Goal: Task Accomplishment & Management: Use online tool/utility

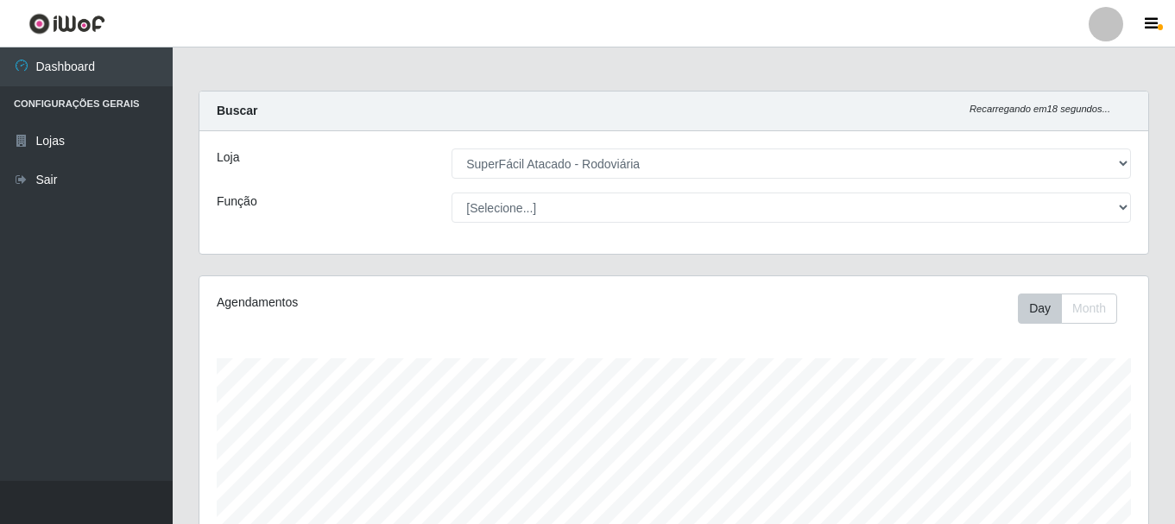
select select "400"
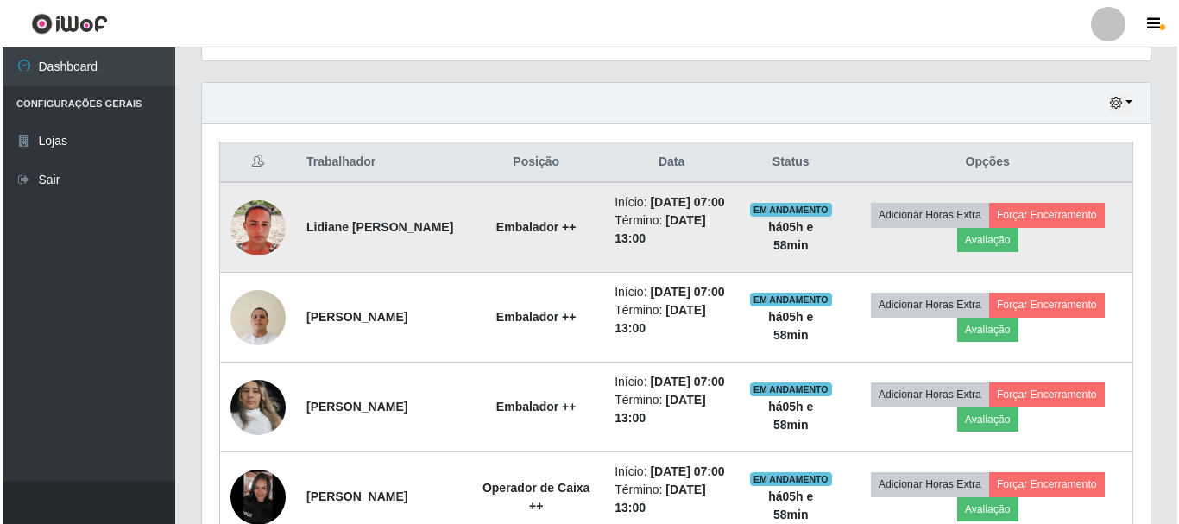
scroll to position [358, 949]
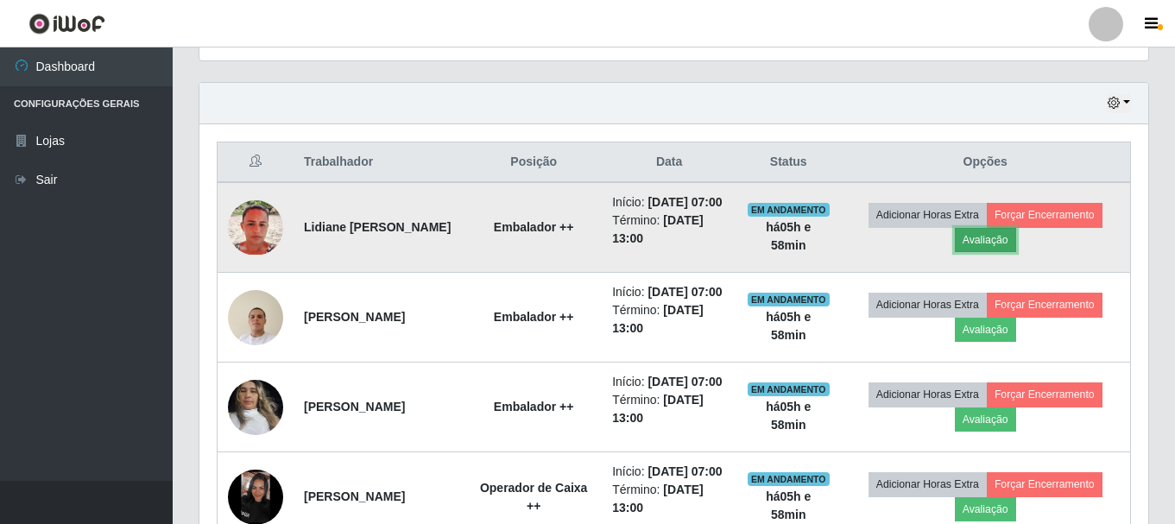
click at [1016, 252] on button "Avaliação" at bounding box center [985, 240] width 61 height 24
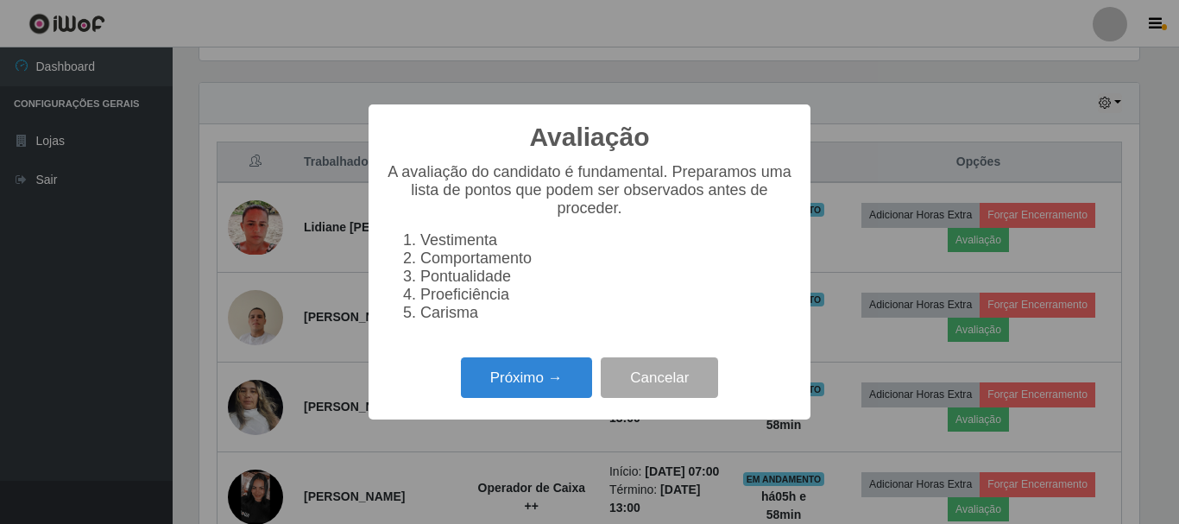
scroll to position [358, 940]
click at [489, 395] on button "Próximo →" at bounding box center [526, 377] width 131 height 41
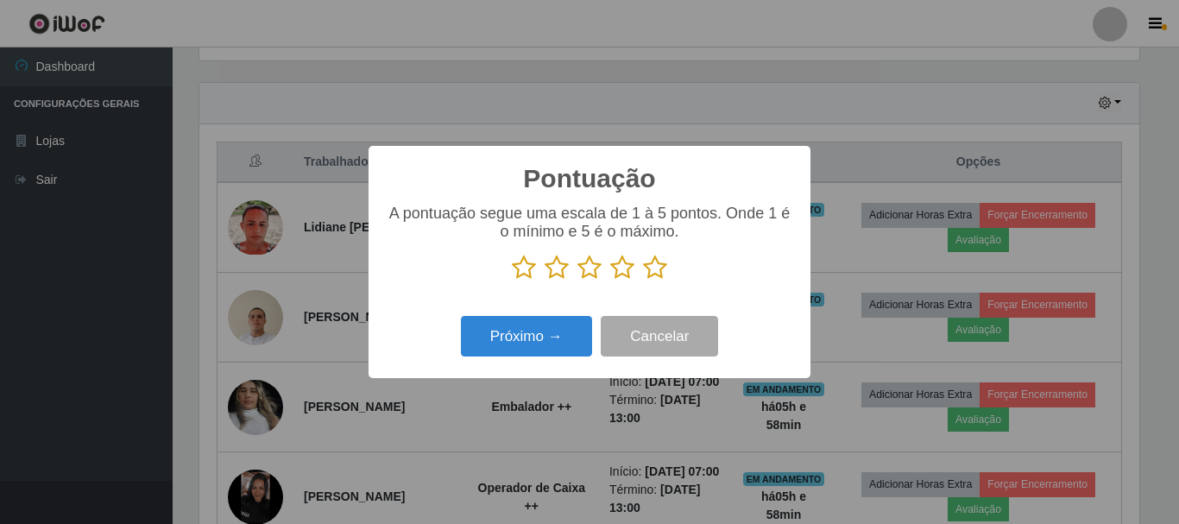
click at [657, 273] on icon at bounding box center [655, 268] width 24 height 26
click at [643, 281] on input "radio" at bounding box center [643, 281] width 0 height 0
click at [463, 377] on div "Pontuação × A pontuação segue uma escala de 1 à 5 pontos. Onde 1 é o mínimo e 5…" at bounding box center [590, 262] width 442 height 232
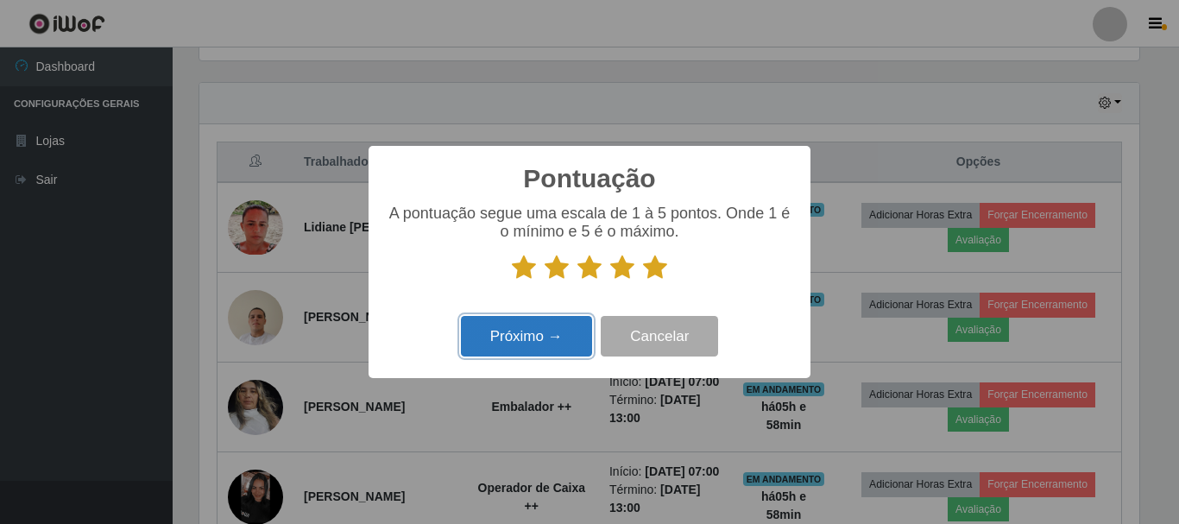
click at [516, 342] on button "Próximo →" at bounding box center [526, 336] width 131 height 41
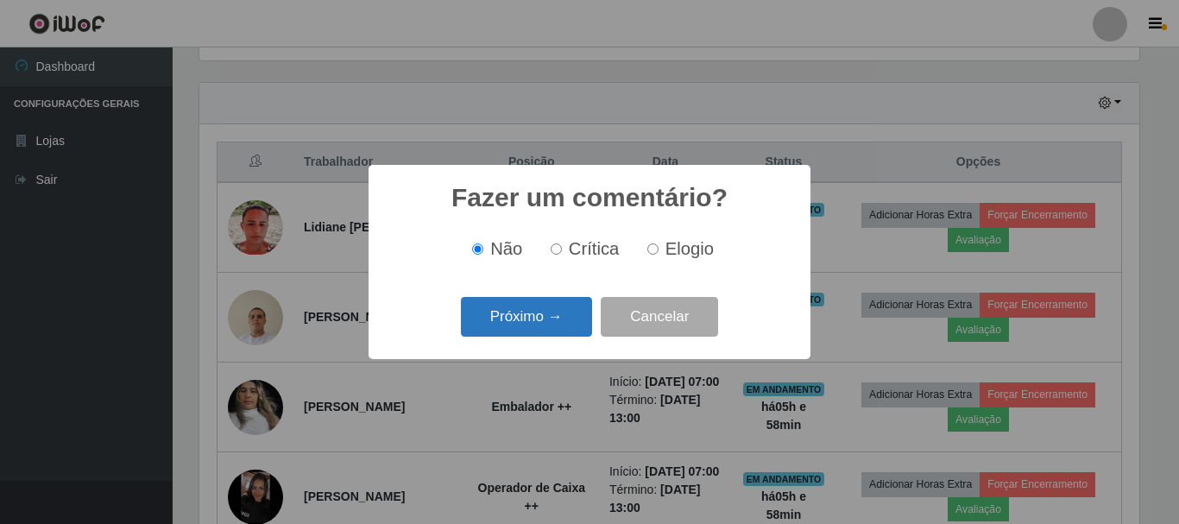
click at [525, 311] on button "Próximo →" at bounding box center [526, 317] width 131 height 41
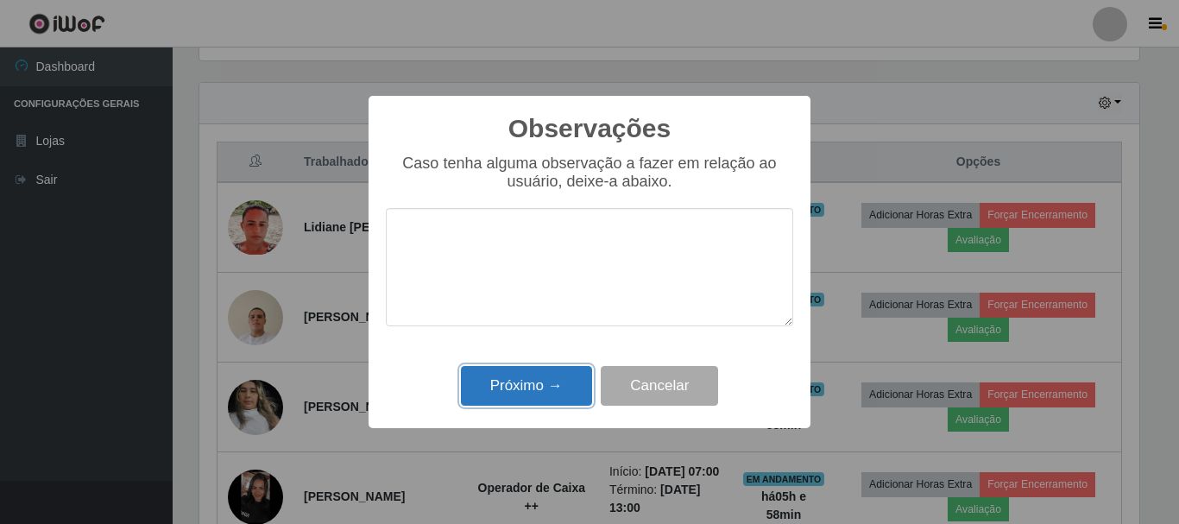
click at [510, 389] on button "Próximo →" at bounding box center [526, 386] width 131 height 41
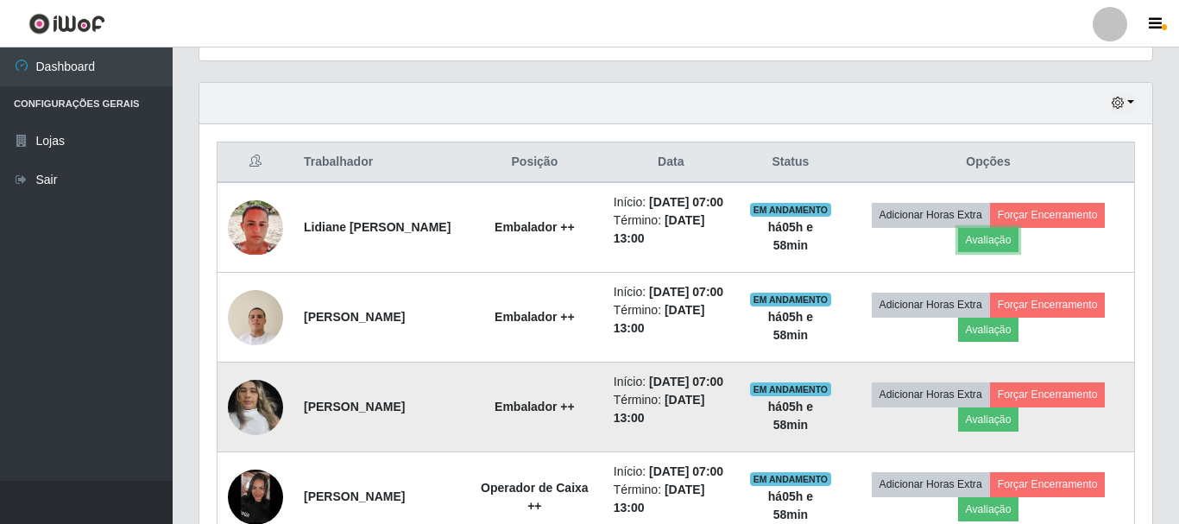
scroll to position [358, 949]
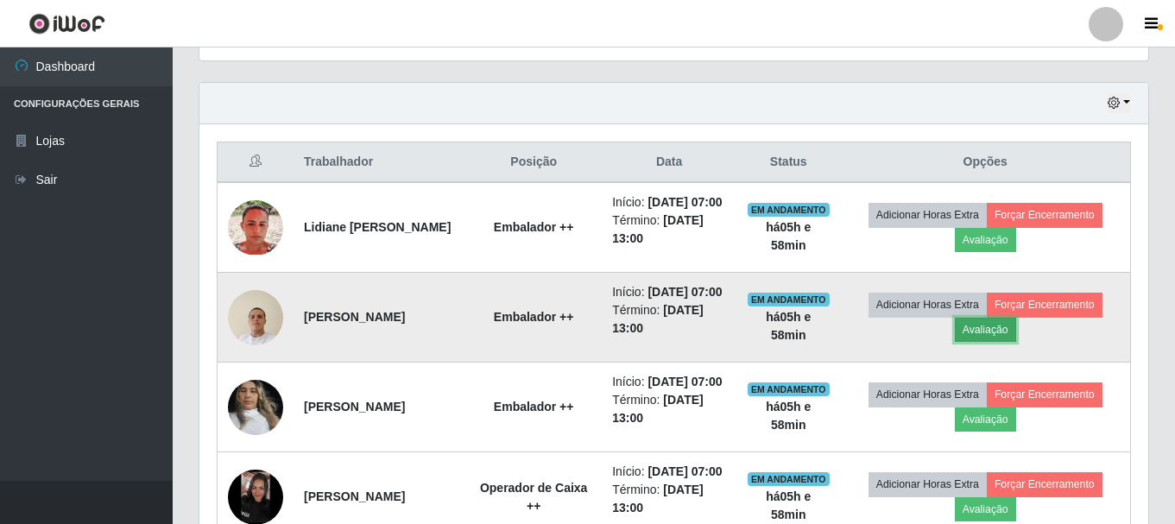
click at [1002, 342] on button "Avaliação" at bounding box center [985, 330] width 61 height 24
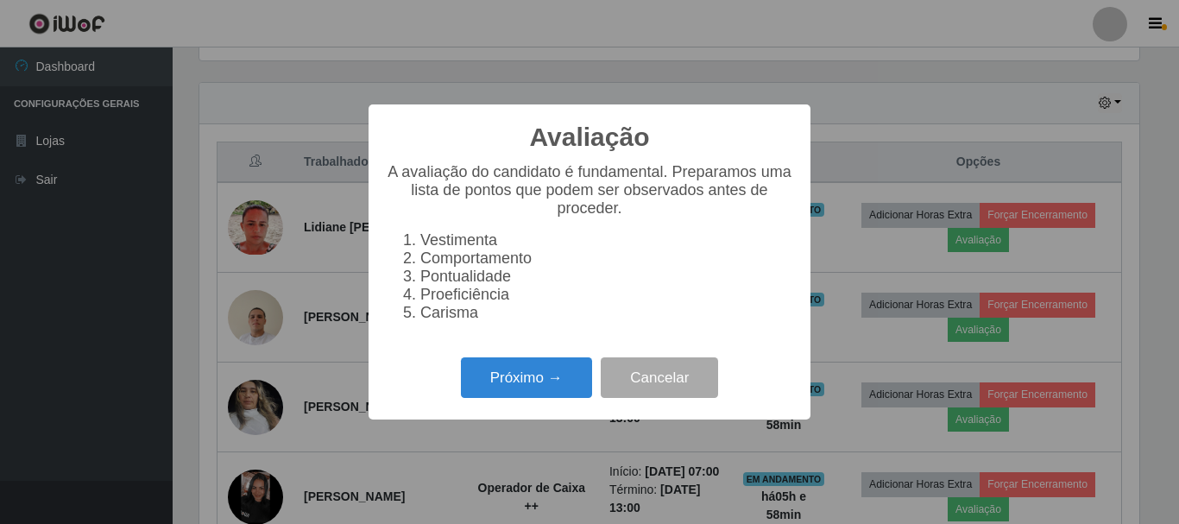
scroll to position [358, 940]
click at [497, 387] on button "Próximo →" at bounding box center [526, 377] width 131 height 41
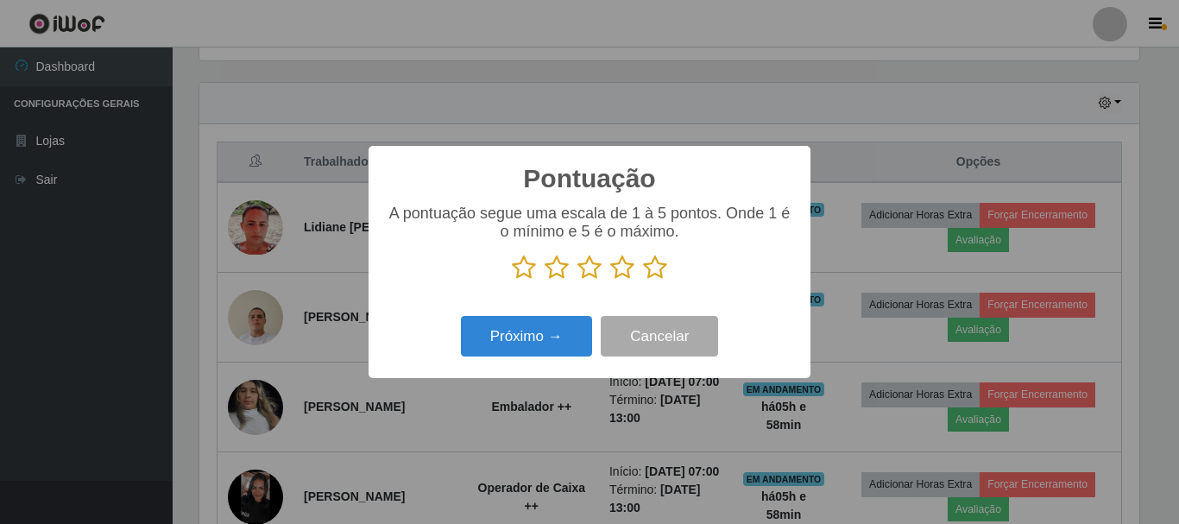
scroll to position [863009, 862428]
click at [660, 272] on icon at bounding box center [655, 268] width 24 height 26
click at [643, 281] on input "radio" at bounding box center [643, 281] width 0 height 0
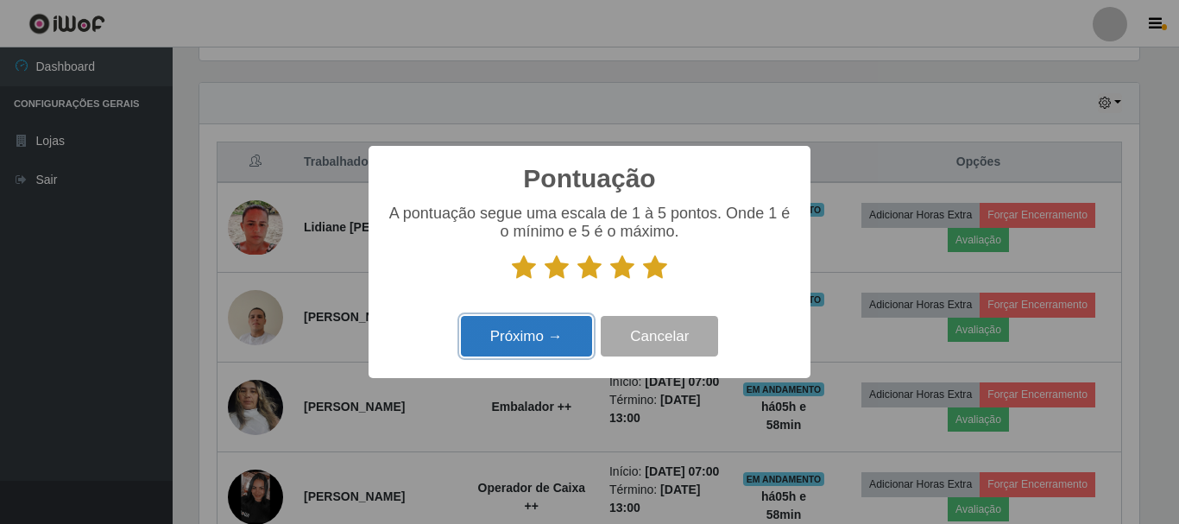
click at [561, 353] on button "Próximo →" at bounding box center [526, 336] width 131 height 41
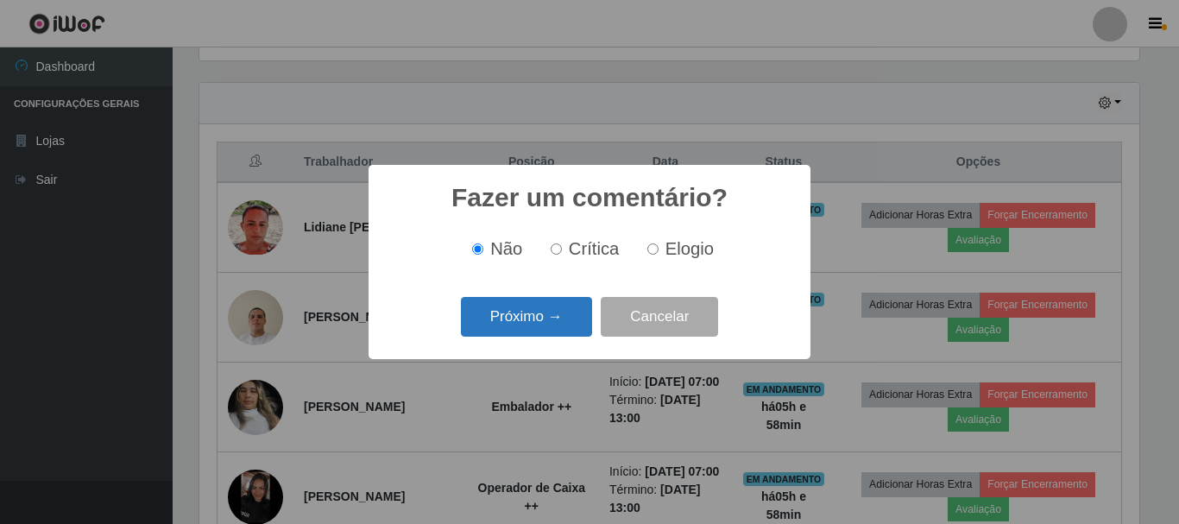
click at [552, 331] on button "Próximo →" at bounding box center [526, 317] width 131 height 41
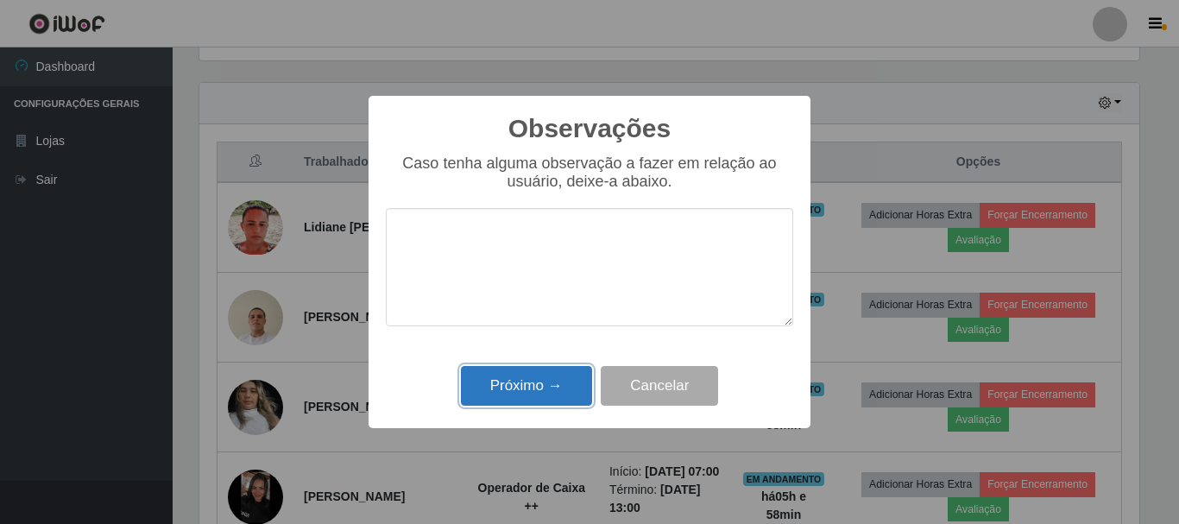
click at [554, 375] on button "Próximo →" at bounding box center [526, 386] width 131 height 41
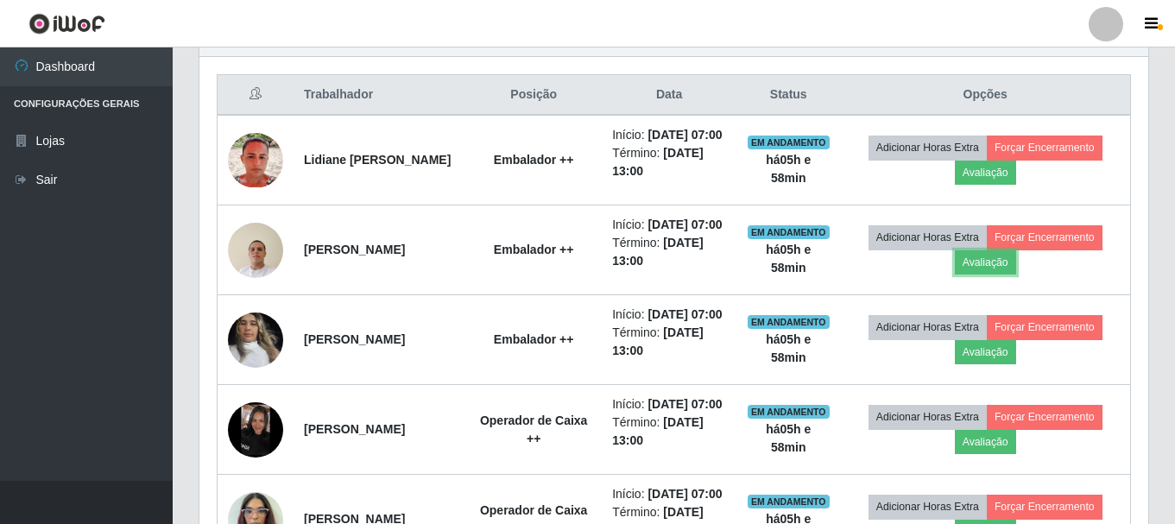
scroll to position [660, 0]
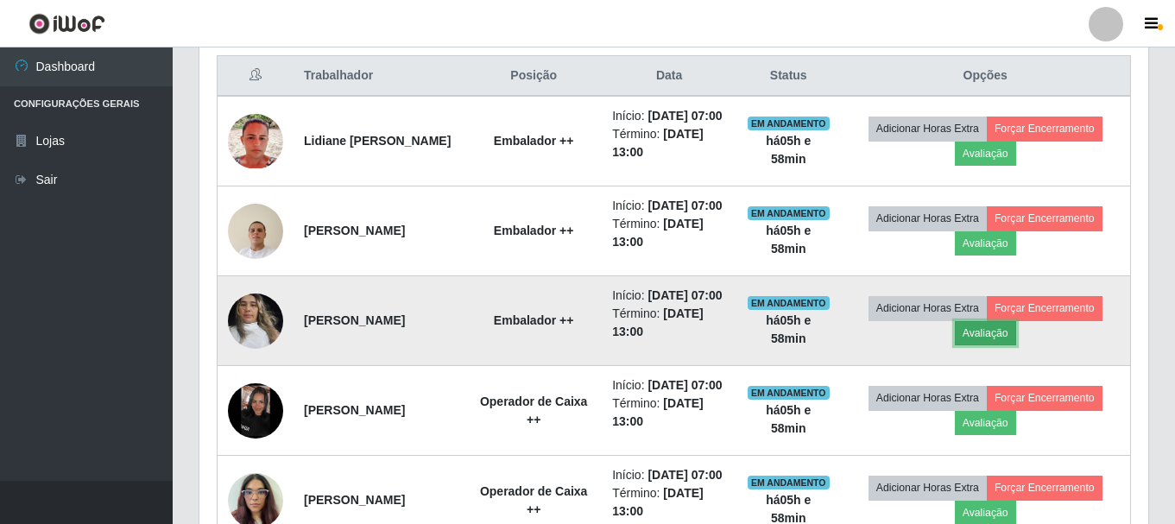
click at [1006, 345] on button "Avaliação" at bounding box center [985, 333] width 61 height 24
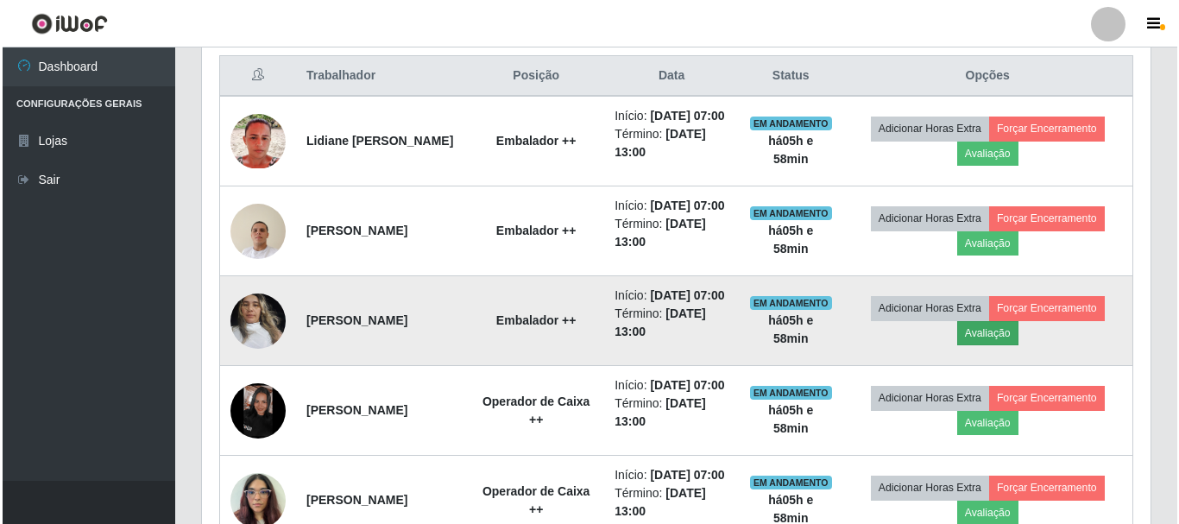
scroll to position [358, 940]
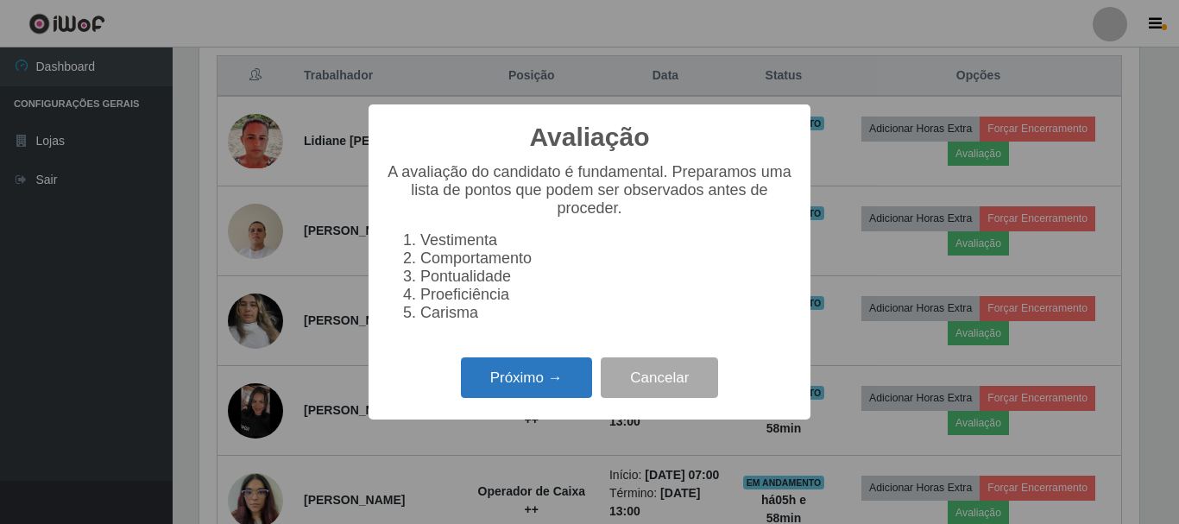
click at [516, 376] on button "Próximo →" at bounding box center [526, 377] width 131 height 41
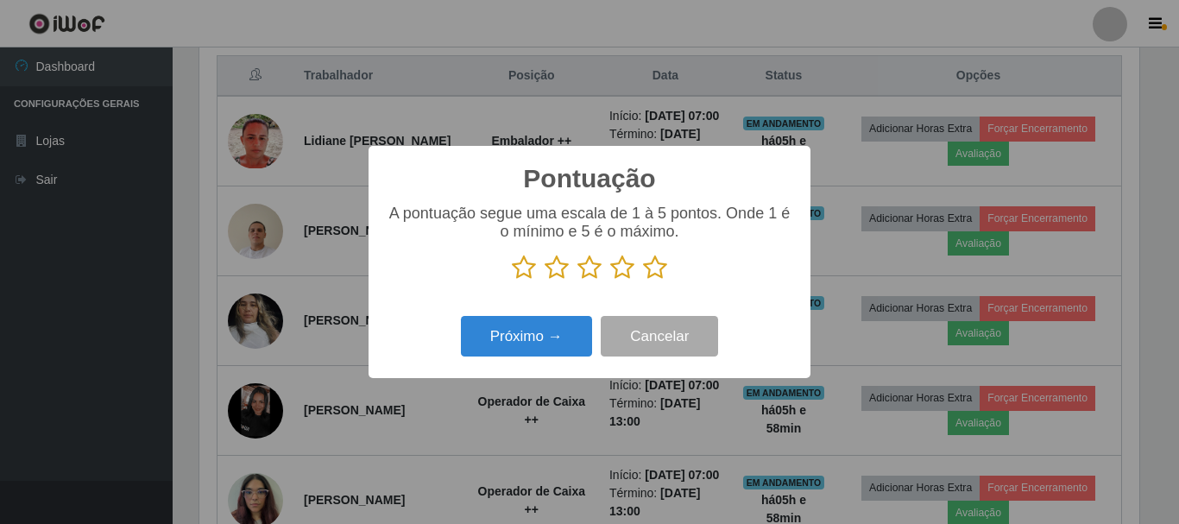
click at [656, 269] on icon at bounding box center [655, 268] width 24 height 26
click at [643, 281] on input "radio" at bounding box center [643, 281] width 0 height 0
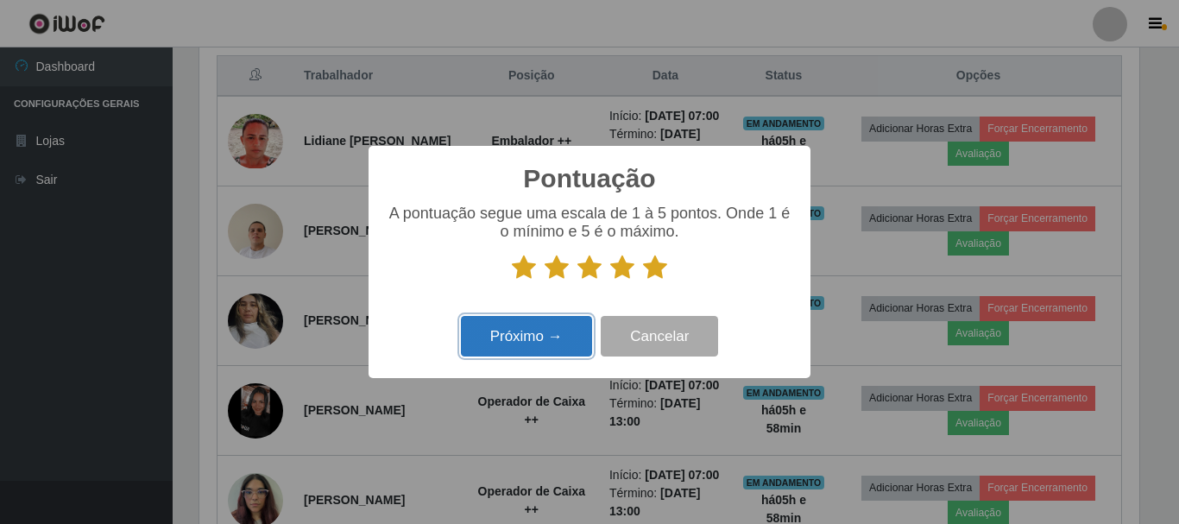
click at [559, 354] on button "Próximo →" at bounding box center [526, 336] width 131 height 41
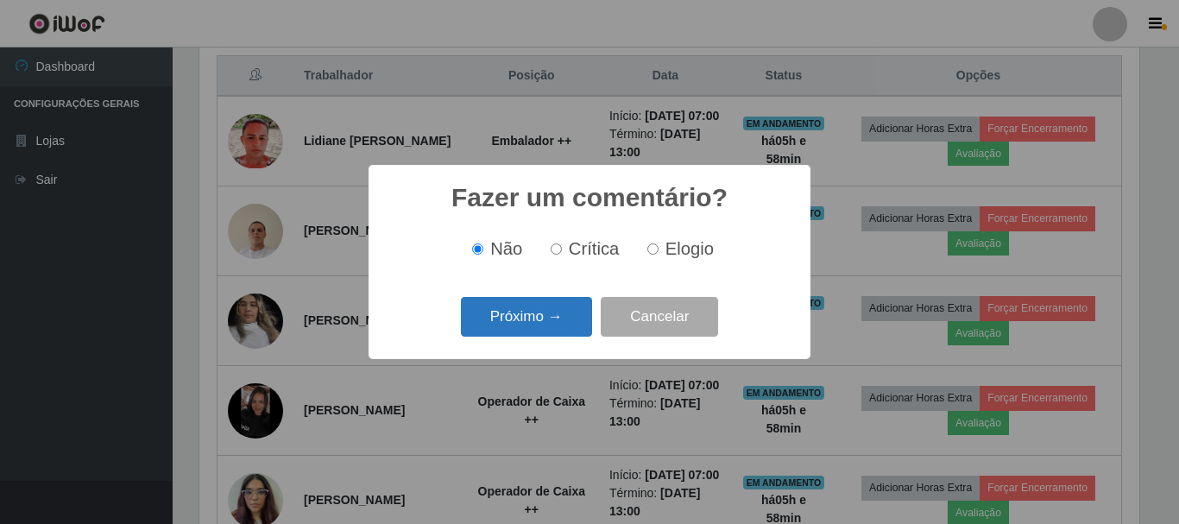
click at [575, 329] on button "Próximo →" at bounding box center [526, 317] width 131 height 41
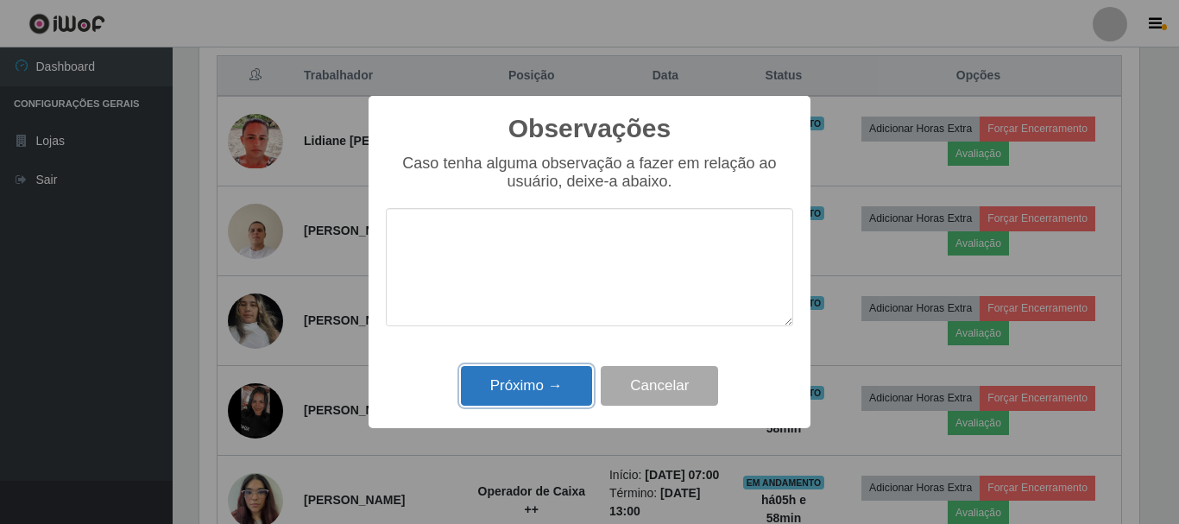
click at [523, 400] on button "Próximo →" at bounding box center [526, 386] width 131 height 41
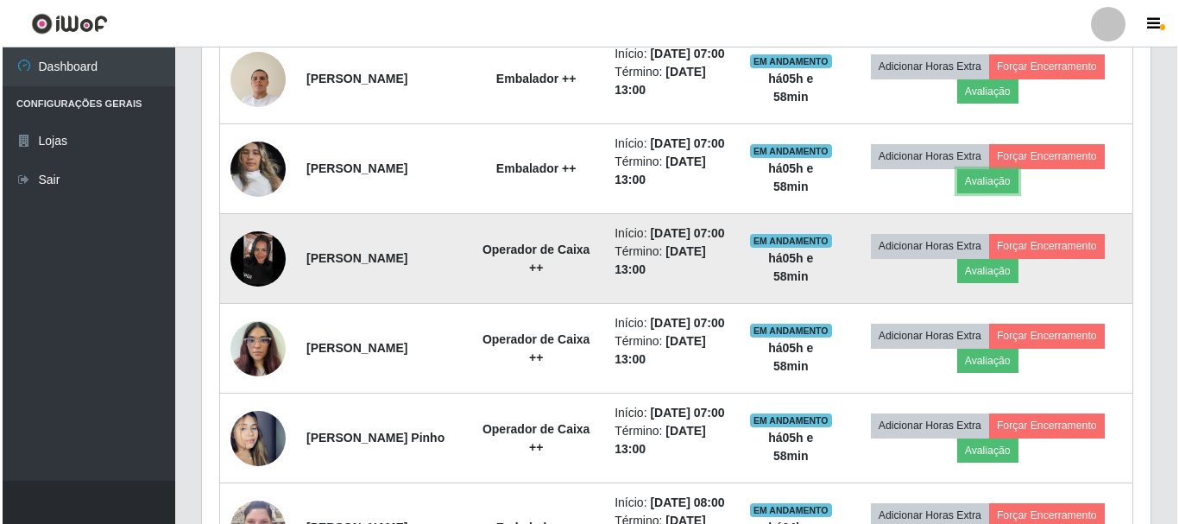
scroll to position [833, 0]
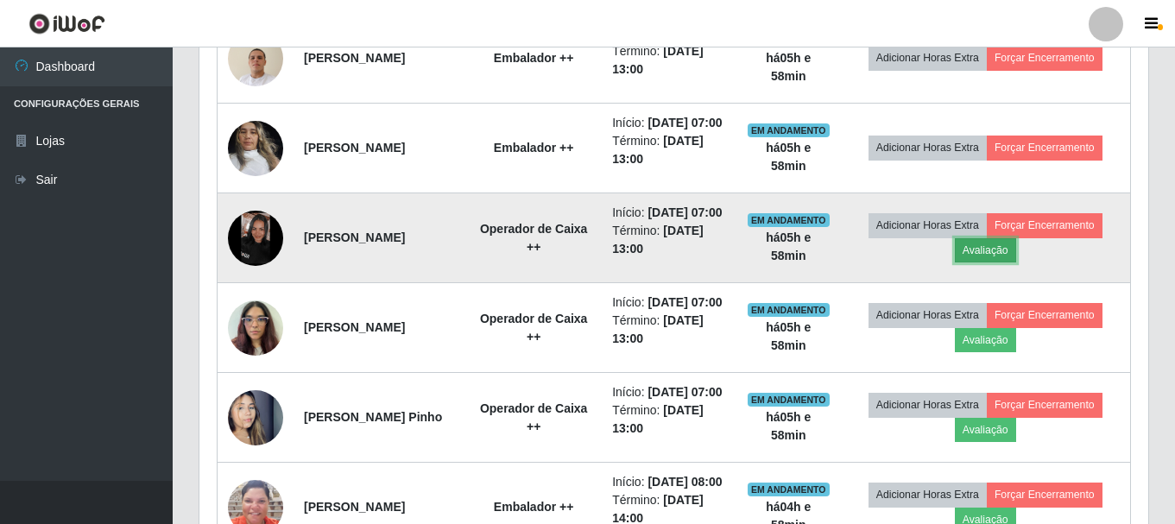
click at [1010, 262] on button "Avaliação" at bounding box center [985, 250] width 61 height 24
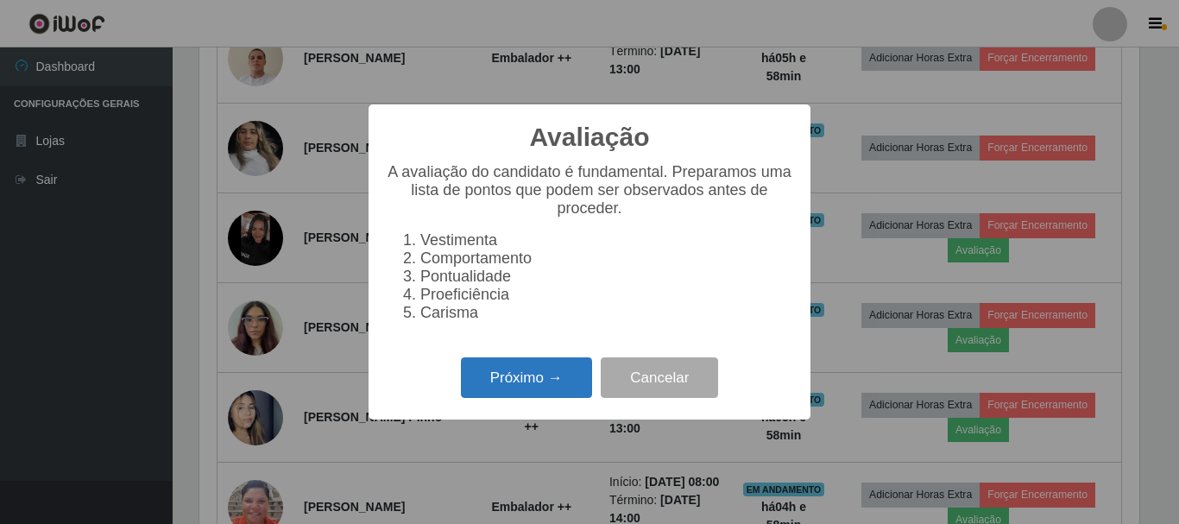
click at [585, 395] on button "Próximo →" at bounding box center [526, 377] width 131 height 41
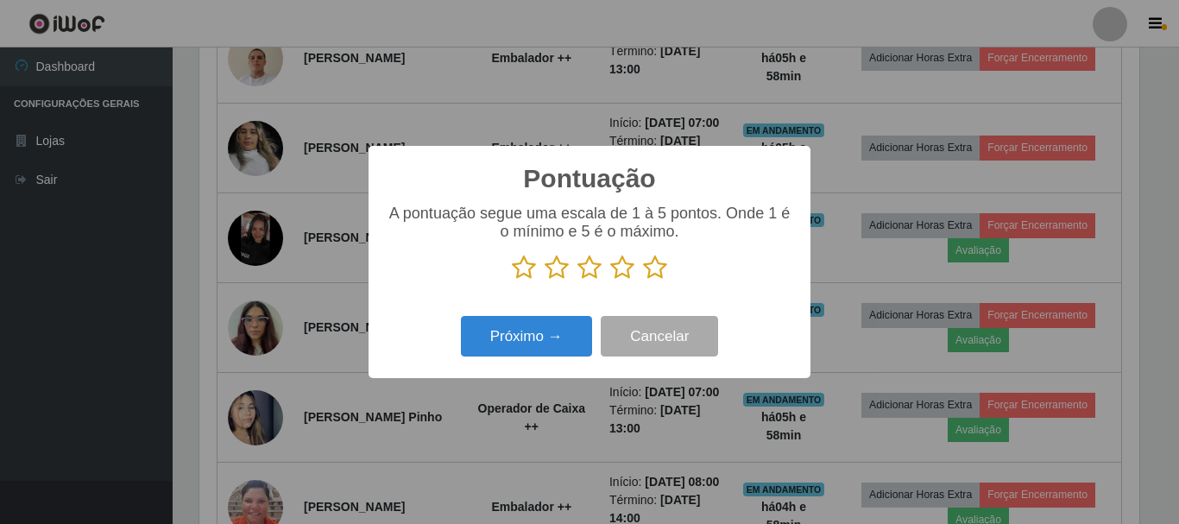
click at [644, 269] on icon at bounding box center [655, 268] width 24 height 26
click at [643, 281] on input "radio" at bounding box center [643, 281] width 0 height 0
click at [534, 313] on div "Próximo → Cancelar" at bounding box center [590, 336] width 408 height 49
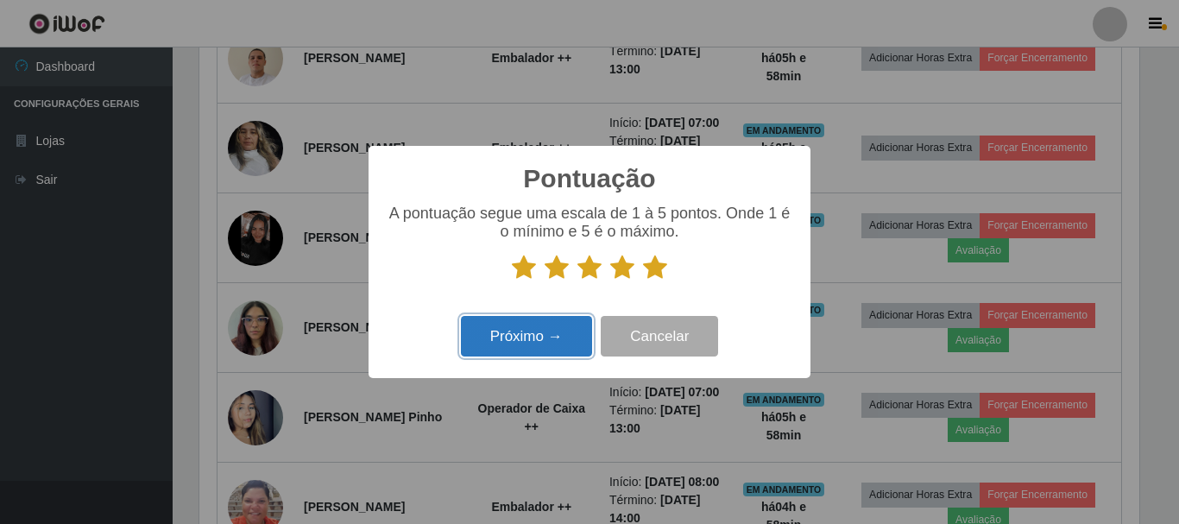
click at [539, 335] on button "Próximo →" at bounding box center [526, 336] width 131 height 41
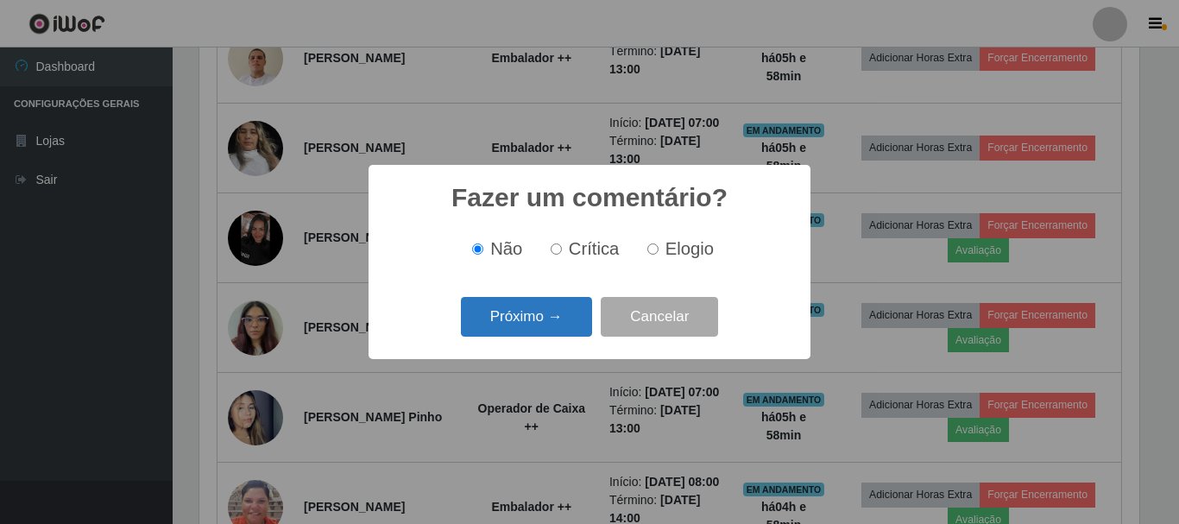
click at [536, 319] on button "Próximo →" at bounding box center [526, 317] width 131 height 41
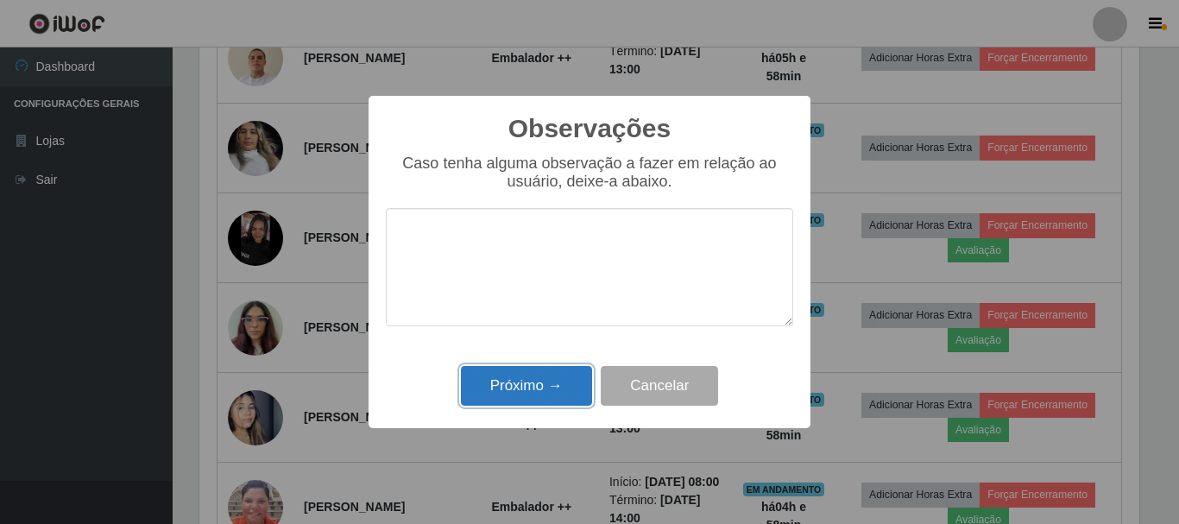
click at [526, 395] on button "Próximo →" at bounding box center [526, 386] width 131 height 41
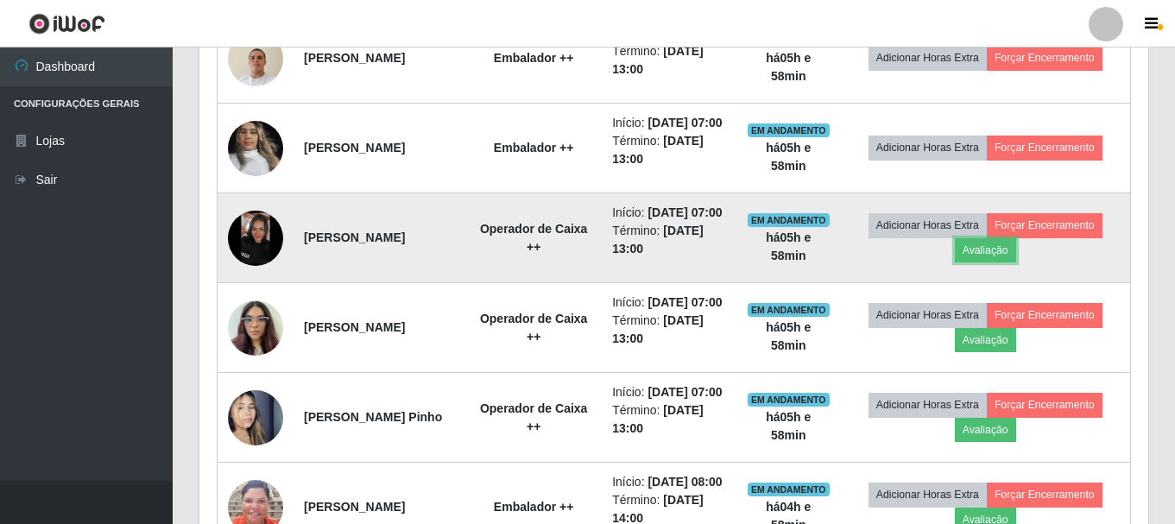
scroll to position [919, 0]
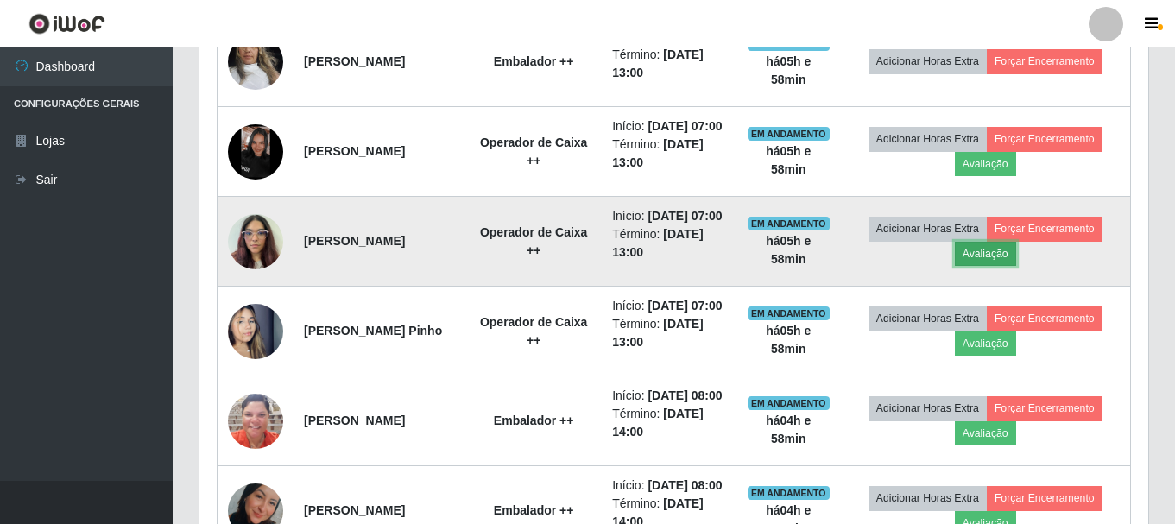
click at [1014, 266] on button "Avaliação" at bounding box center [985, 254] width 61 height 24
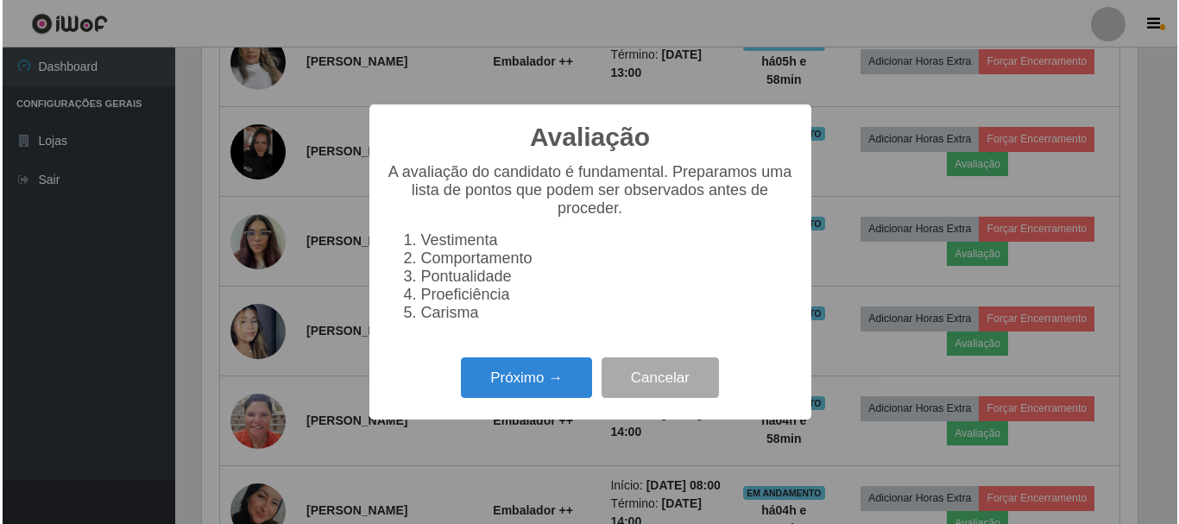
scroll to position [358, 940]
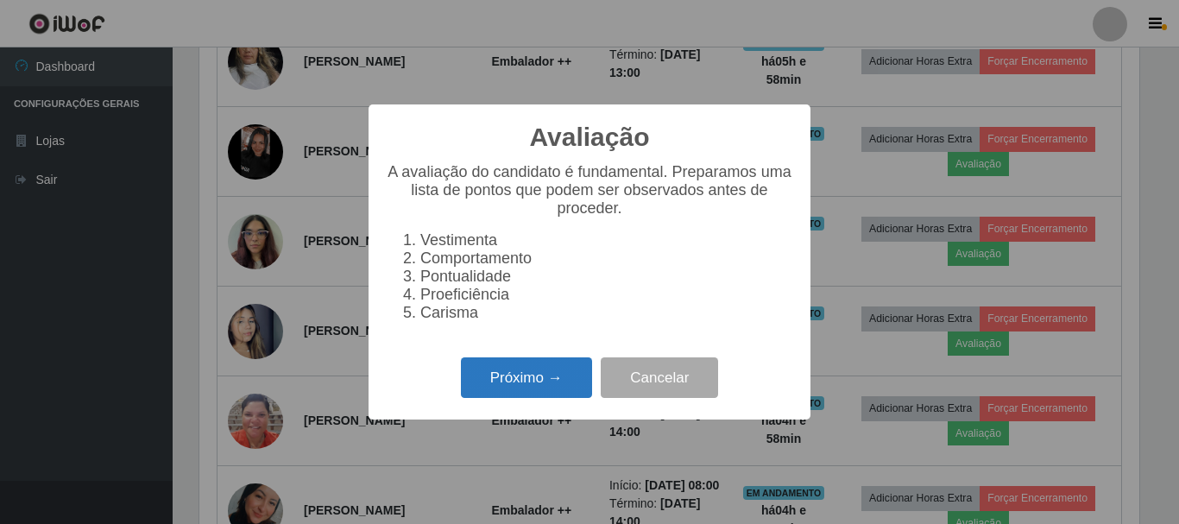
click at [532, 371] on button "Próximo →" at bounding box center [526, 377] width 131 height 41
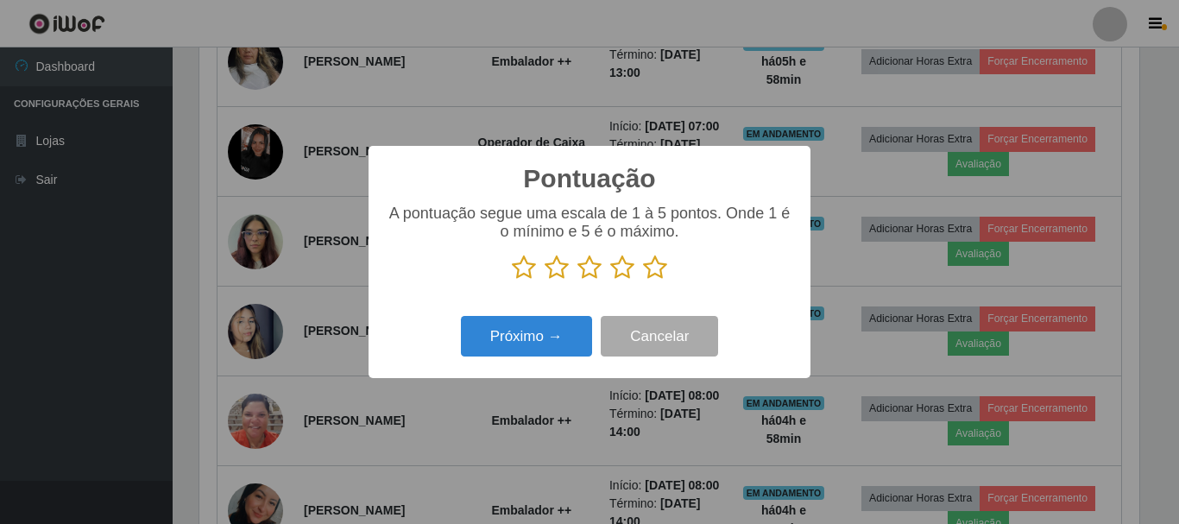
click at [657, 279] on icon at bounding box center [655, 268] width 24 height 26
click at [643, 281] on input "radio" at bounding box center [643, 281] width 0 height 0
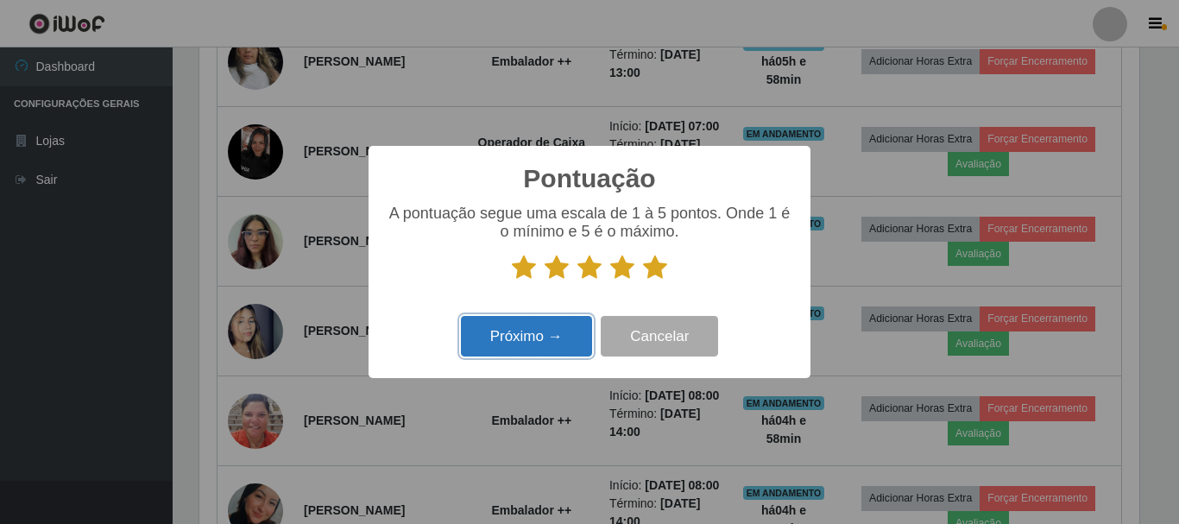
click at [552, 332] on button "Próximo →" at bounding box center [526, 336] width 131 height 41
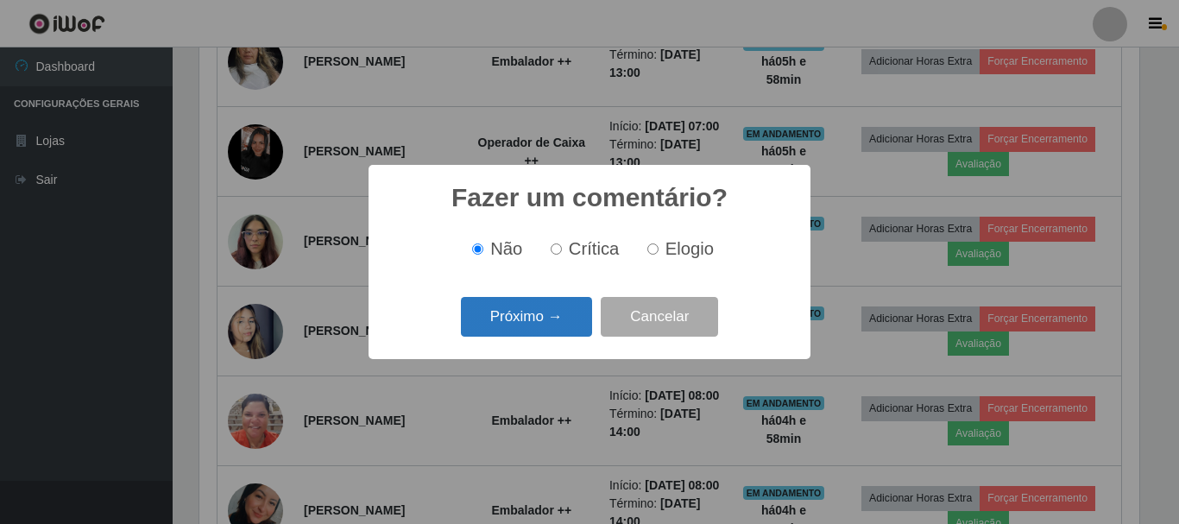
click at [559, 319] on button "Próximo →" at bounding box center [526, 317] width 131 height 41
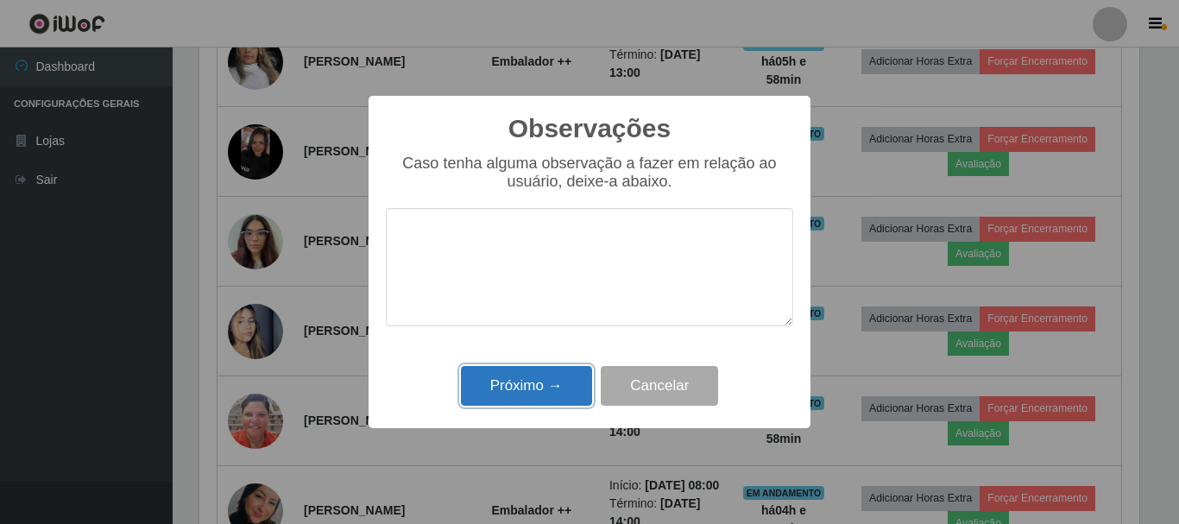
click at [537, 383] on button "Próximo →" at bounding box center [526, 386] width 131 height 41
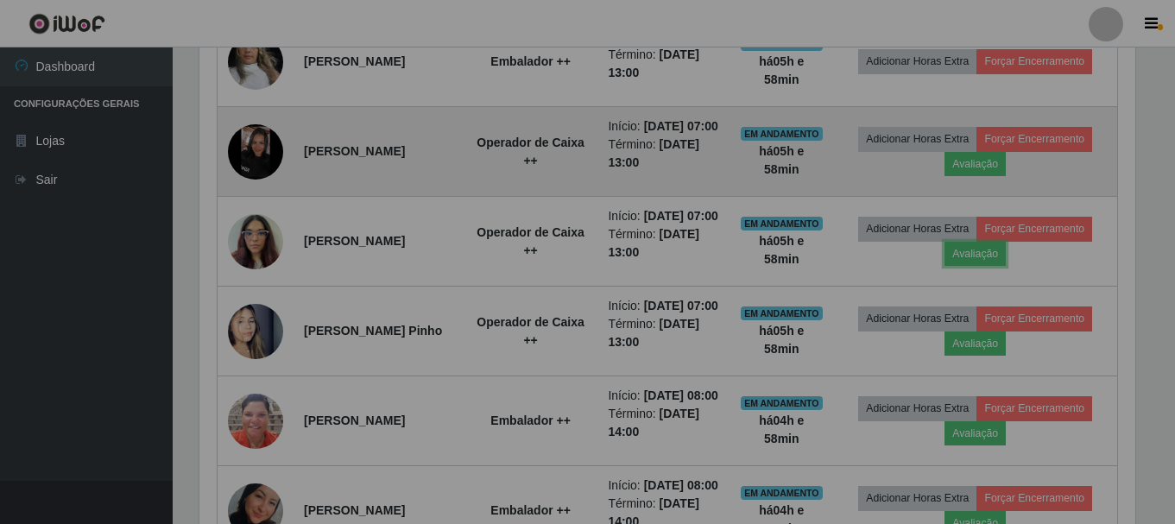
scroll to position [0, 0]
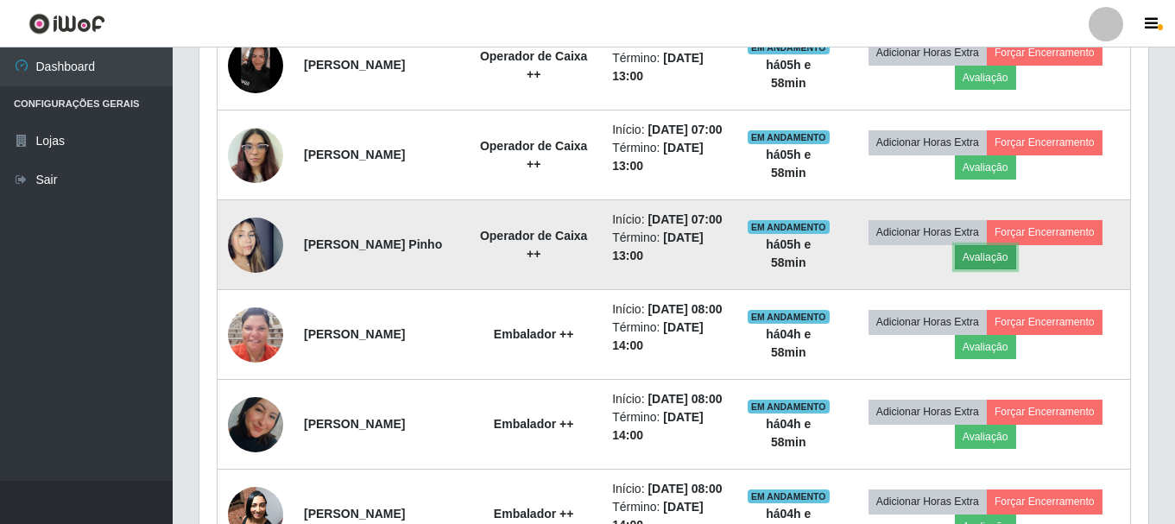
click at [1016, 269] on button "Avaliação" at bounding box center [985, 257] width 61 height 24
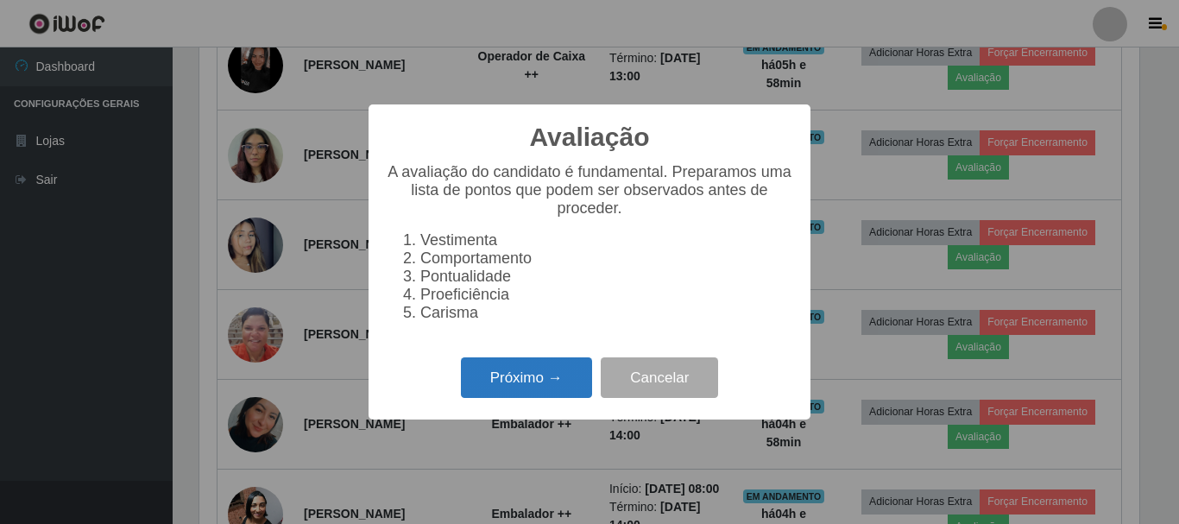
click at [537, 398] on button "Próximo →" at bounding box center [526, 377] width 131 height 41
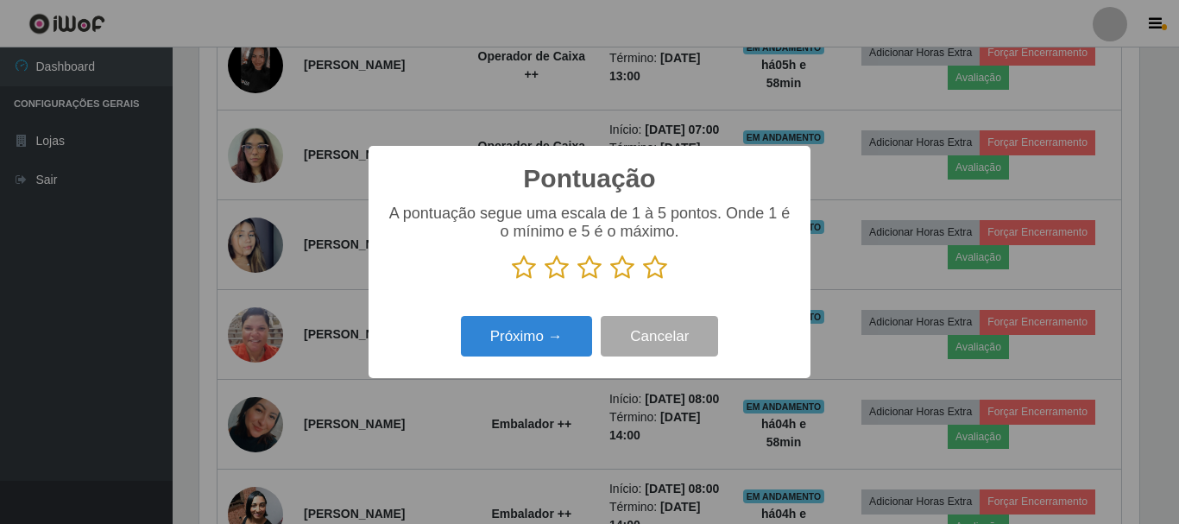
click at [666, 269] on icon at bounding box center [655, 268] width 24 height 26
click at [643, 281] on input "radio" at bounding box center [643, 281] width 0 height 0
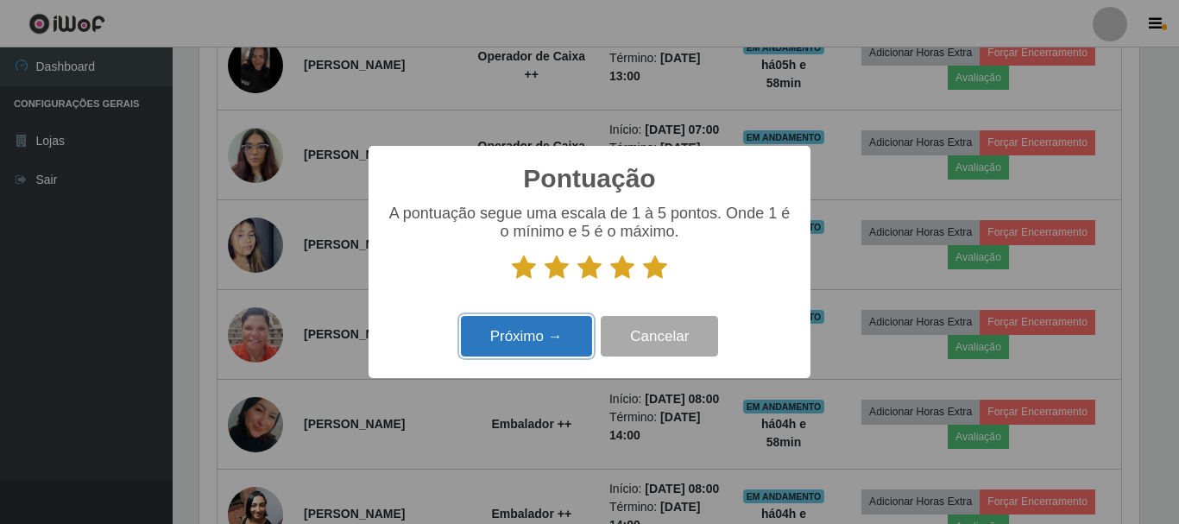
click at [520, 328] on button "Próximo →" at bounding box center [526, 336] width 131 height 41
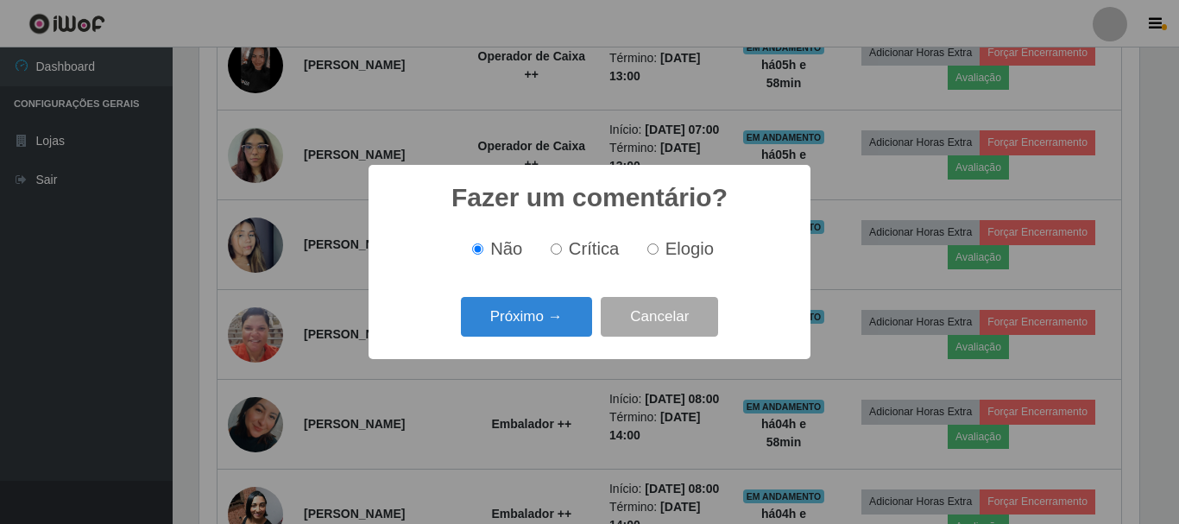
click at [520, 328] on button "Próximo →" at bounding box center [526, 317] width 131 height 41
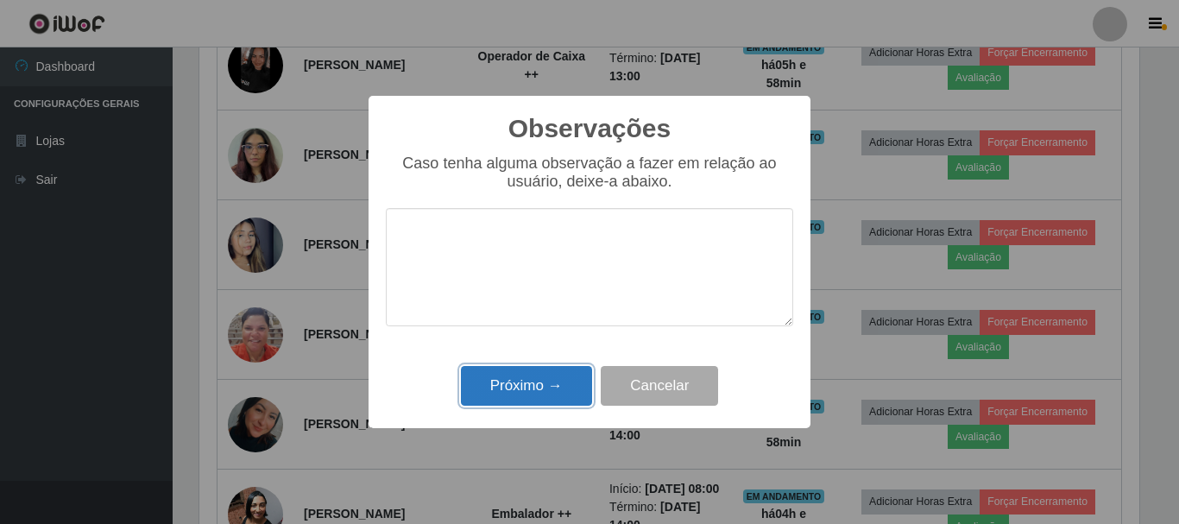
click at [520, 390] on button "Próximo →" at bounding box center [526, 386] width 131 height 41
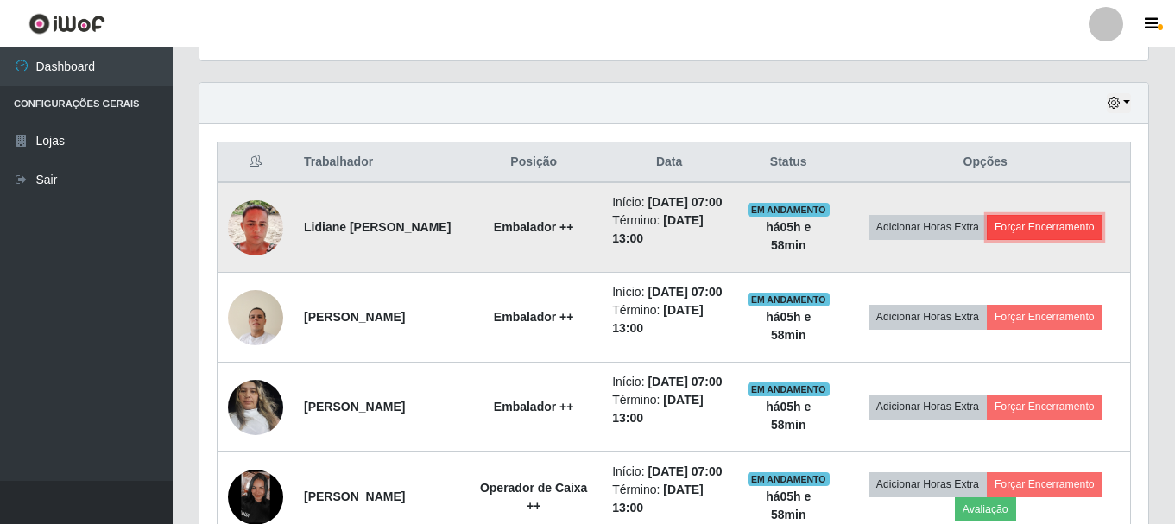
click at [1048, 237] on button "Forçar Encerramento" at bounding box center [1045, 227] width 116 height 24
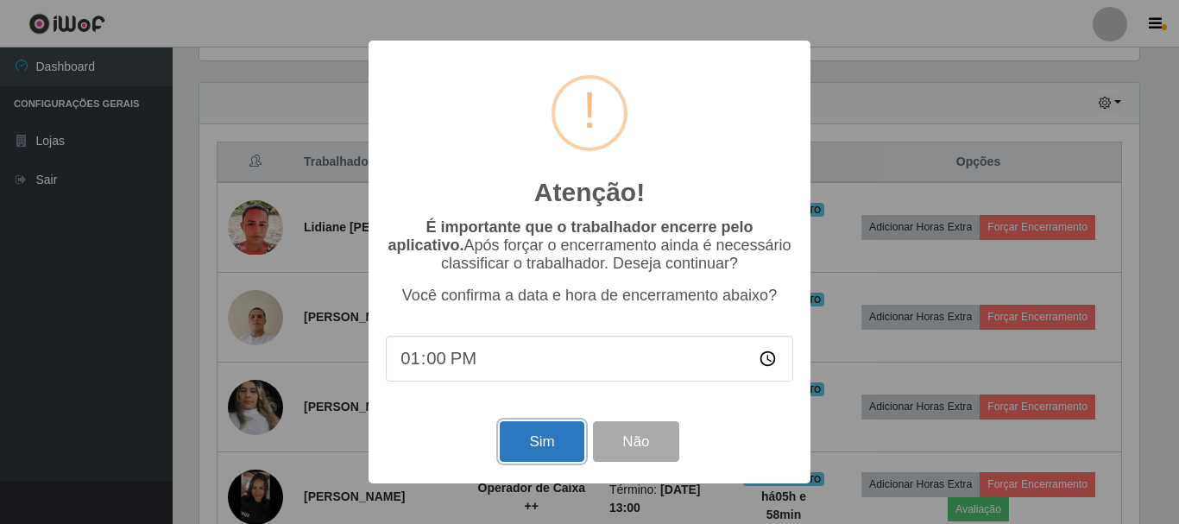
click at [540, 437] on button "Sim" at bounding box center [542, 441] width 84 height 41
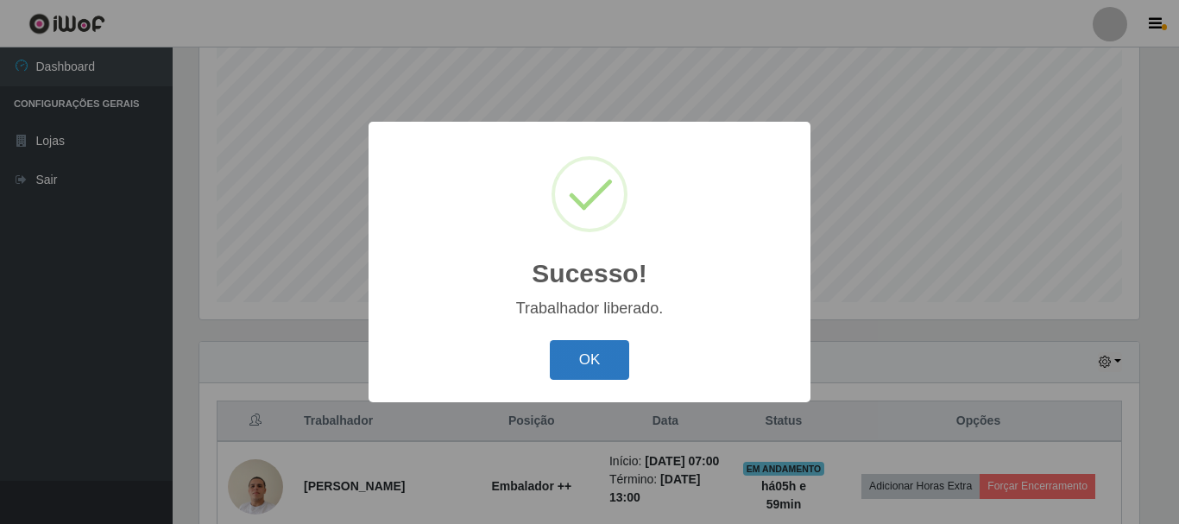
click at [617, 357] on button "OK" at bounding box center [590, 360] width 80 height 41
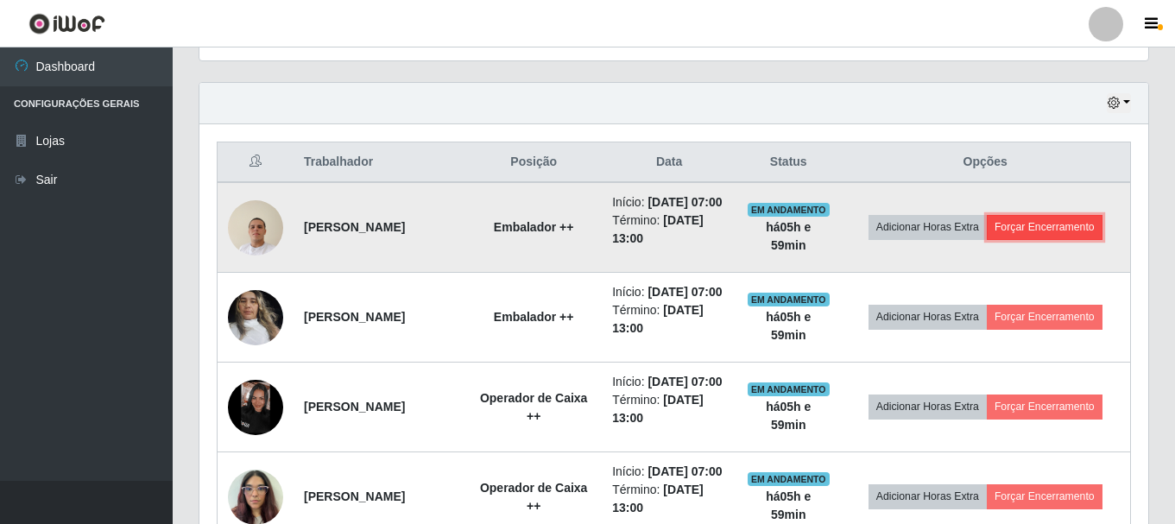
click at [1051, 236] on button "Forçar Encerramento" at bounding box center [1045, 227] width 116 height 24
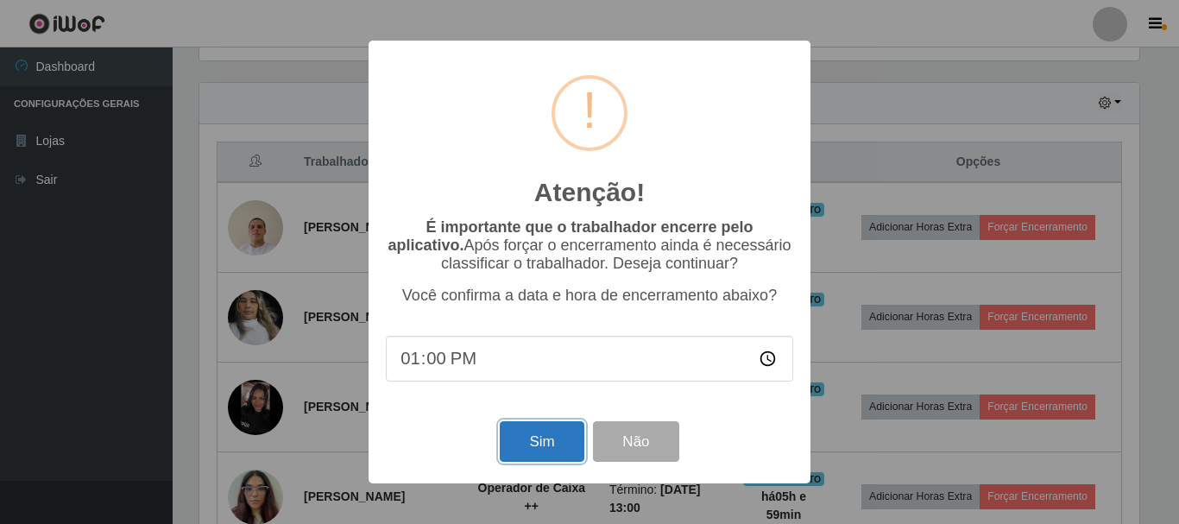
click at [546, 442] on button "Sim" at bounding box center [542, 441] width 84 height 41
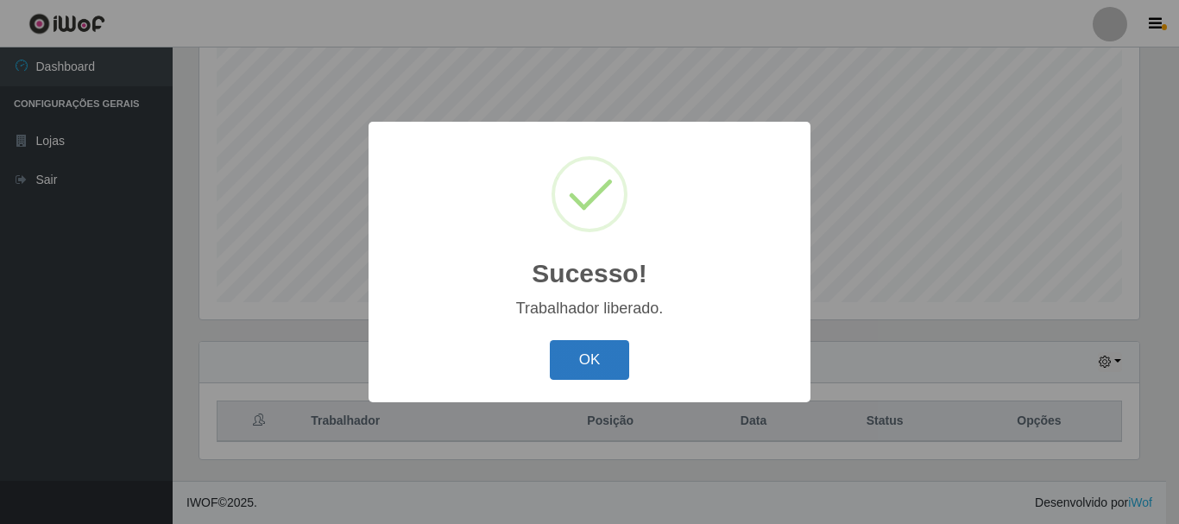
click at [608, 350] on button "OK" at bounding box center [590, 360] width 80 height 41
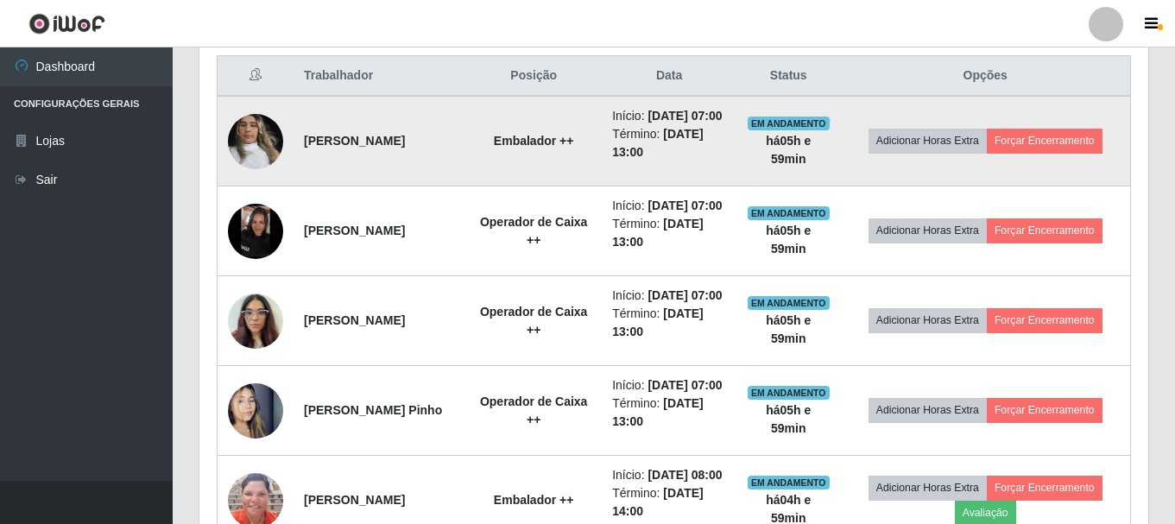
click at [276, 136] on img at bounding box center [255, 140] width 55 height 73
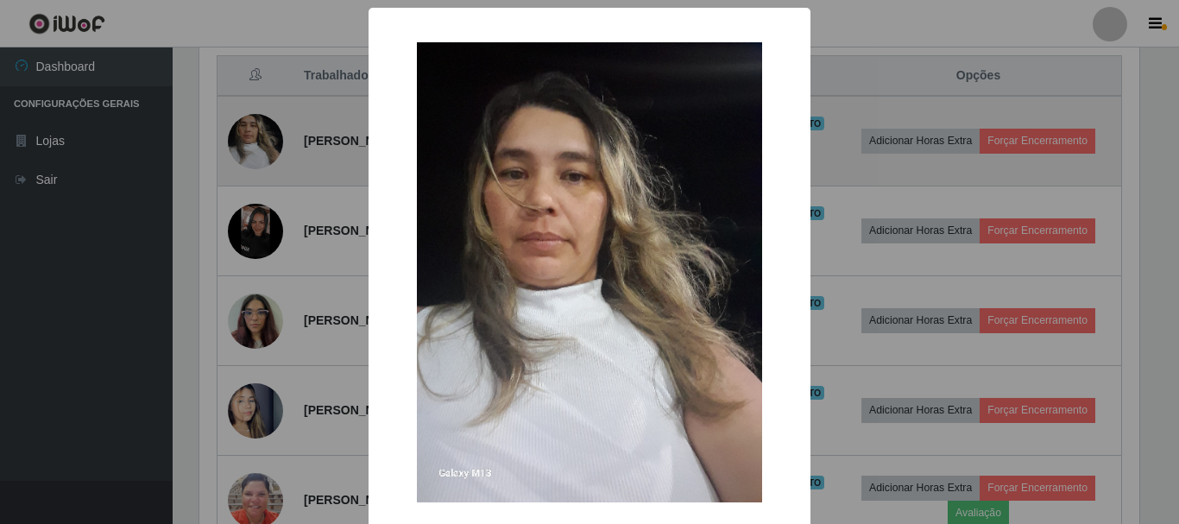
click at [276, 136] on div "× OK Cancel" at bounding box center [589, 262] width 1179 height 524
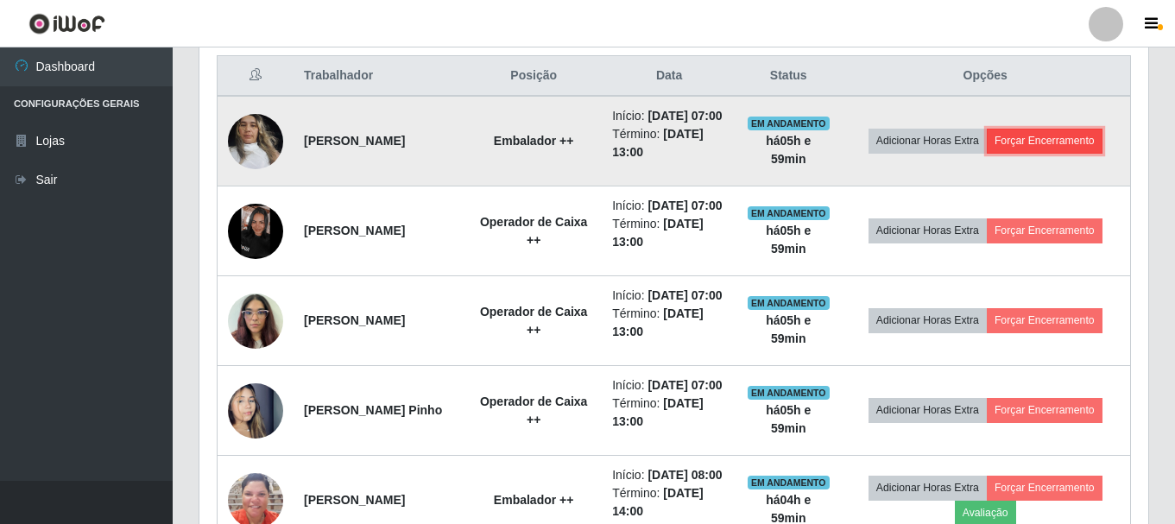
click at [1049, 153] on button "Forçar Encerramento" at bounding box center [1045, 141] width 116 height 24
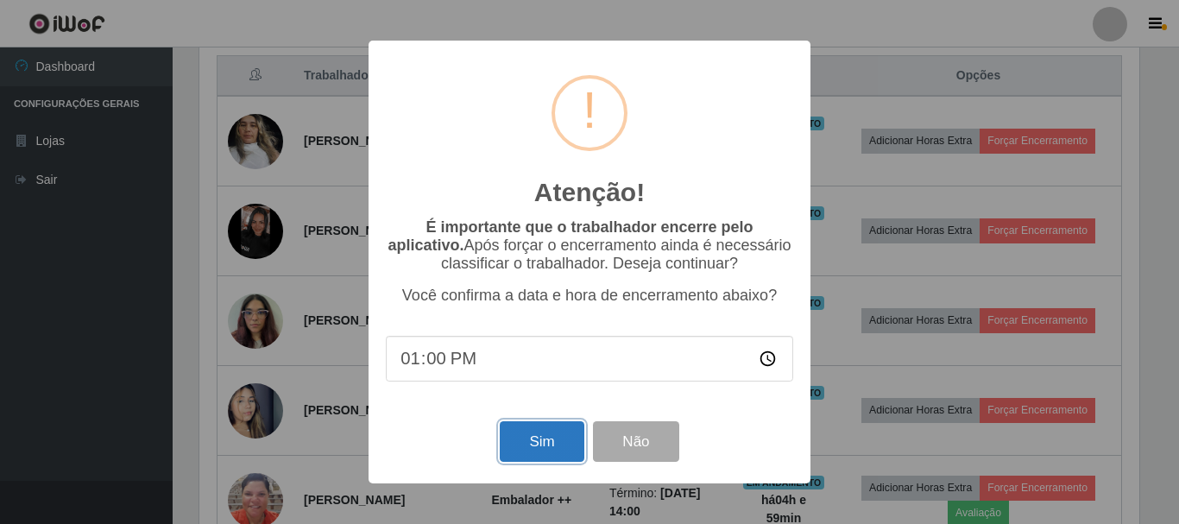
click at [522, 449] on button "Sim" at bounding box center [542, 441] width 84 height 41
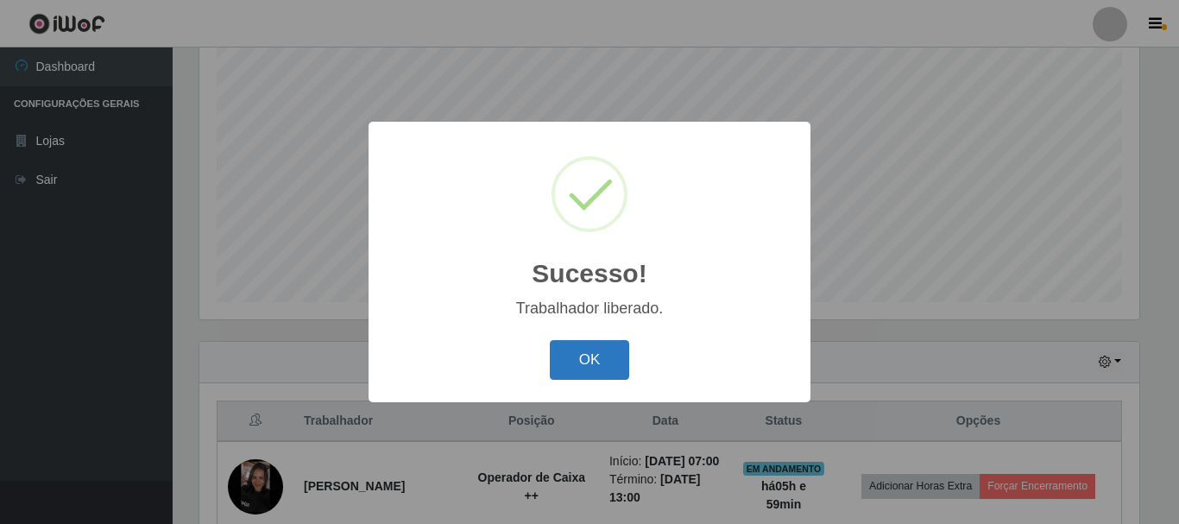
click at [568, 359] on button "OK" at bounding box center [590, 360] width 80 height 41
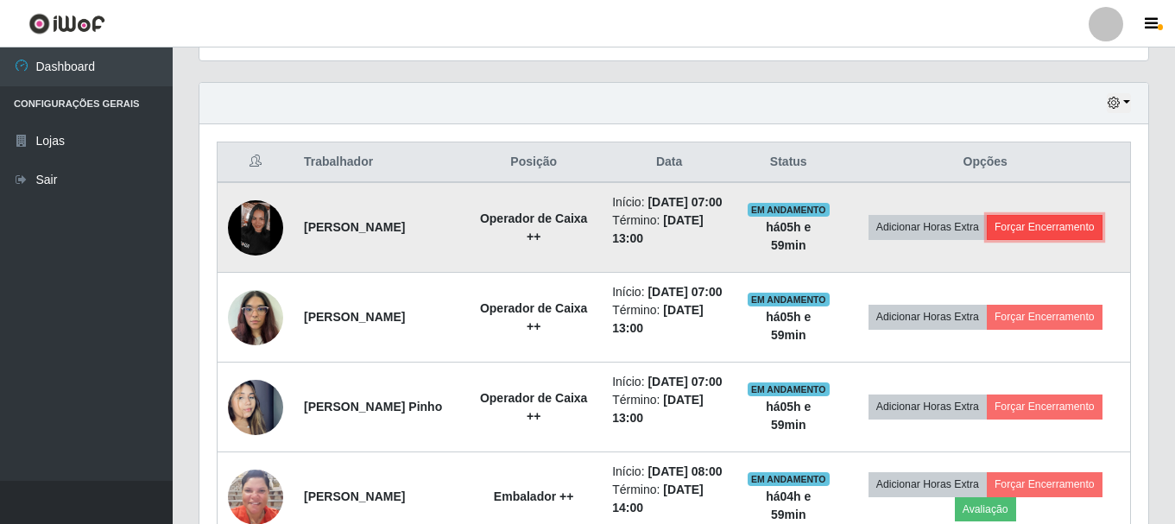
click at [1033, 239] on button "Forçar Encerramento" at bounding box center [1045, 227] width 116 height 24
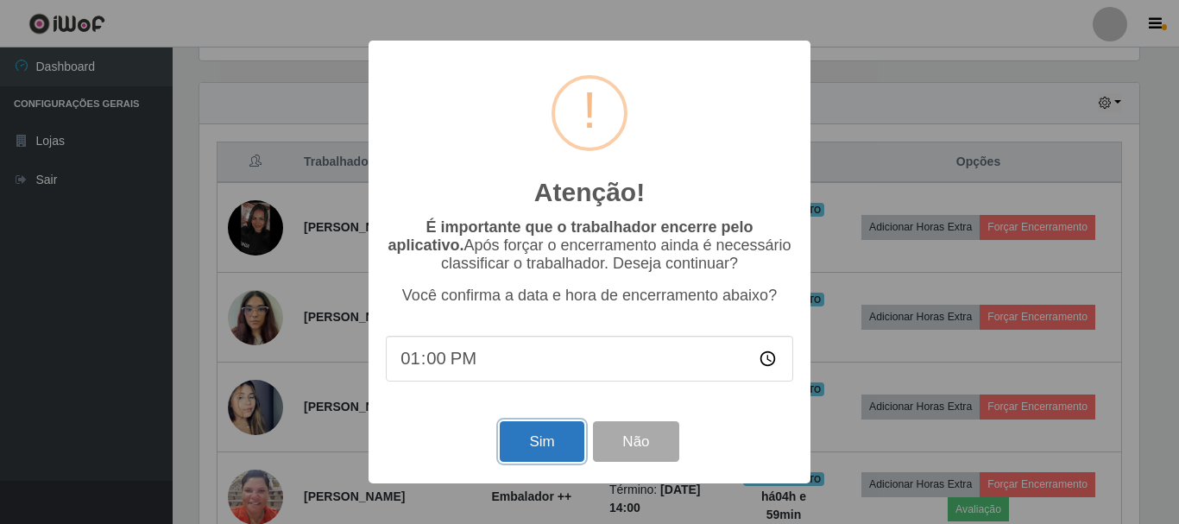
click at [563, 444] on button "Sim" at bounding box center [542, 441] width 84 height 41
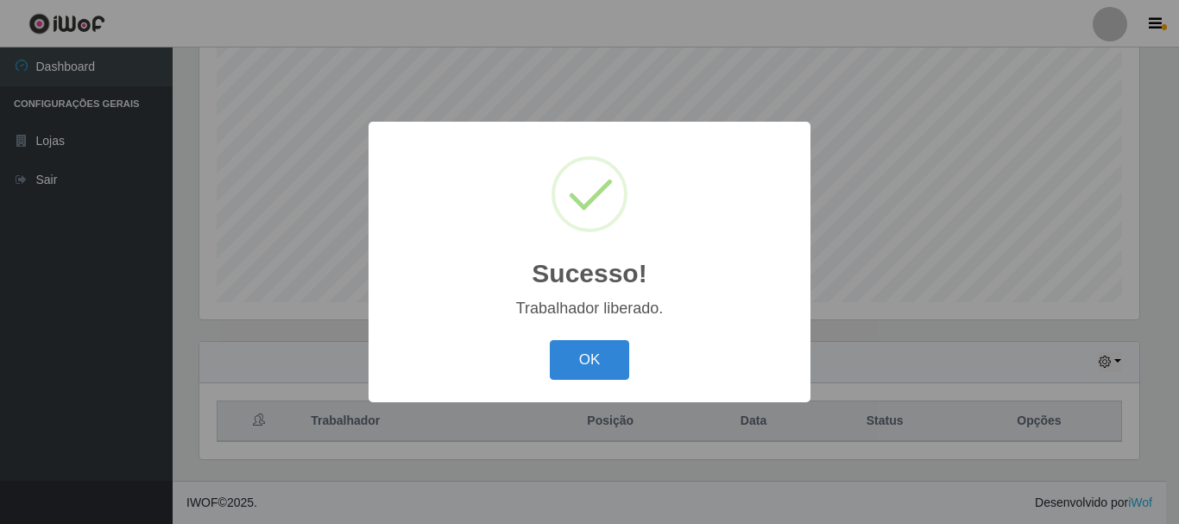
click at [620, 339] on div "OK Cancel" at bounding box center [590, 359] width 408 height 49
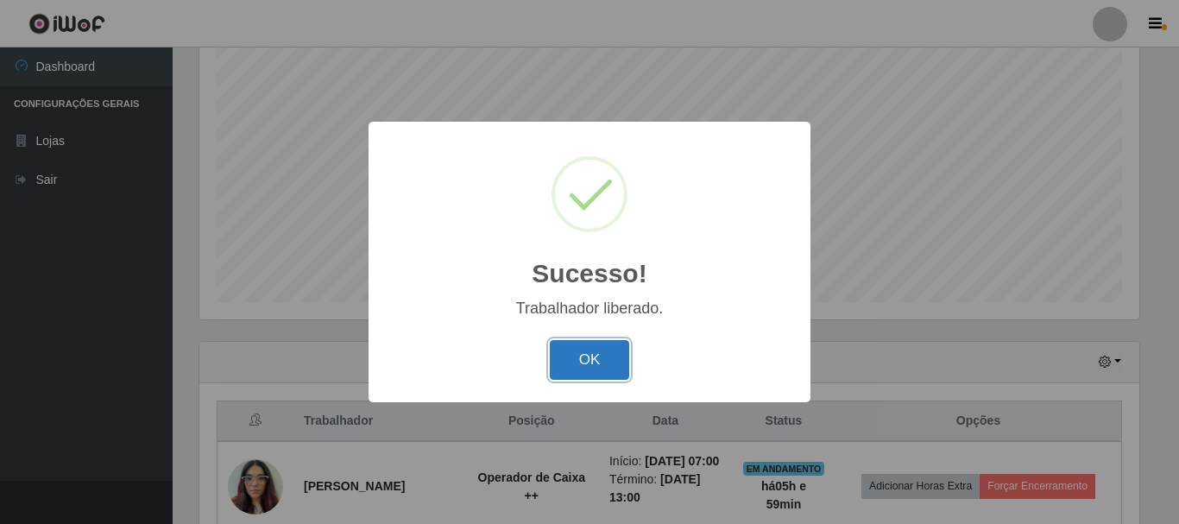
click at [607, 358] on button "OK" at bounding box center [590, 360] width 80 height 41
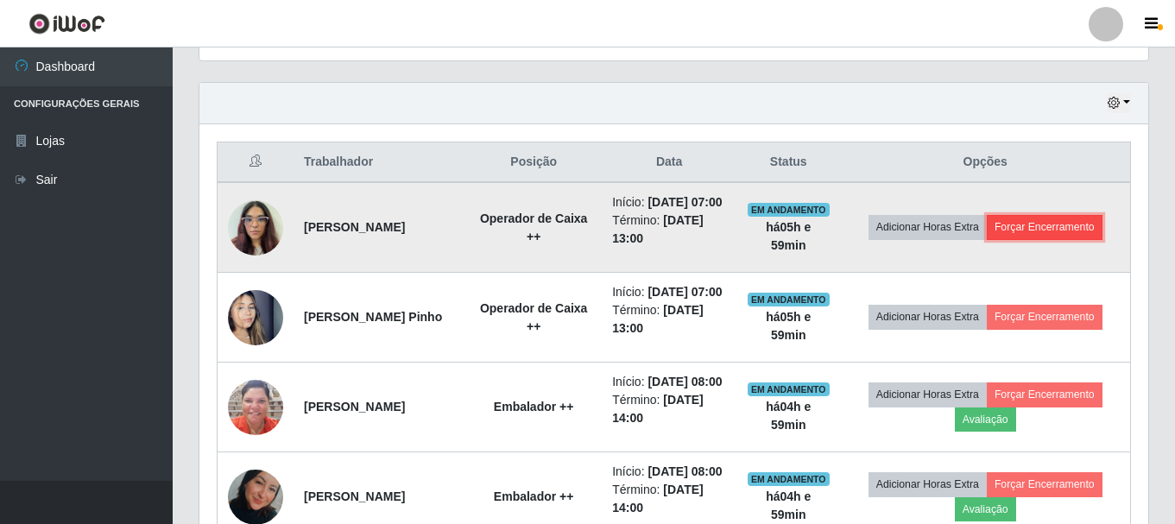
click at [1049, 237] on button "Forçar Encerramento" at bounding box center [1045, 227] width 116 height 24
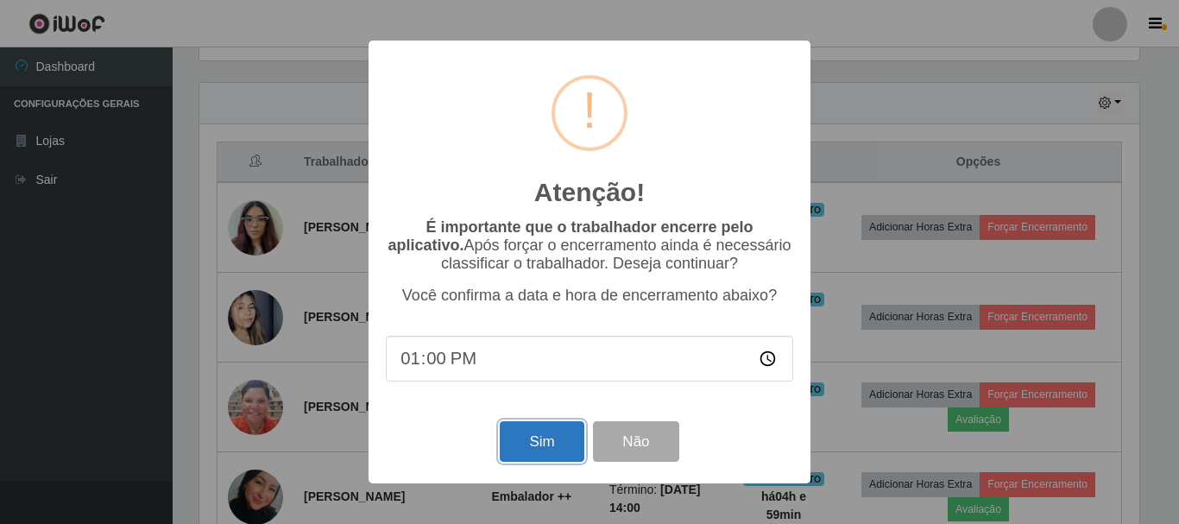
click at [523, 446] on button "Sim" at bounding box center [542, 441] width 84 height 41
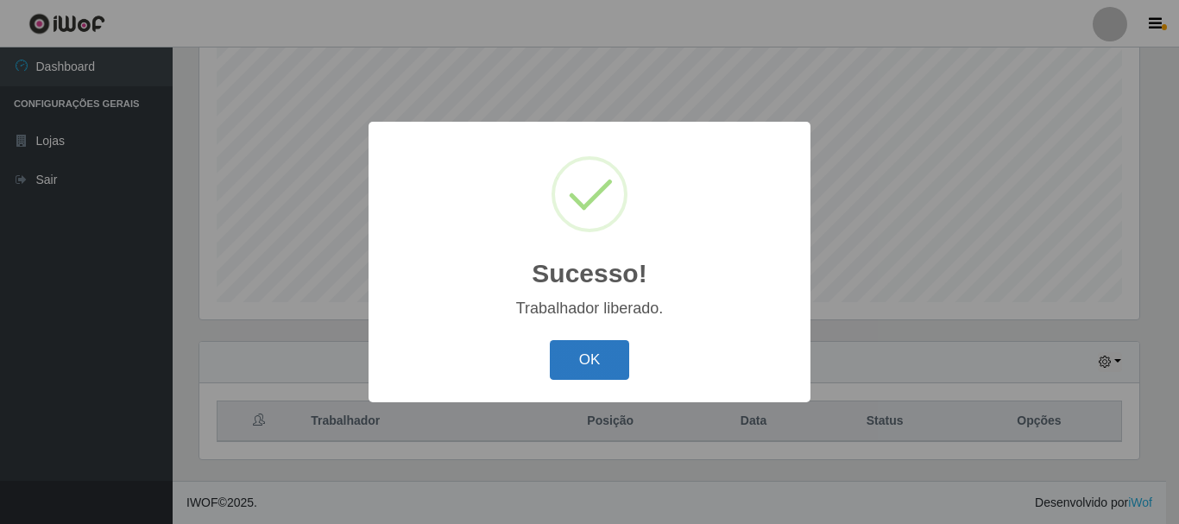
click at [589, 341] on button "OK" at bounding box center [590, 360] width 80 height 41
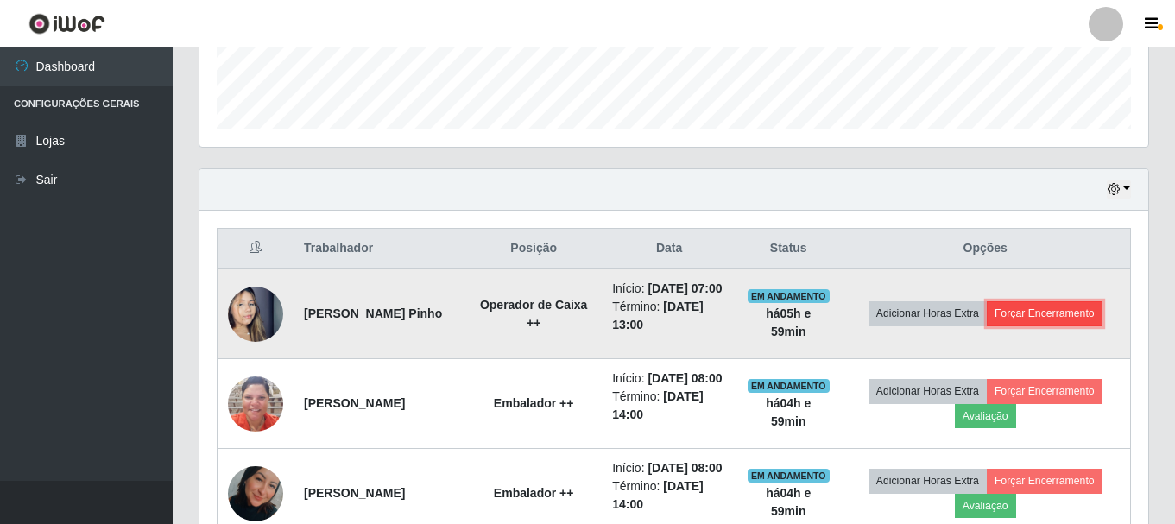
click at [1071, 319] on button "Forçar Encerramento" at bounding box center [1045, 313] width 116 height 24
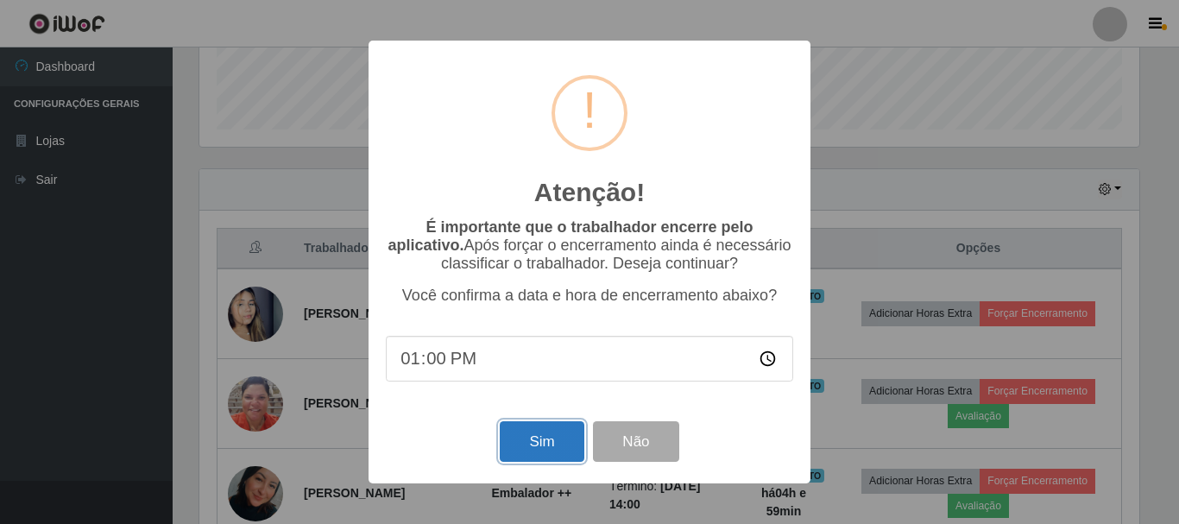
click at [502, 441] on button "Sim" at bounding box center [542, 441] width 84 height 41
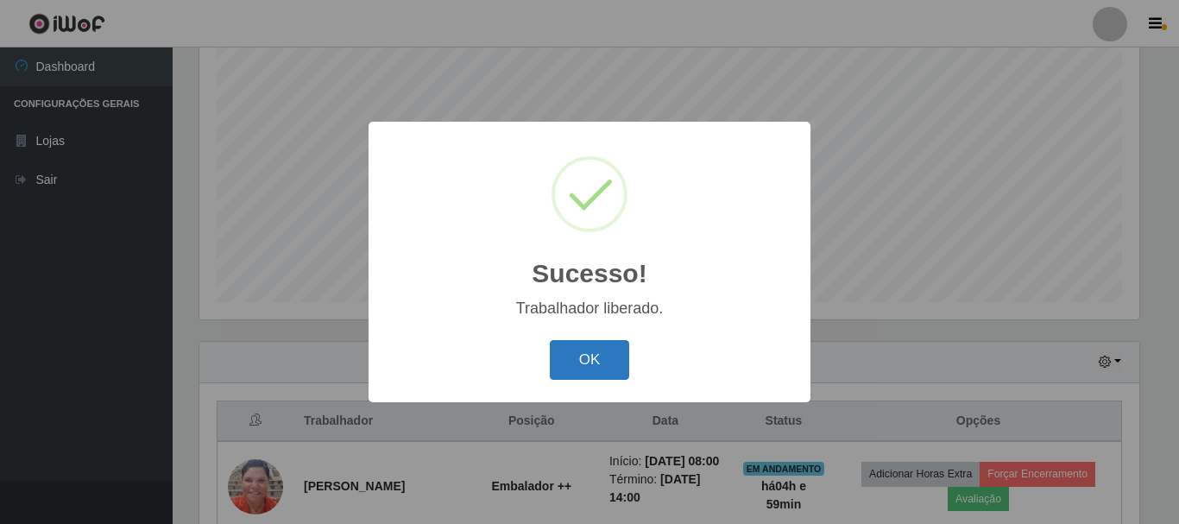
click at [587, 352] on button "OK" at bounding box center [590, 360] width 80 height 41
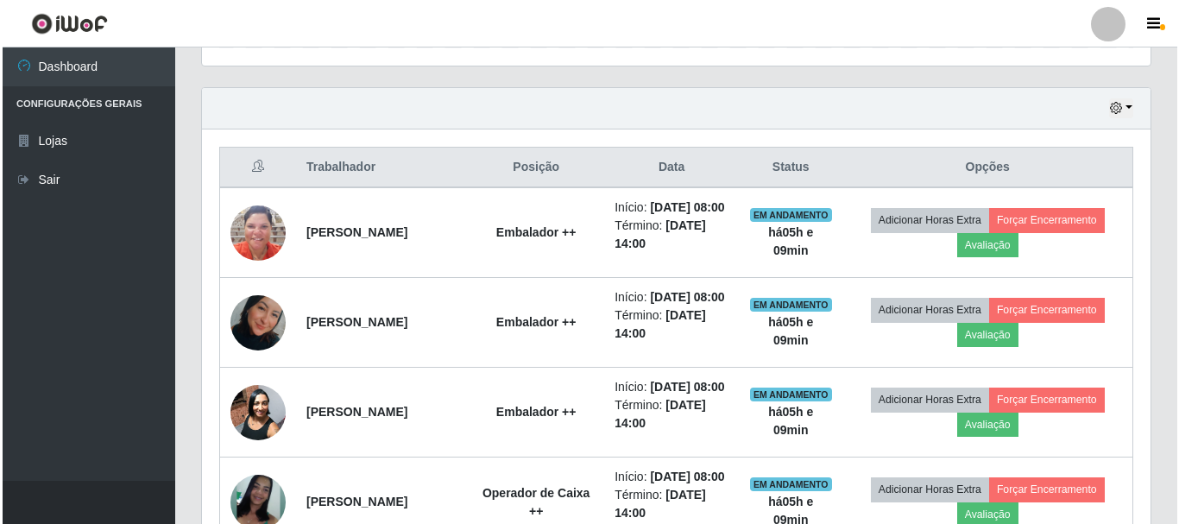
scroll to position [574, 0]
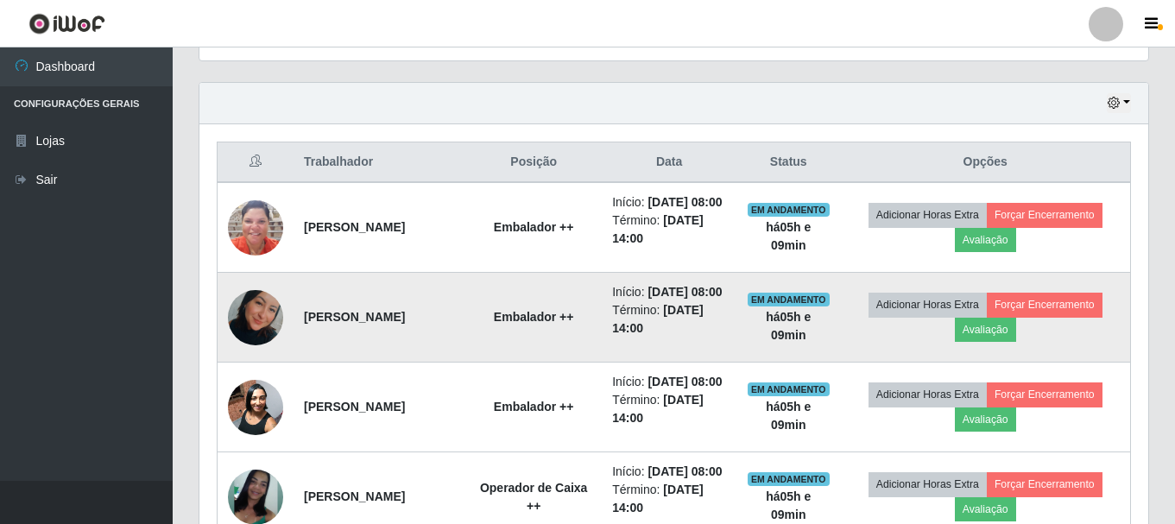
click at [255, 332] on img at bounding box center [255, 317] width 55 height 85
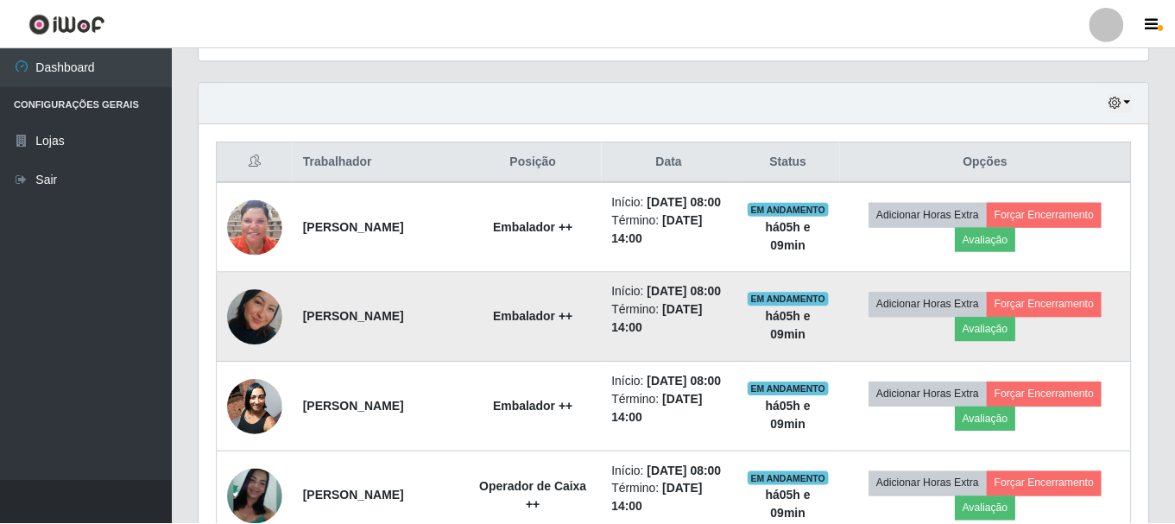
scroll to position [358, 940]
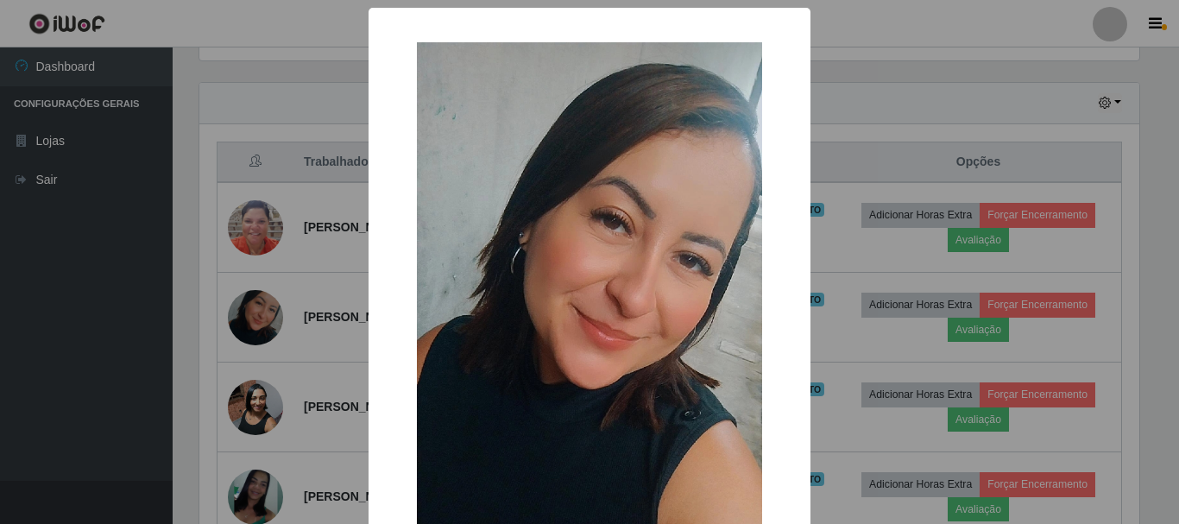
click at [155, 339] on div "× OK Cancel" at bounding box center [589, 262] width 1179 height 524
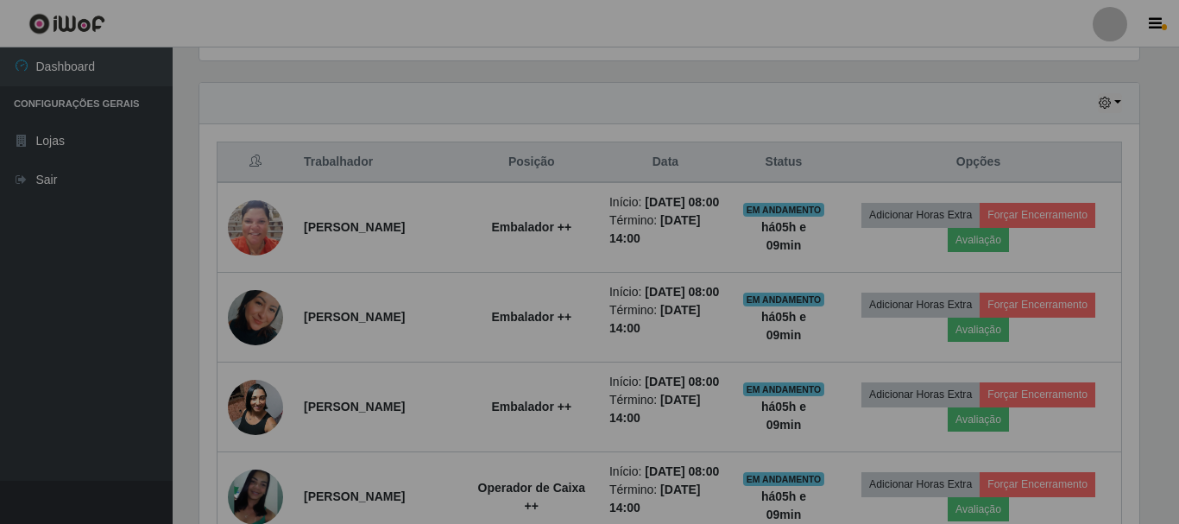
scroll to position [358, 949]
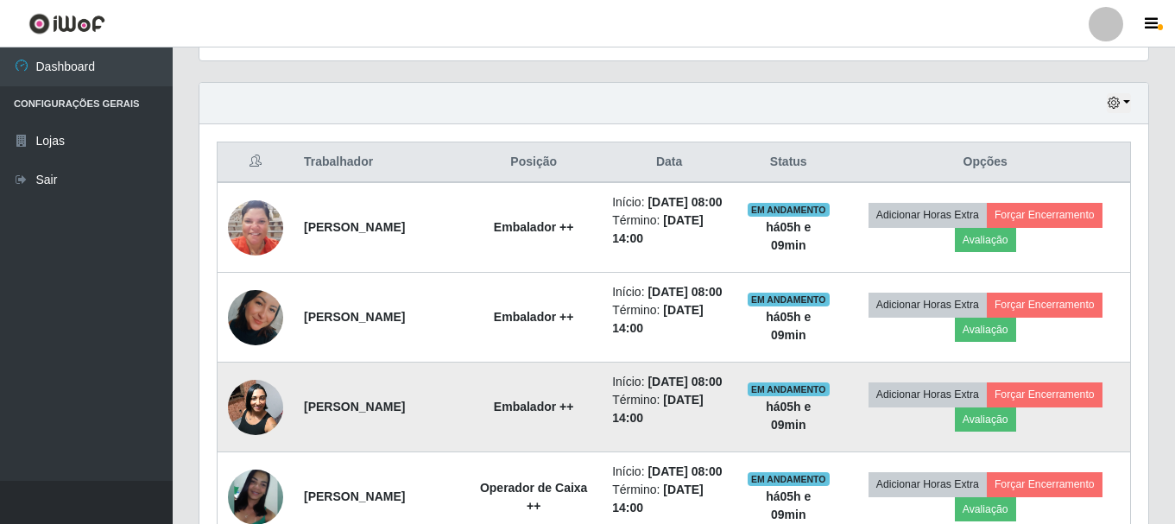
click at [259, 444] on img at bounding box center [255, 406] width 55 height 73
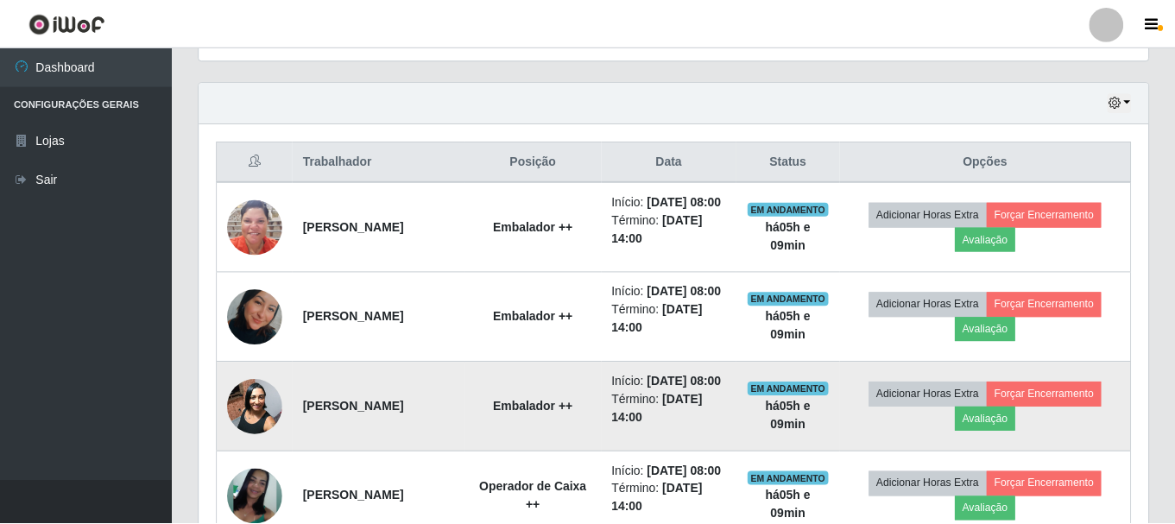
scroll to position [358, 940]
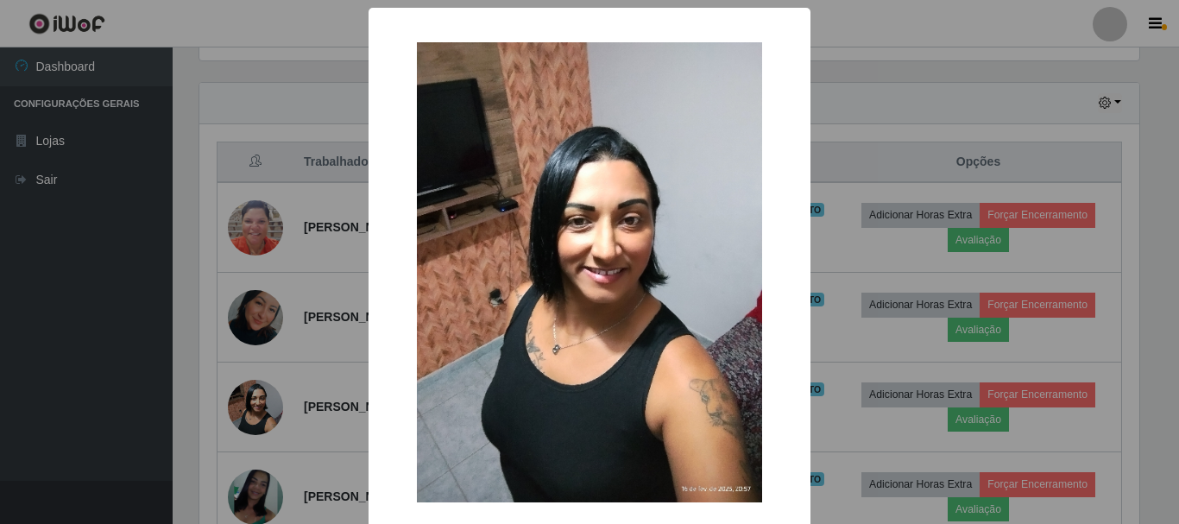
click at [154, 375] on div "× OK Cancel" at bounding box center [589, 262] width 1179 height 524
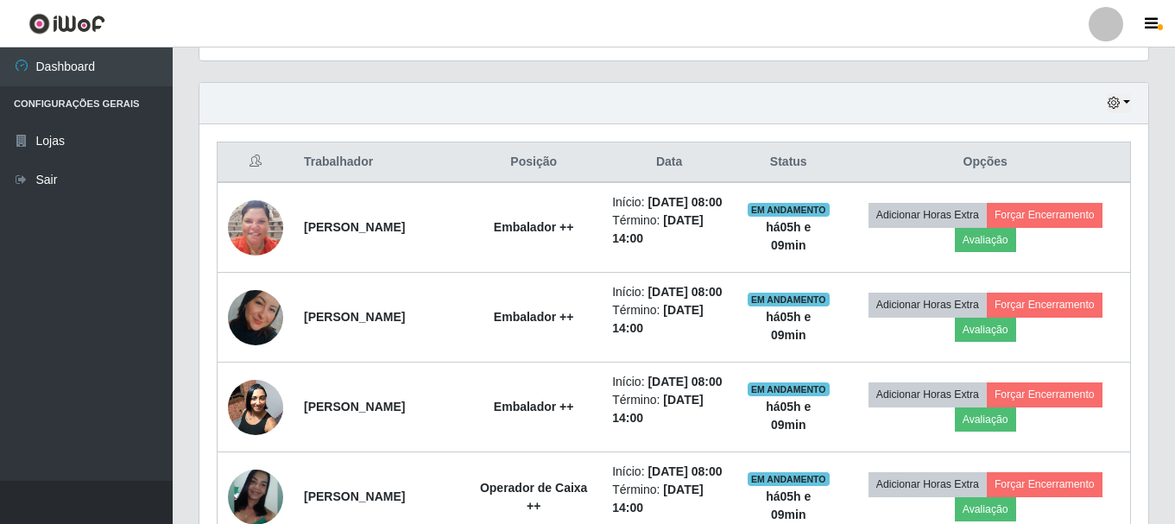
scroll to position [358, 949]
click at [1114, 99] on icon "button" at bounding box center [1114, 103] width 12 height 12
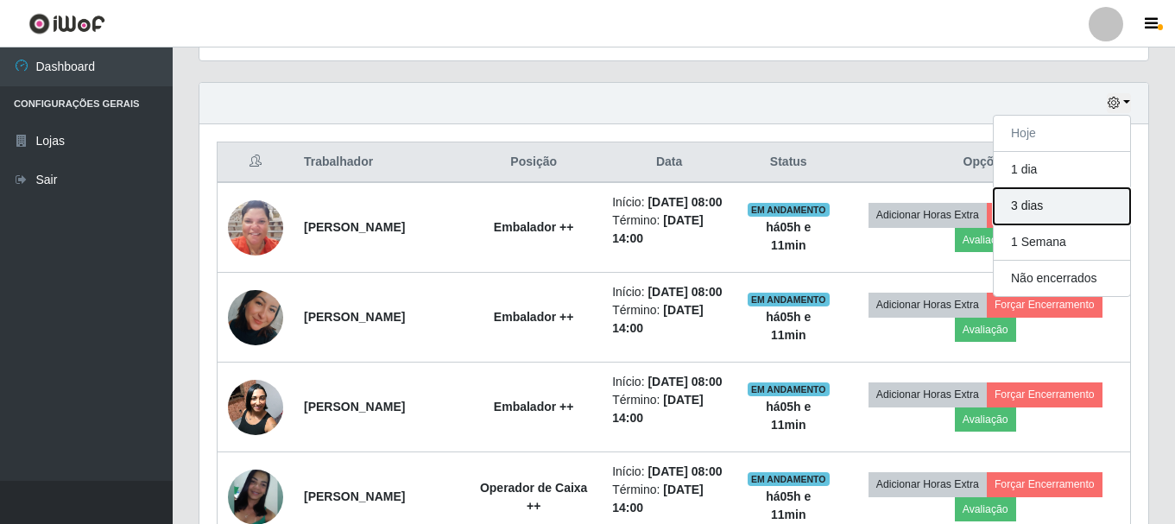
click at [1057, 212] on button "3 dias" at bounding box center [1062, 206] width 136 height 36
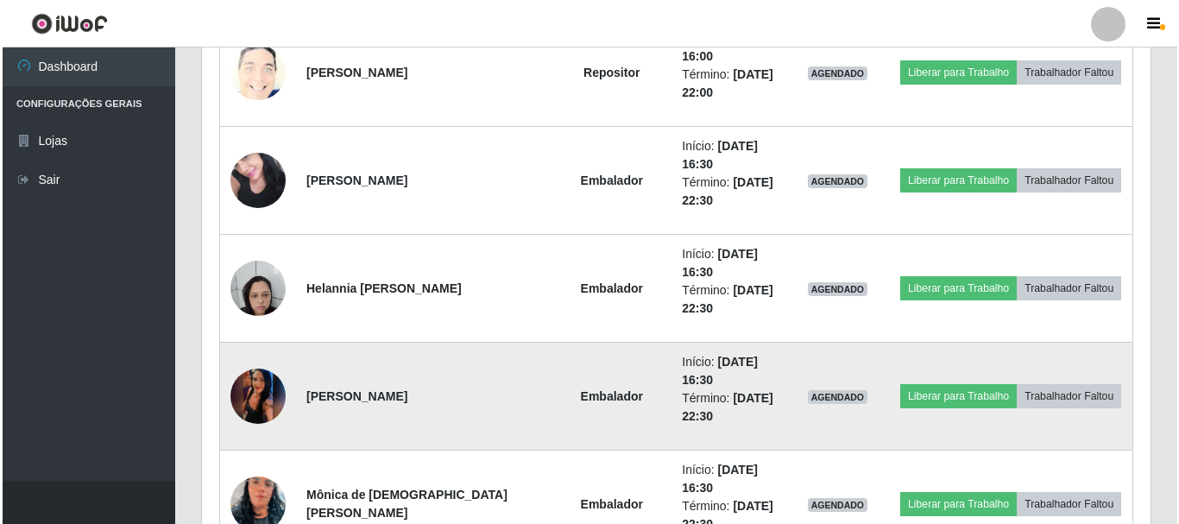
scroll to position [3682, 0]
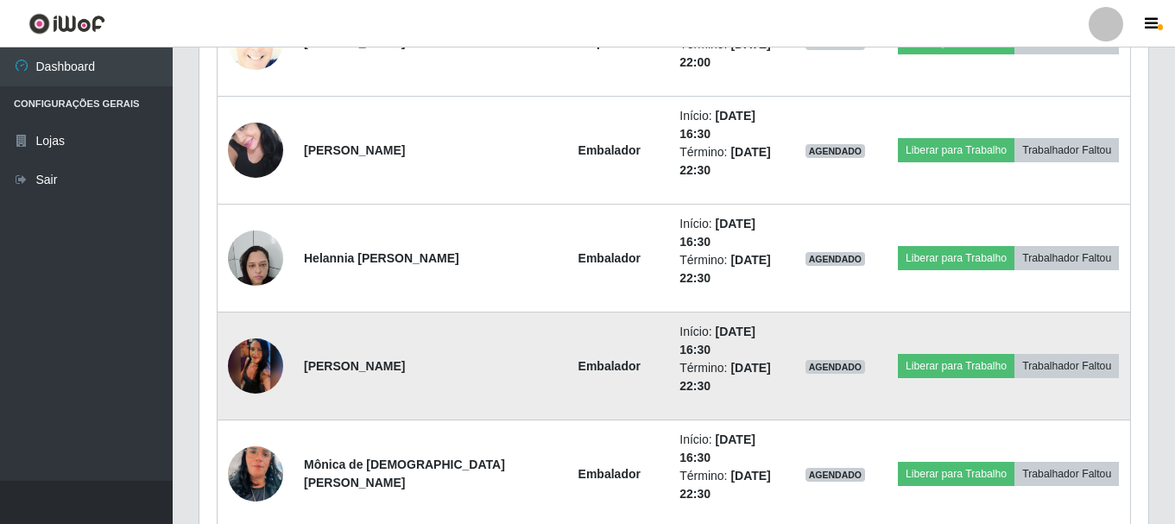
click at [248, 360] on img at bounding box center [255, 366] width 55 height 123
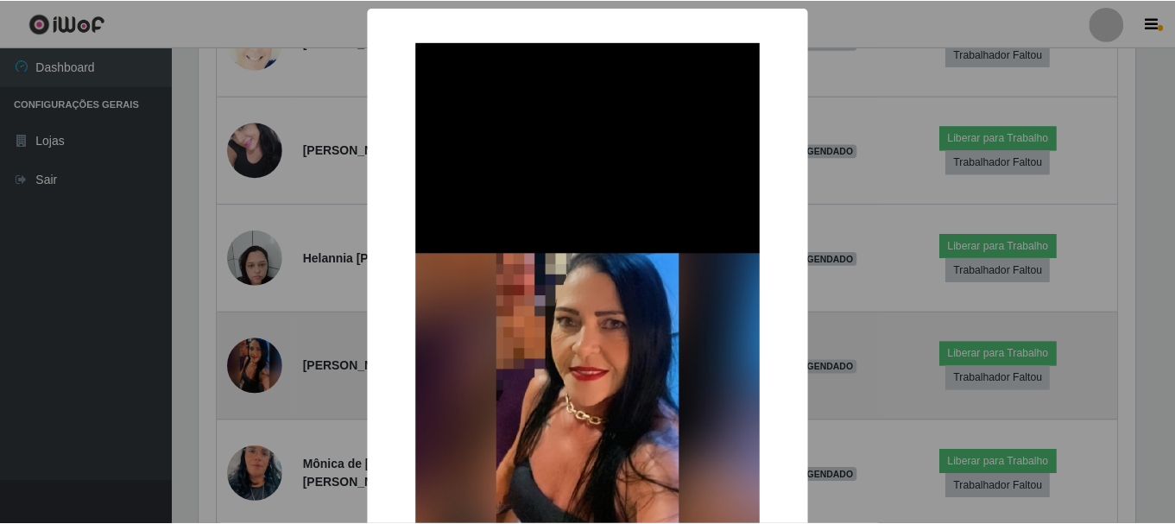
scroll to position [358, 940]
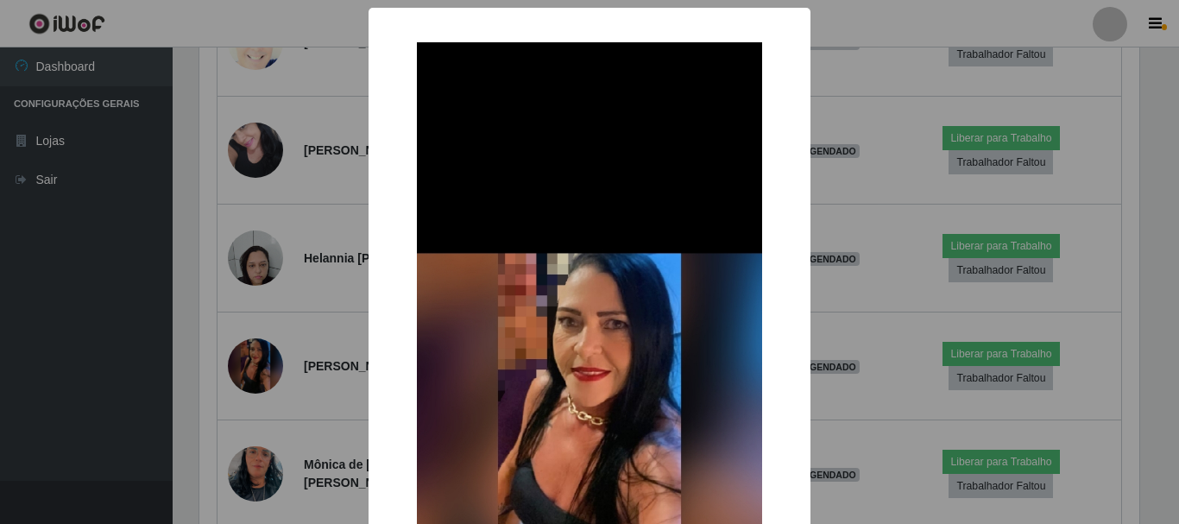
click at [45, 362] on div "× OK Cancel" at bounding box center [589, 262] width 1179 height 524
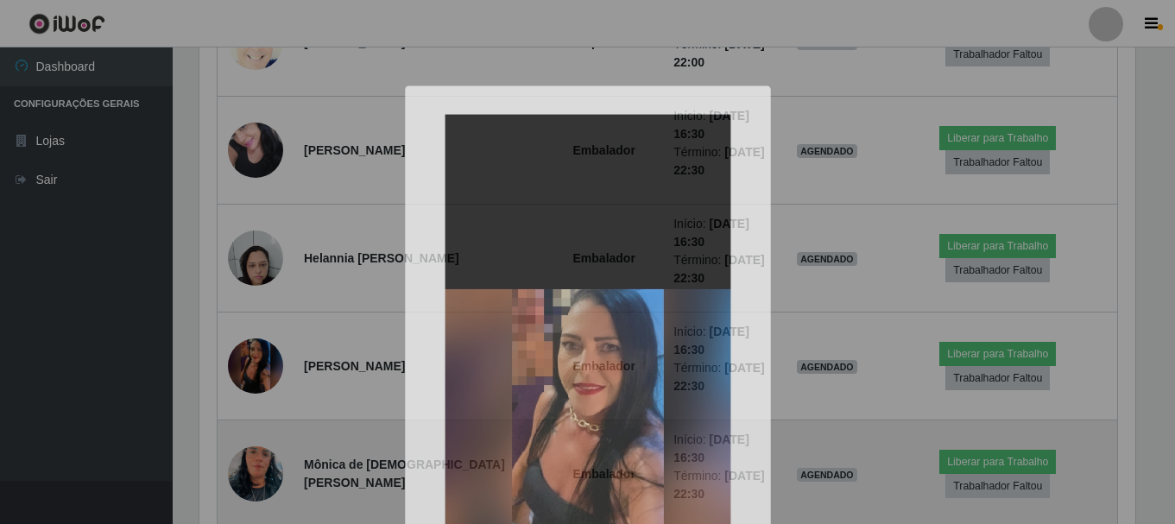
scroll to position [358, 949]
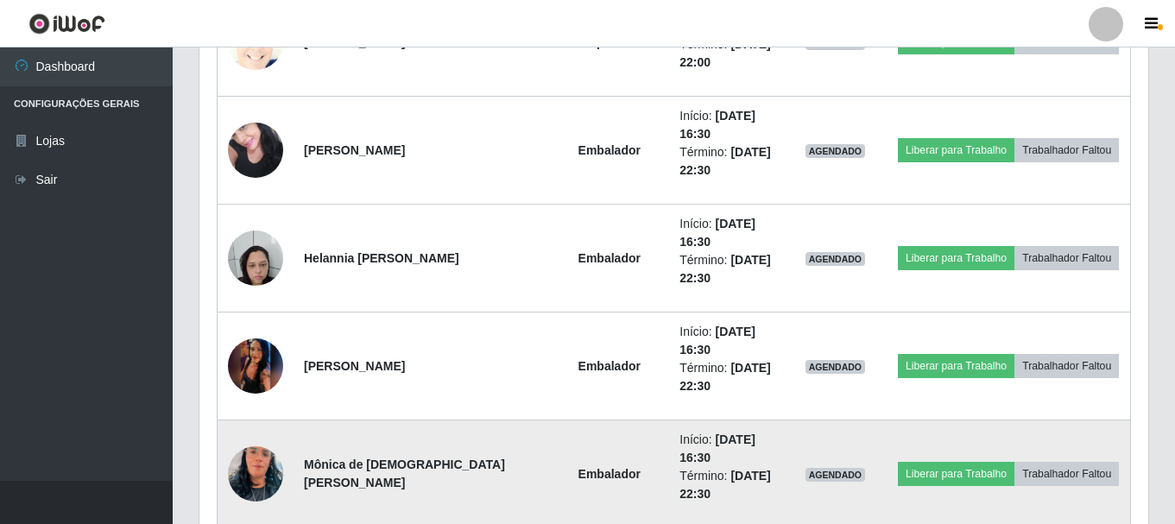
click at [246, 471] on img at bounding box center [255, 474] width 55 height 98
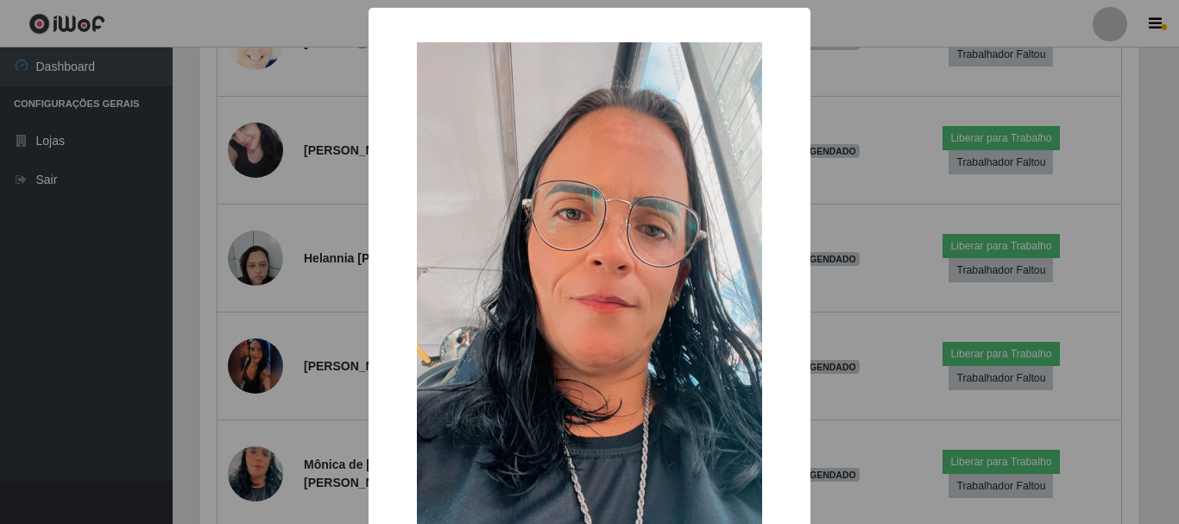
click at [46, 418] on div "× OK Cancel" at bounding box center [589, 262] width 1179 height 524
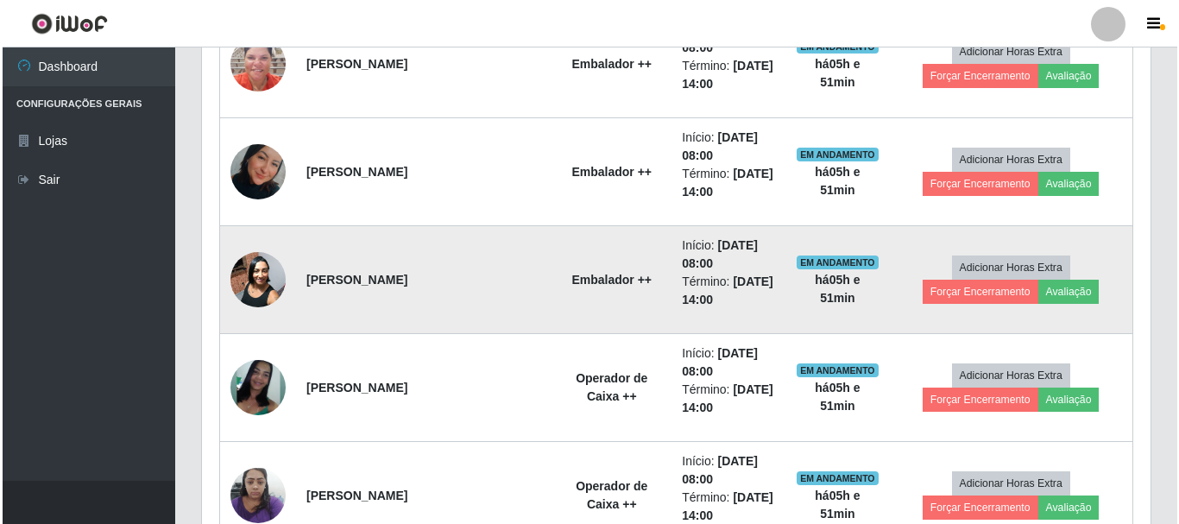
scroll to position [833, 0]
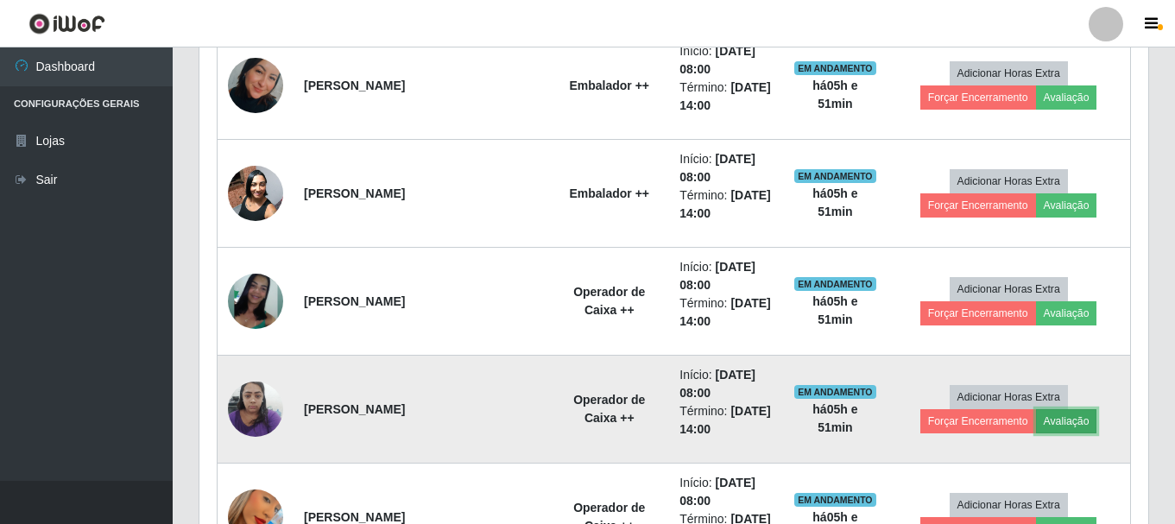
click at [1036, 422] on button "Avaliação" at bounding box center [1066, 421] width 61 height 24
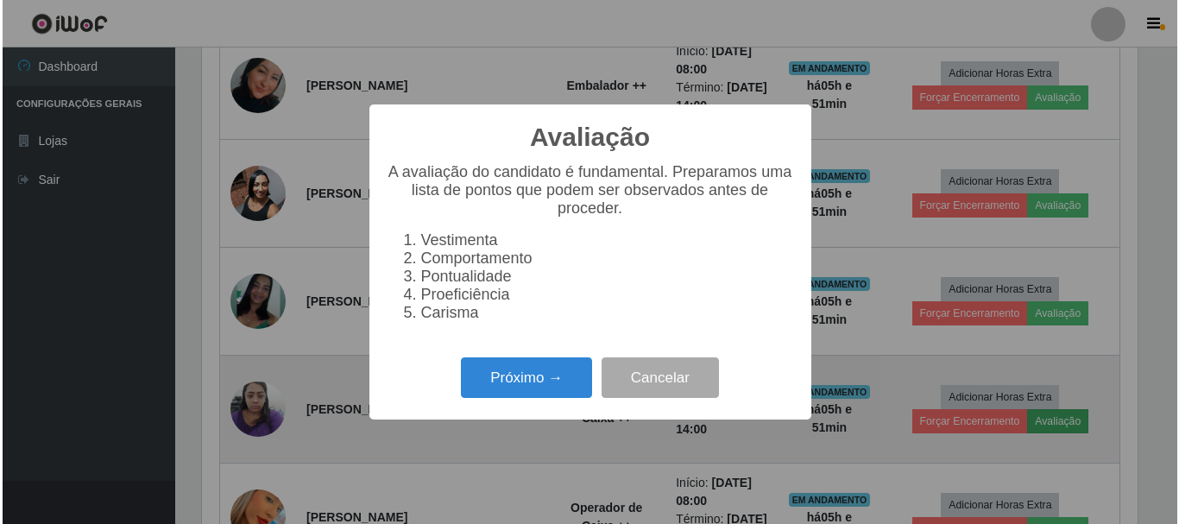
scroll to position [358, 940]
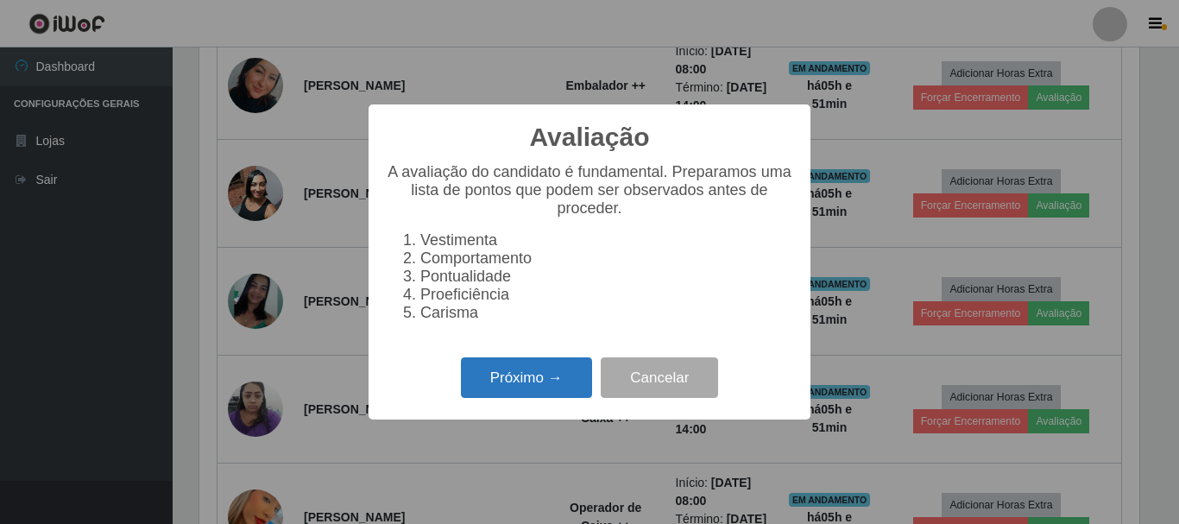
click at [515, 388] on button "Próximo →" at bounding box center [526, 377] width 131 height 41
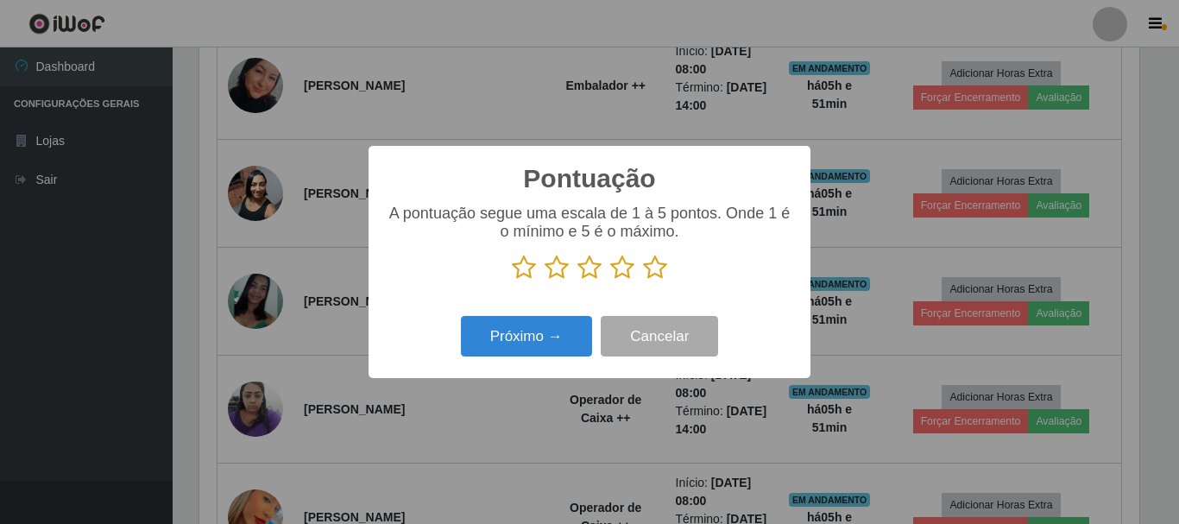
click at [654, 272] on icon at bounding box center [655, 268] width 24 height 26
click at [643, 281] on input "radio" at bounding box center [643, 281] width 0 height 0
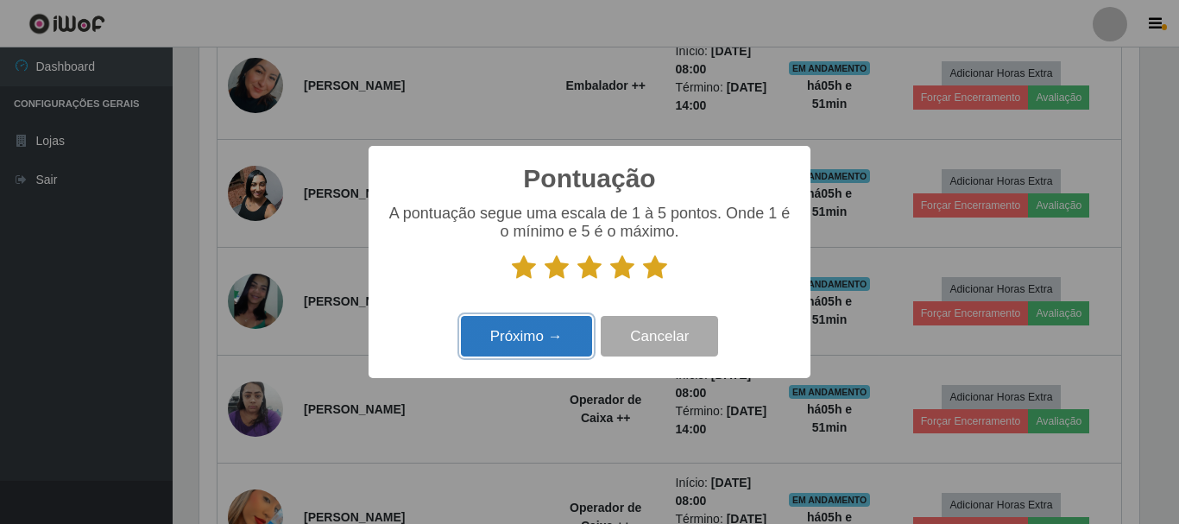
click at [527, 338] on button "Próximo →" at bounding box center [526, 336] width 131 height 41
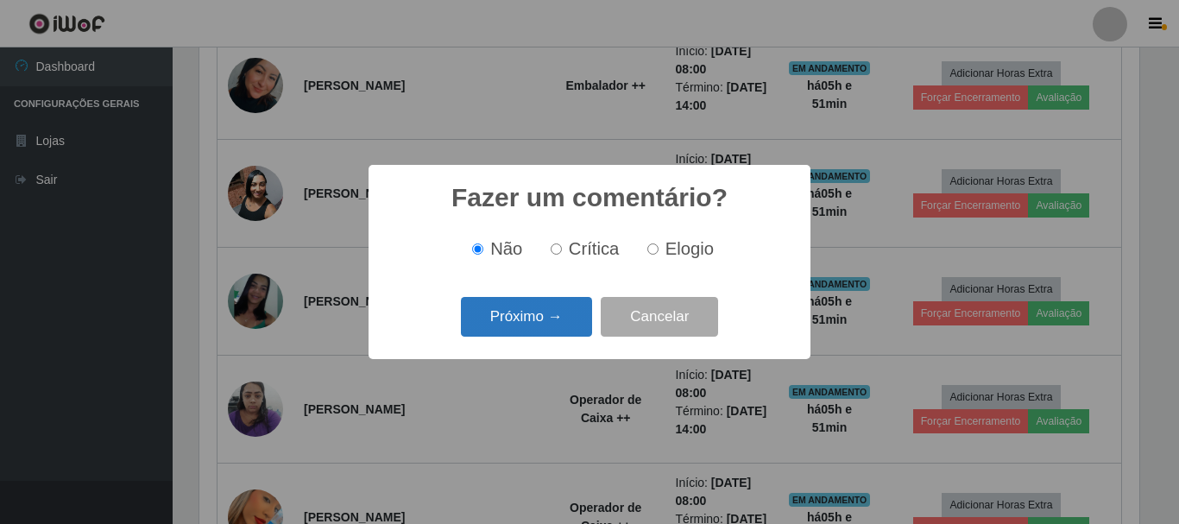
click at [547, 320] on button "Próximo →" at bounding box center [526, 317] width 131 height 41
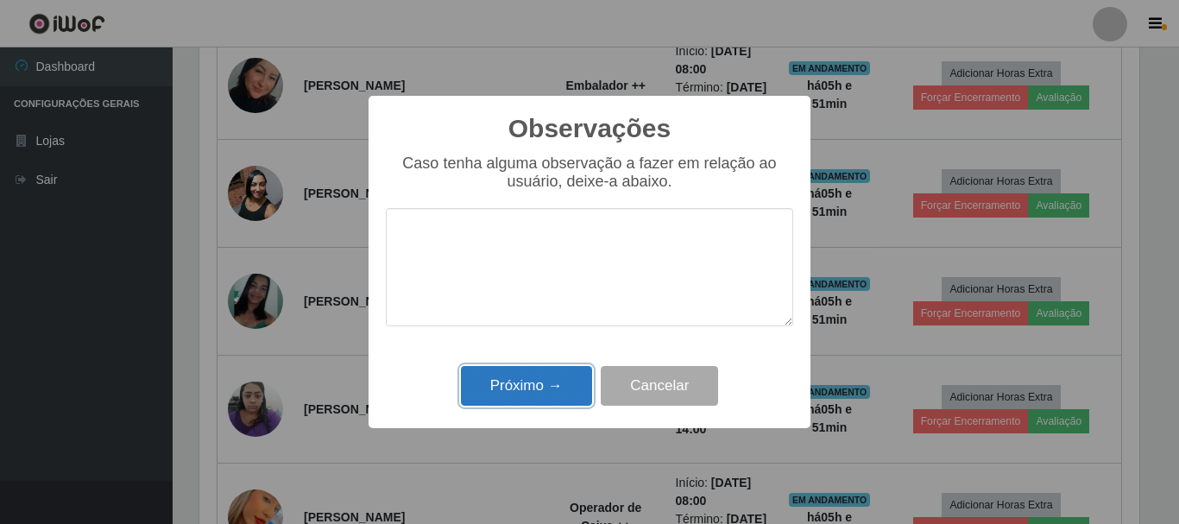
click at [542, 399] on button "Próximo →" at bounding box center [526, 386] width 131 height 41
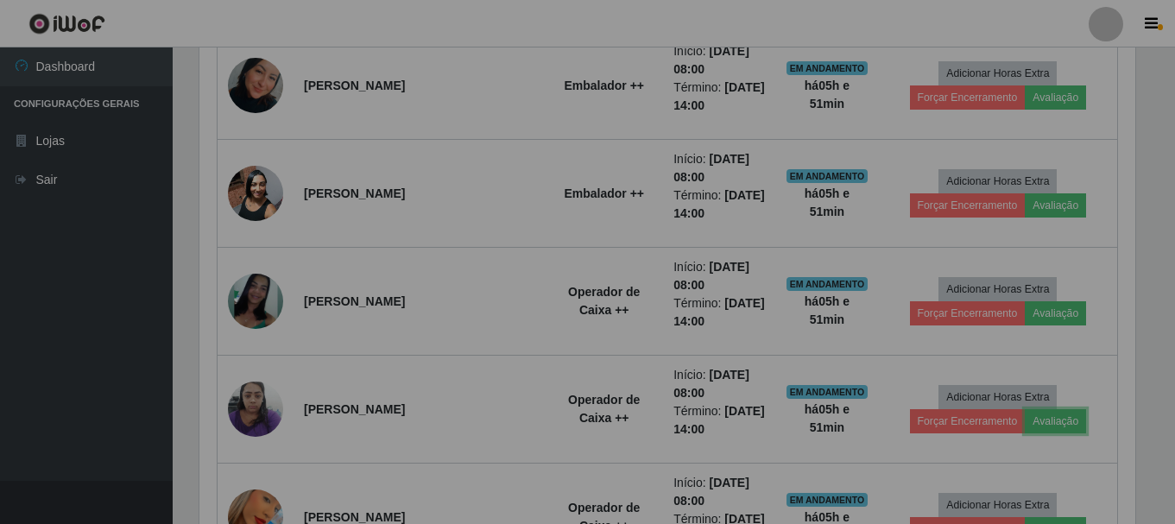
scroll to position [358, 949]
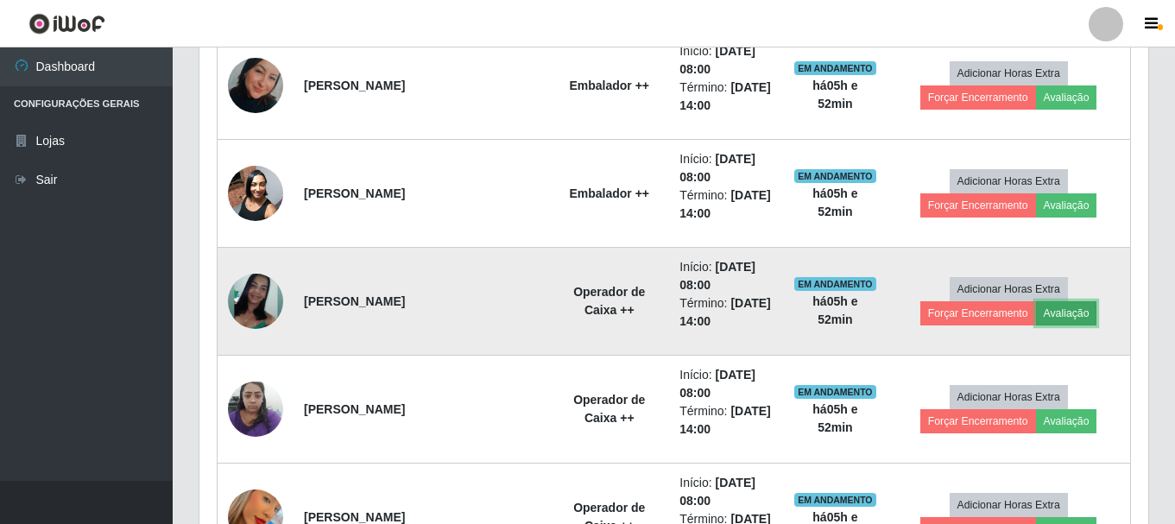
click at [1036, 318] on button "Avaliação" at bounding box center [1066, 313] width 61 height 24
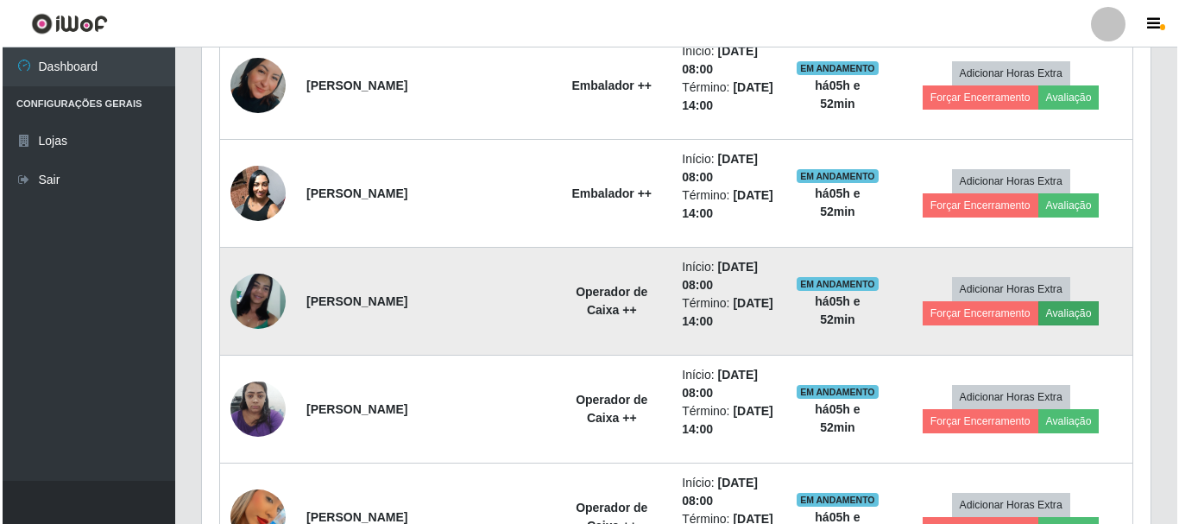
scroll to position [358, 940]
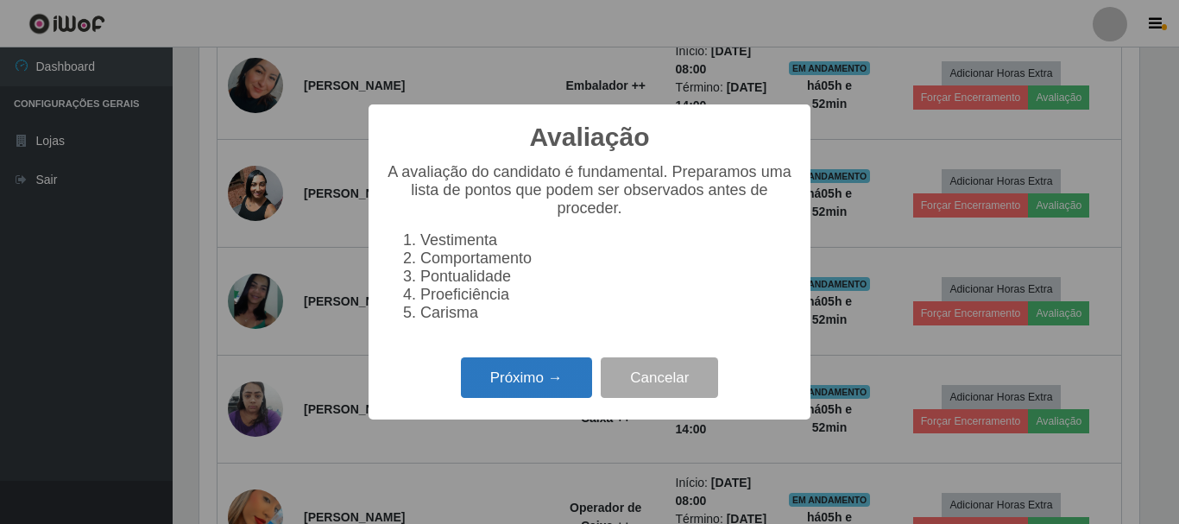
click at [509, 395] on button "Próximo →" at bounding box center [526, 377] width 131 height 41
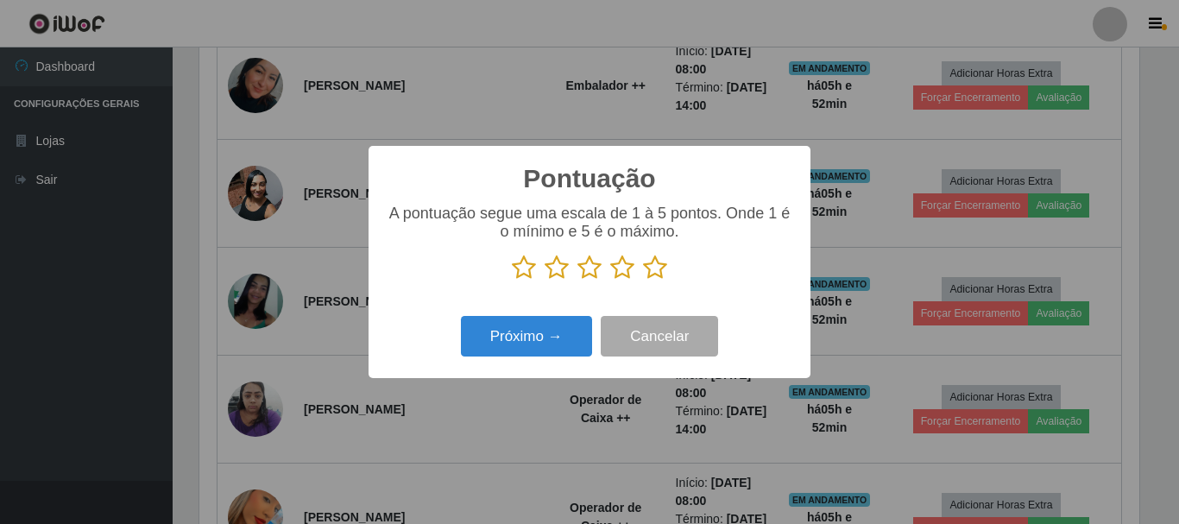
scroll to position [863009, 862428]
click at [650, 268] on icon at bounding box center [655, 268] width 24 height 26
click at [643, 281] on input "radio" at bounding box center [643, 281] width 0 height 0
click at [526, 312] on div "Pontuação × A pontuação segue uma escala de 1 à 5 pontos. Onde 1 é o mínimo e 5…" at bounding box center [590, 262] width 442 height 232
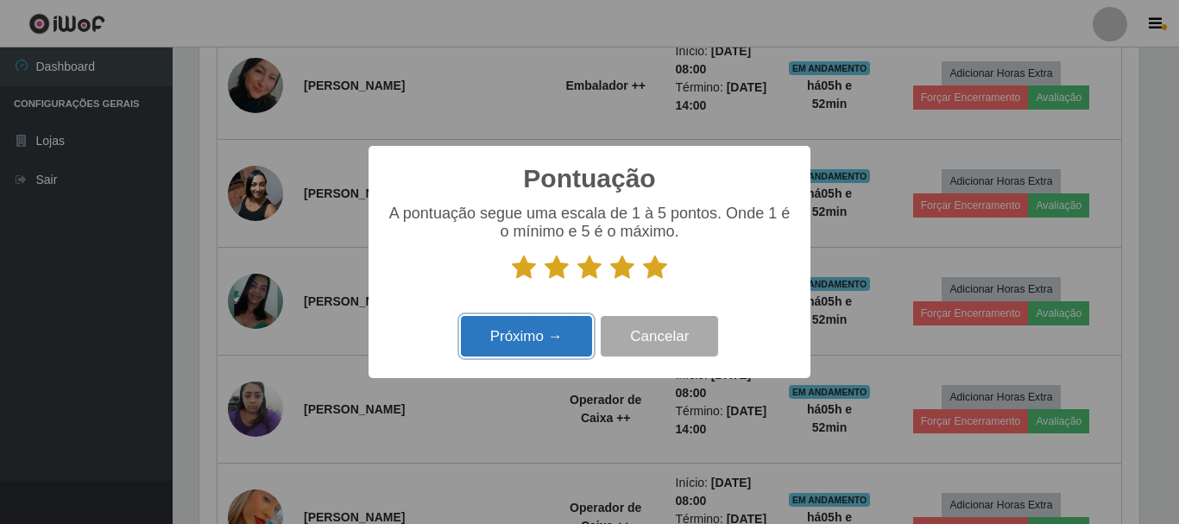
click at [534, 337] on button "Próximo →" at bounding box center [526, 336] width 131 height 41
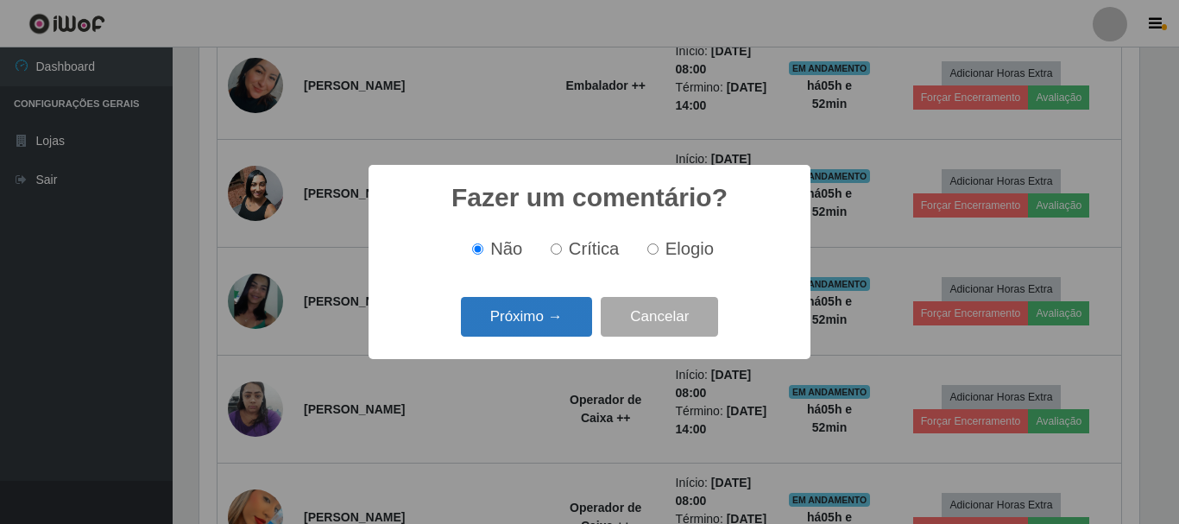
click at [534, 309] on button "Próximo →" at bounding box center [526, 317] width 131 height 41
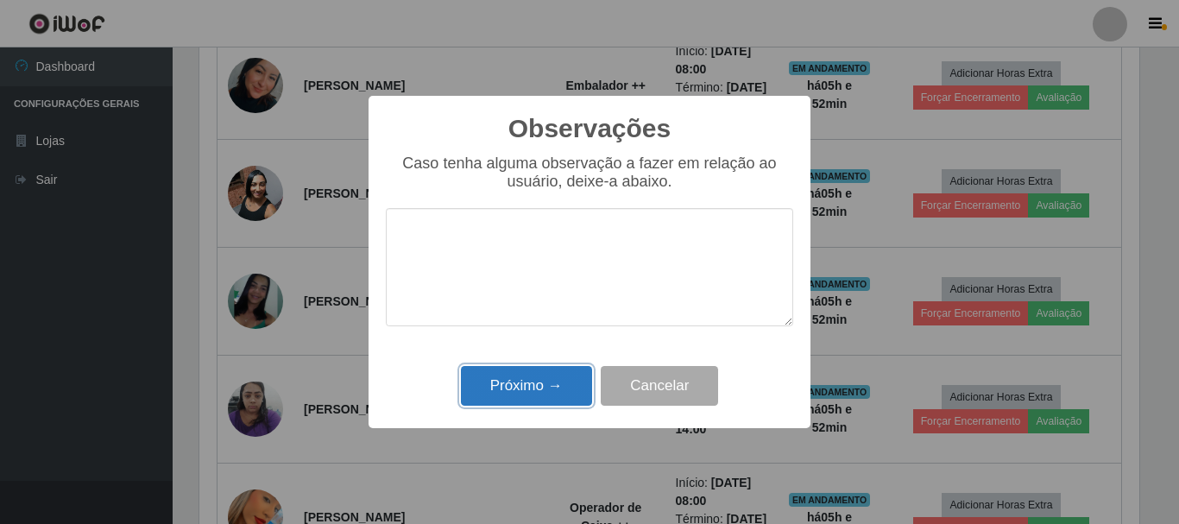
click at [529, 374] on button "Próximo →" at bounding box center [526, 386] width 131 height 41
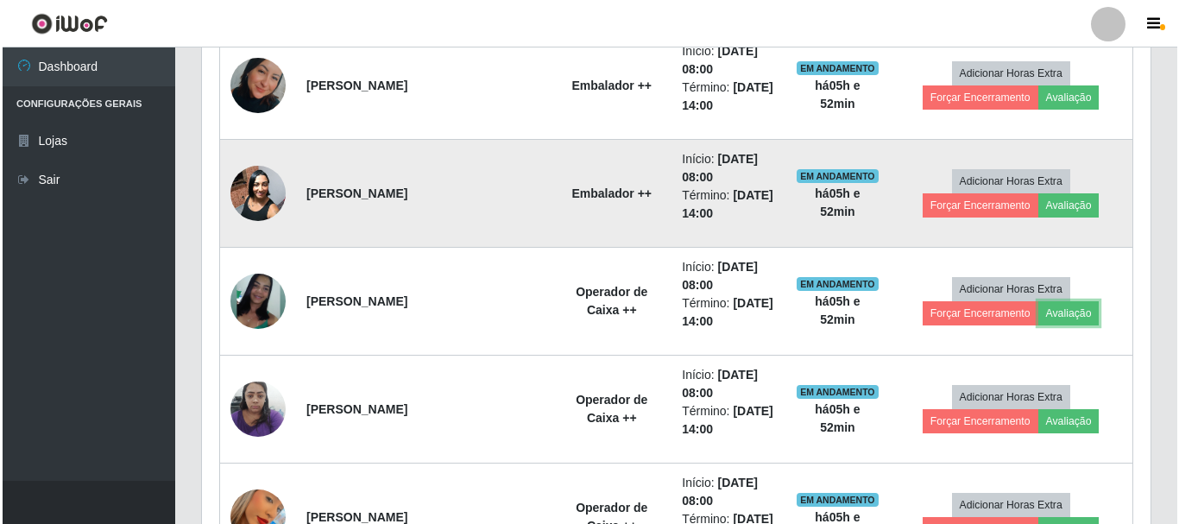
scroll to position [358, 949]
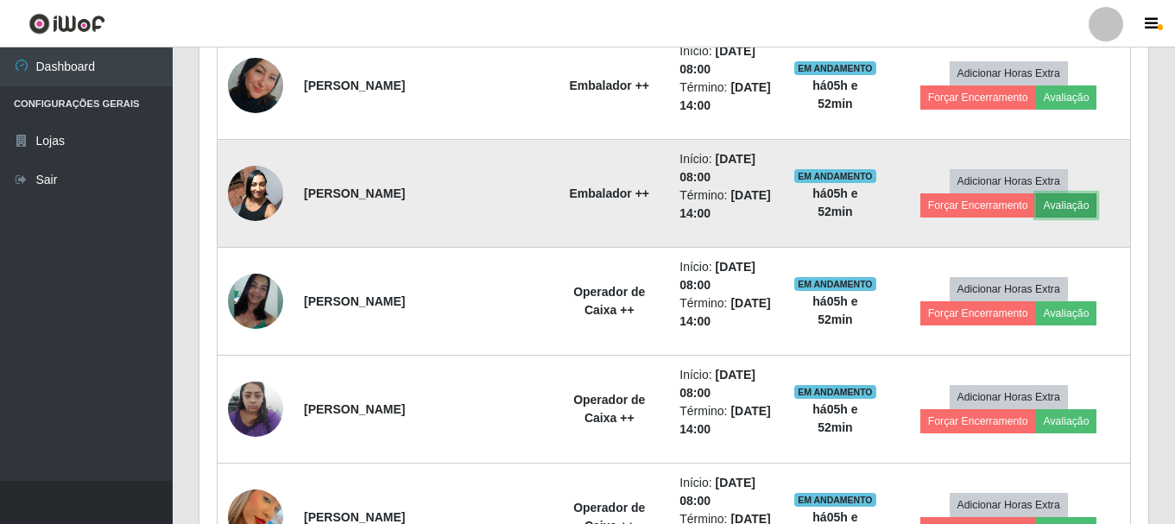
click at [1036, 208] on button "Avaliação" at bounding box center [1066, 205] width 61 height 24
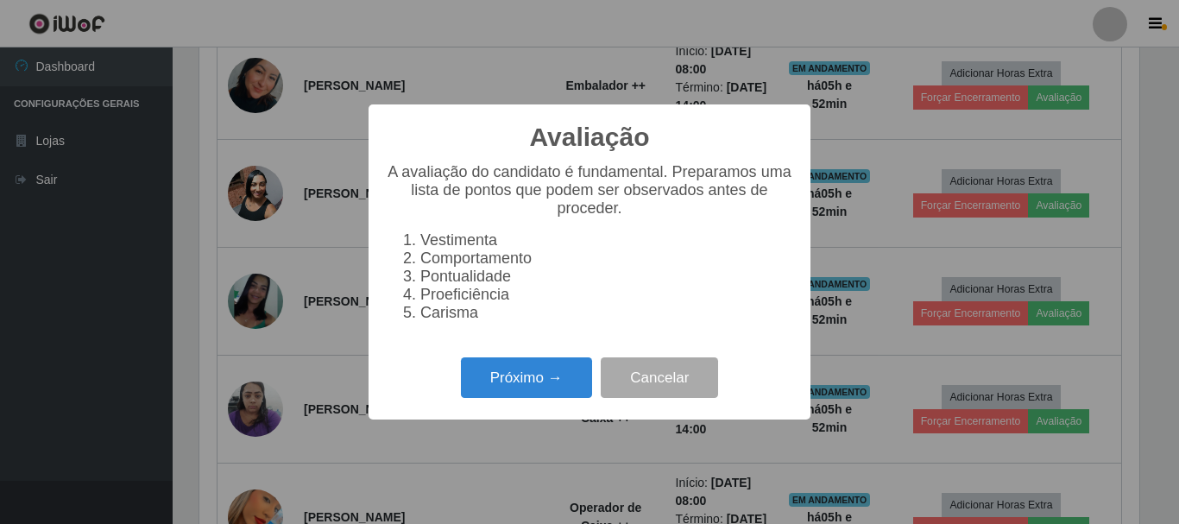
scroll to position [358, 940]
click at [533, 393] on button "Próximo →" at bounding box center [526, 377] width 131 height 41
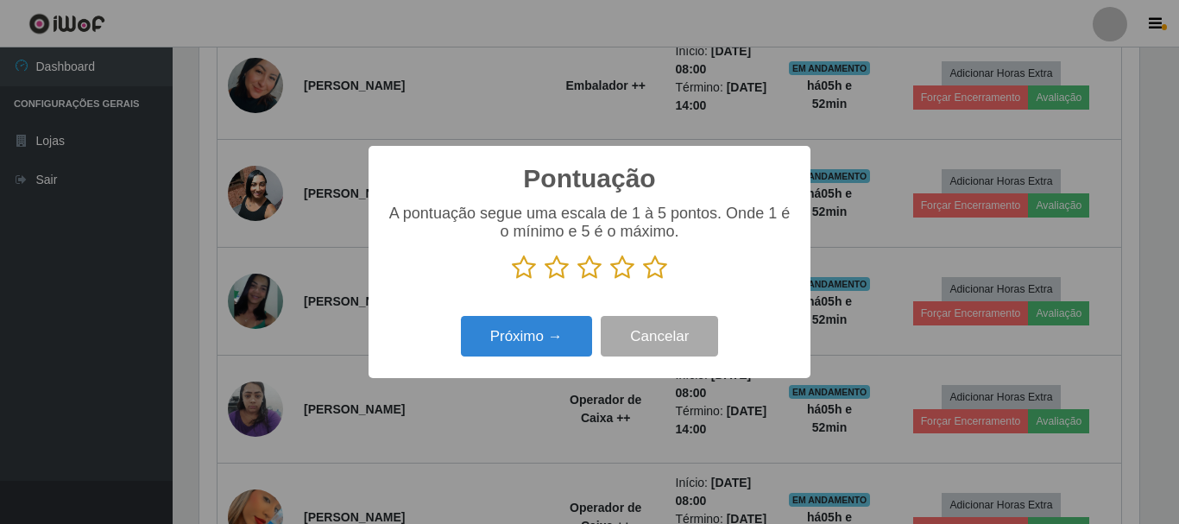
click at [654, 267] on icon at bounding box center [655, 268] width 24 height 26
click at [643, 281] on input "radio" at bounding box center [643, 281] width 0 height 0
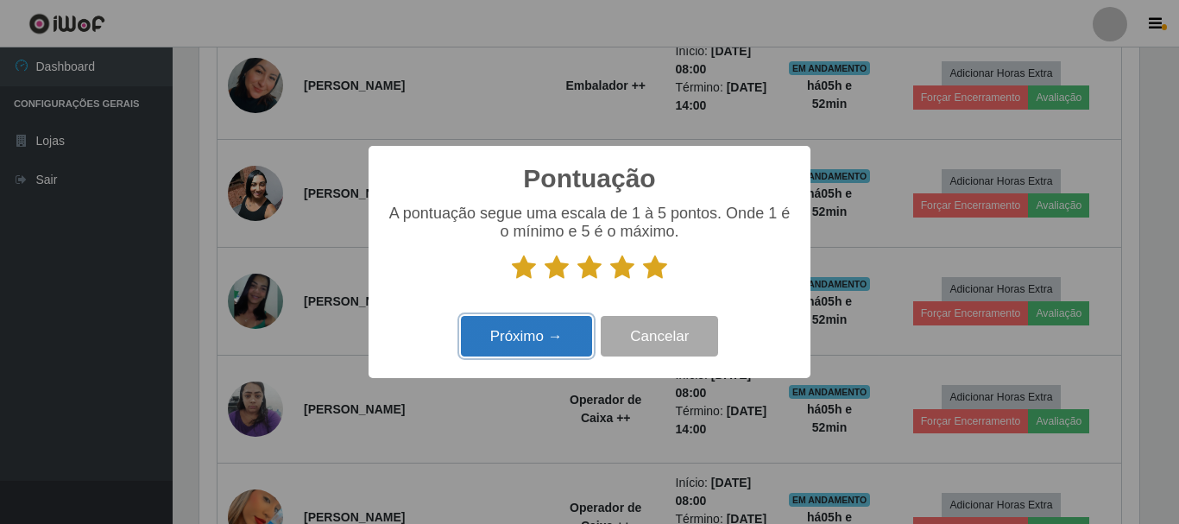
click at [501, 338] on button "Próximo →" at bounding box center [526, 336] width 131 height 41
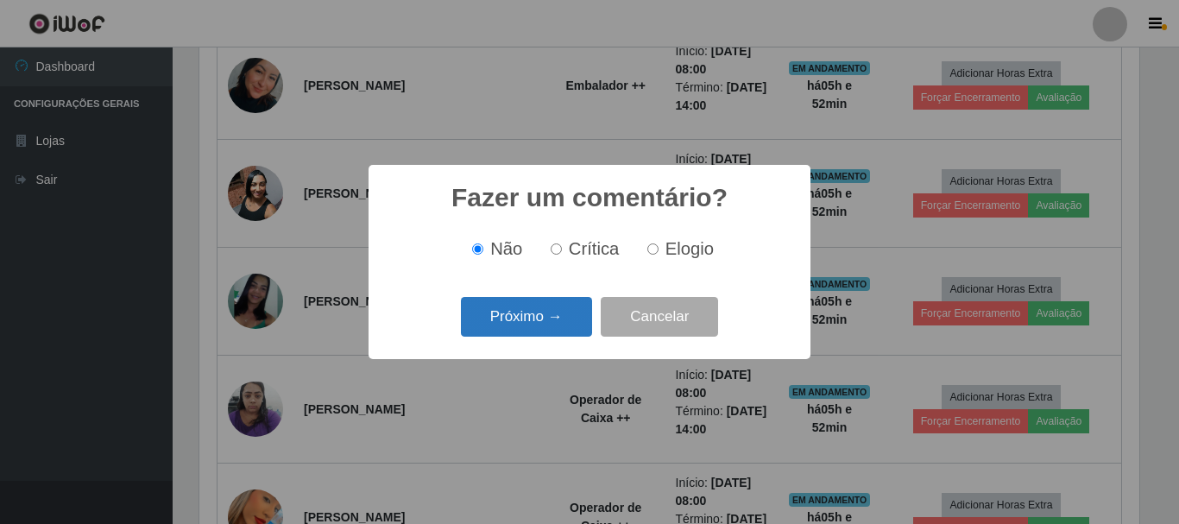
click at [523, 313] on button "Próximo →" at bounding box center [526, 317] width 131 height 41
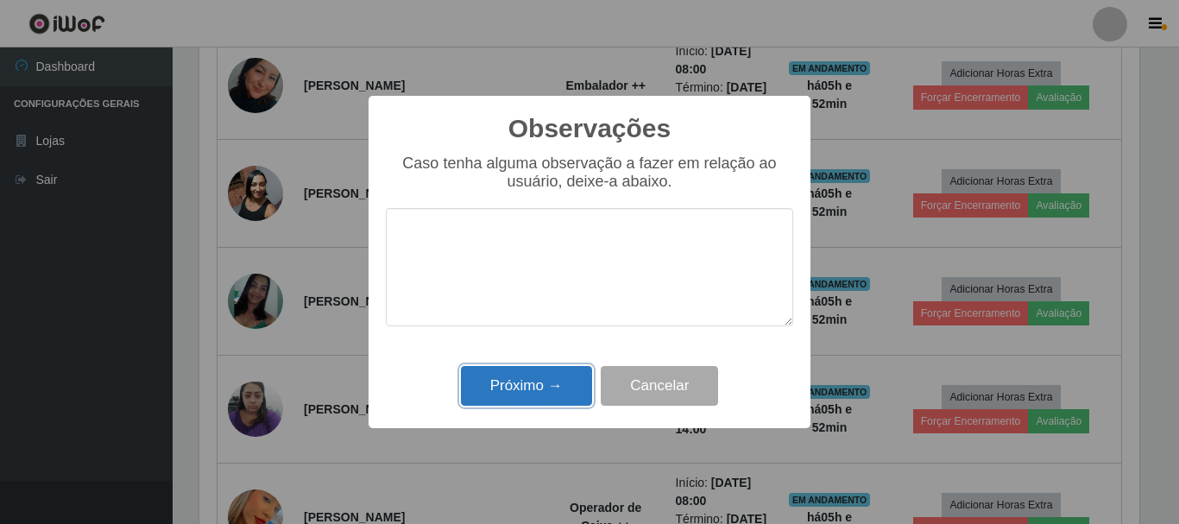
click at [509, 382] on button "Próximo →" at bounding box center [526, 386] width 131 height 41
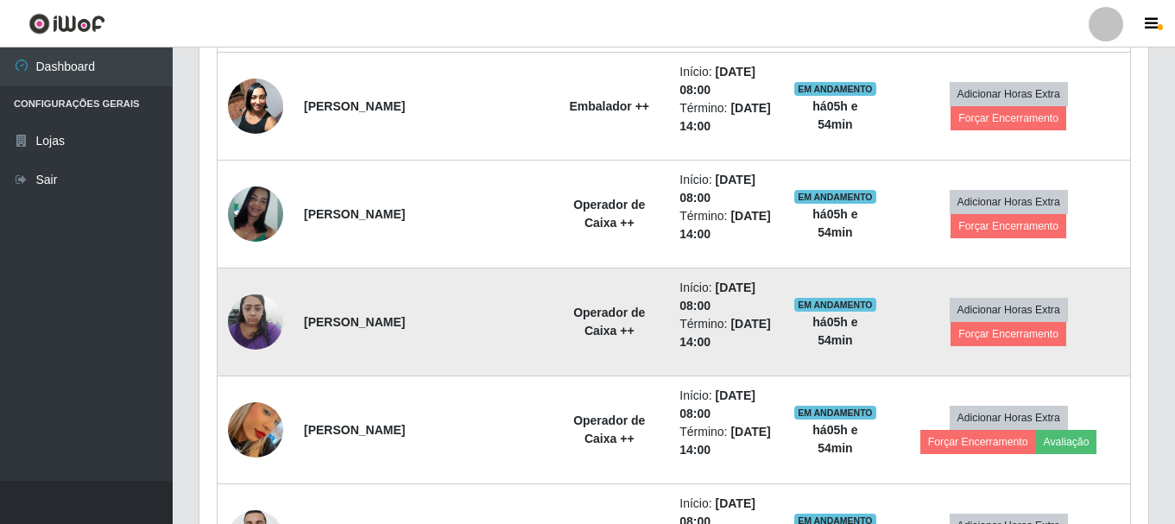
scroll to position [919, 0]
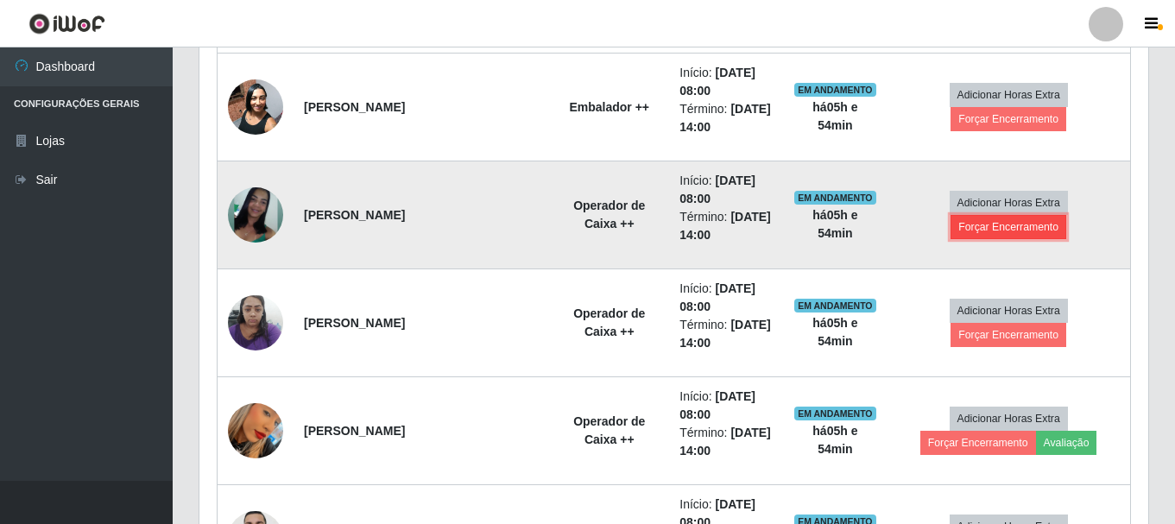
click at [1041, 215] on button "Forçar Encerramento" at bounding box center [1009, 227] width 116 height 24
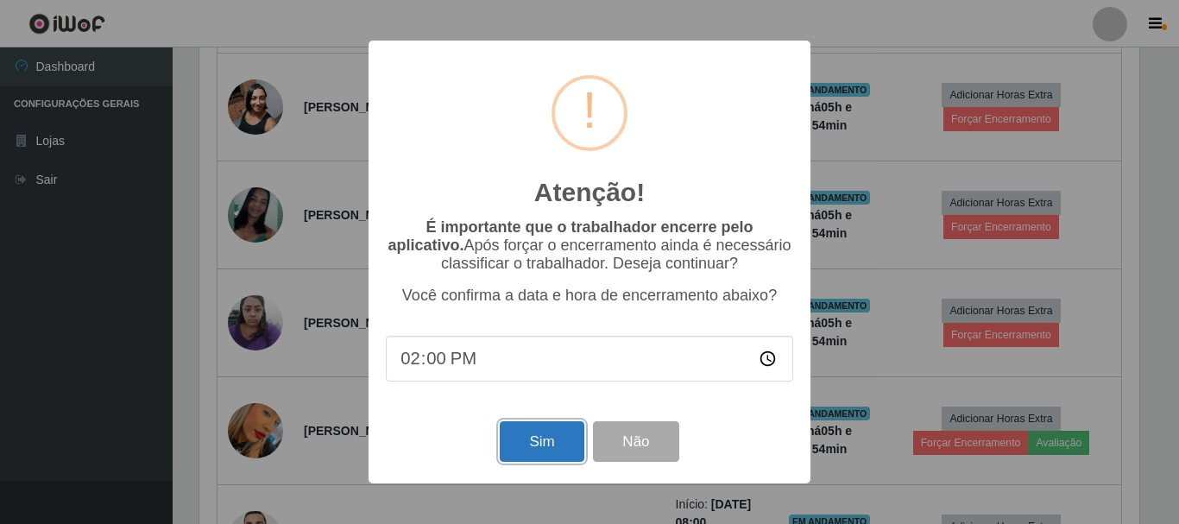
click at [521, 439] on button "Sim" at bounding box center [542, 441] width 84 height 41
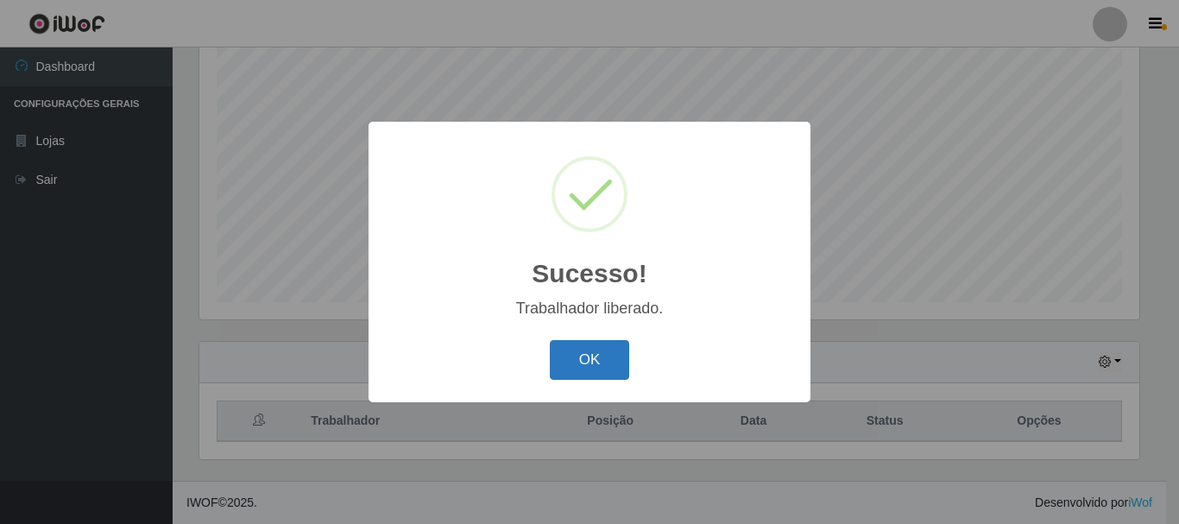
click at [572, 372] on button "OK" at bounding box center [590, 360] width 80 height 41
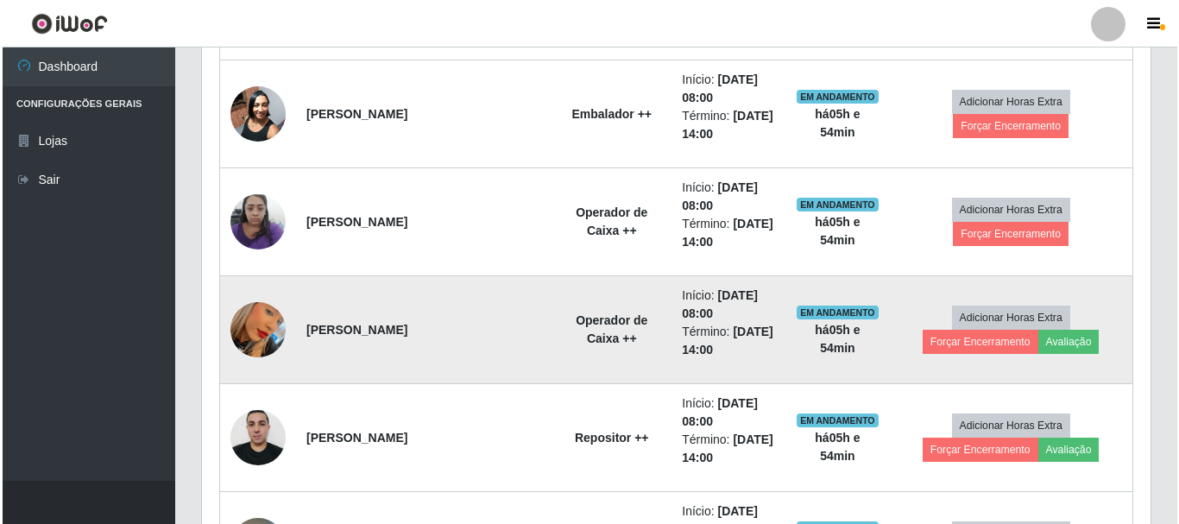
scroll to position [919, 0]
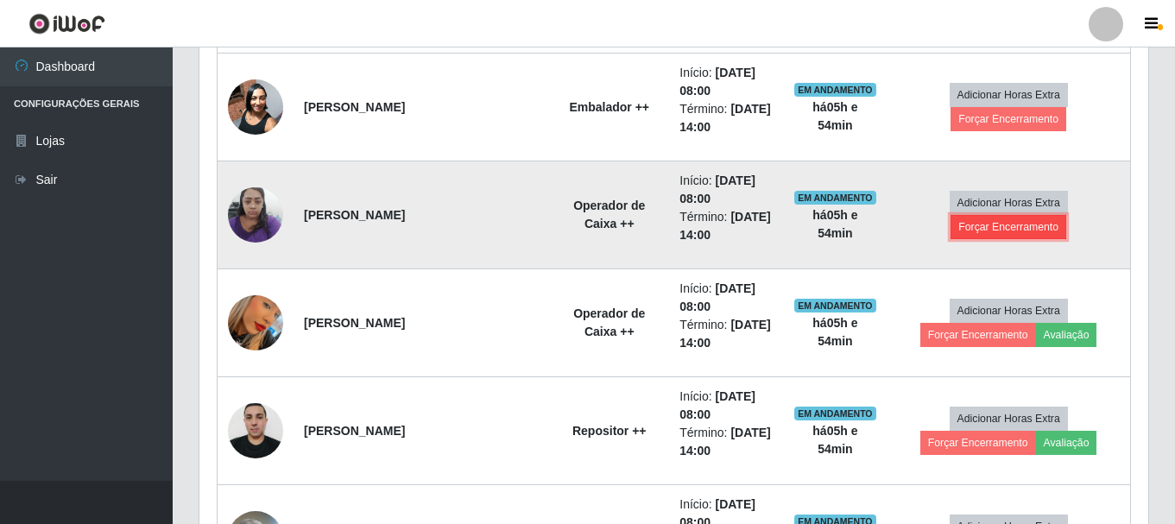
click at [1066, 215] on button "Forçar Encerramento" at bounding box center [1009, 227] width 116 height 24
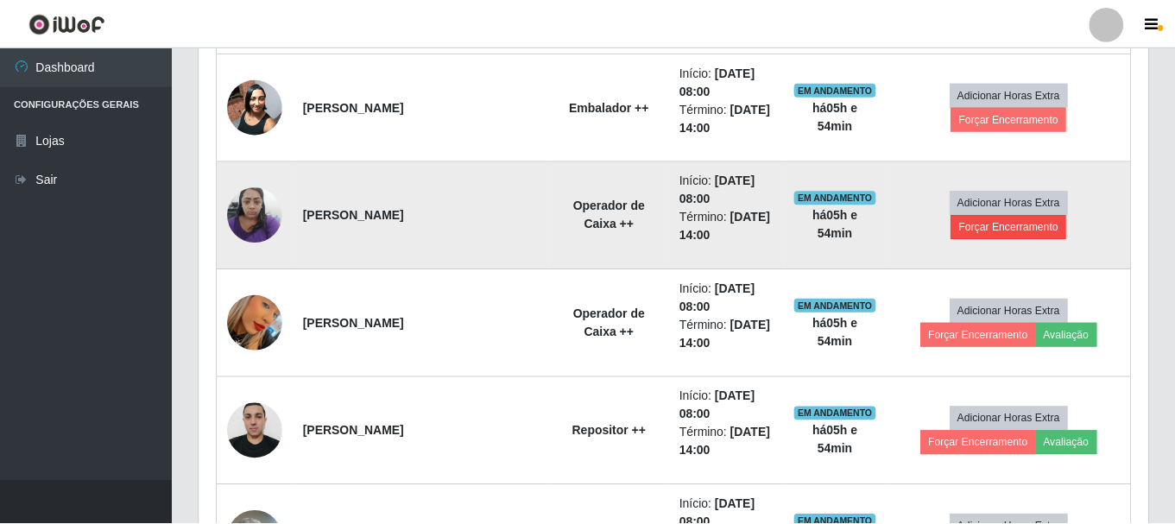
scroll to position [358, 940]
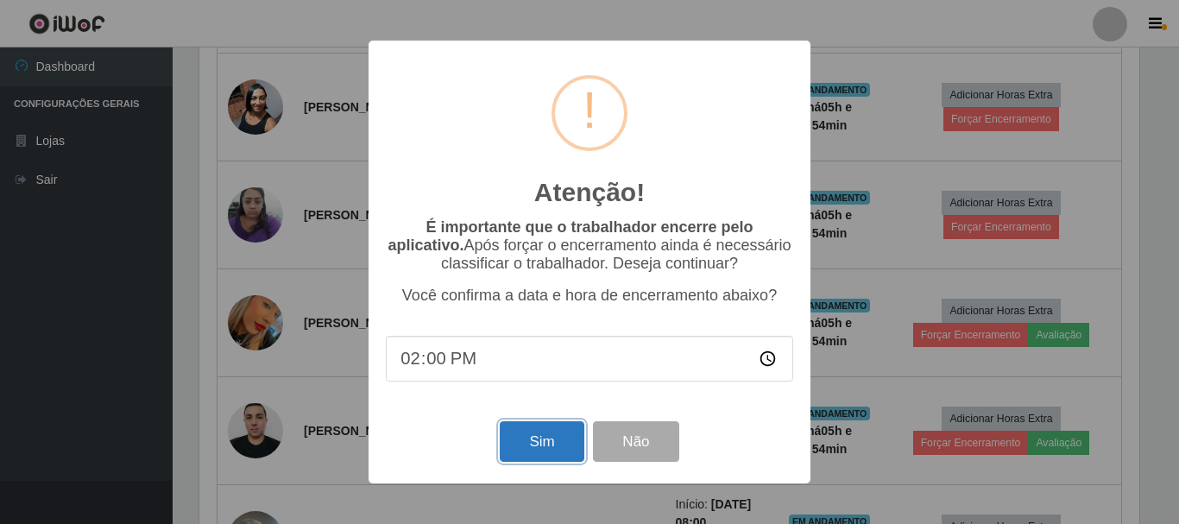
click at [543, 442] on button "Sim" at bounding box center [542, 441] width 84 height 41
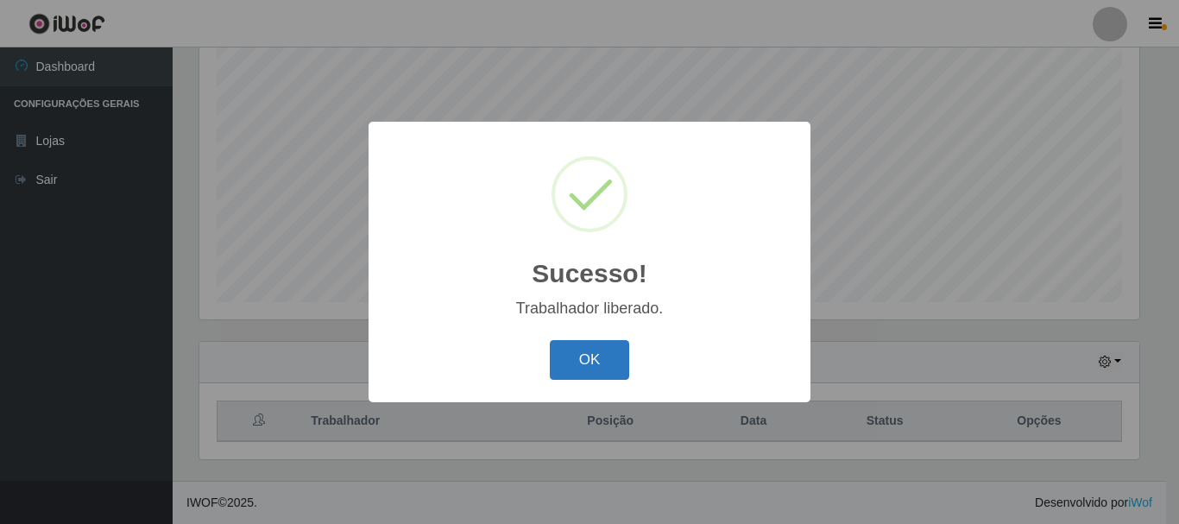
click at [613, 345] on button "OK" at bounding box center [590, 360] width 80 height 41
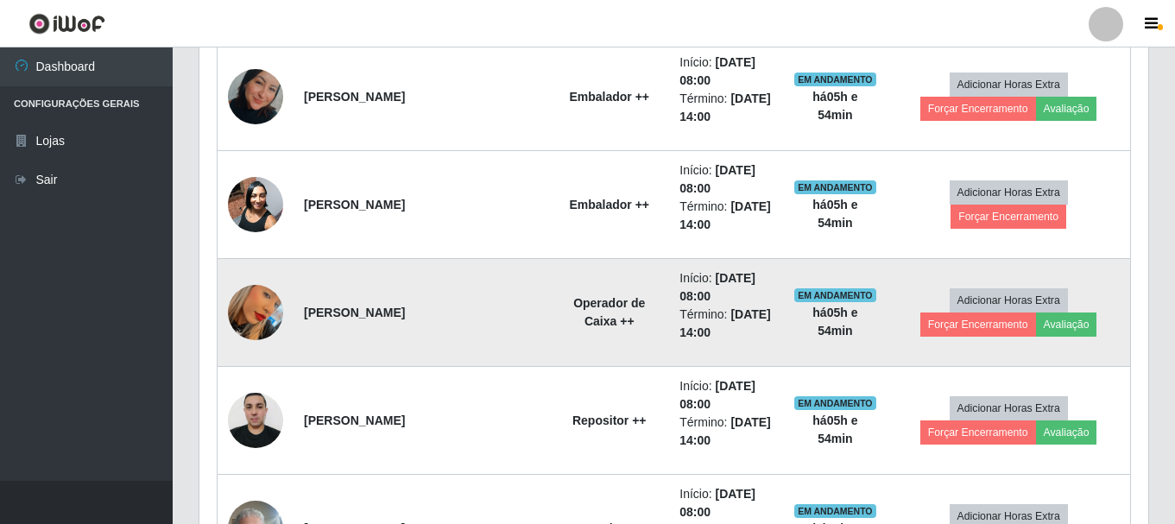
scroll to position [833, 0]
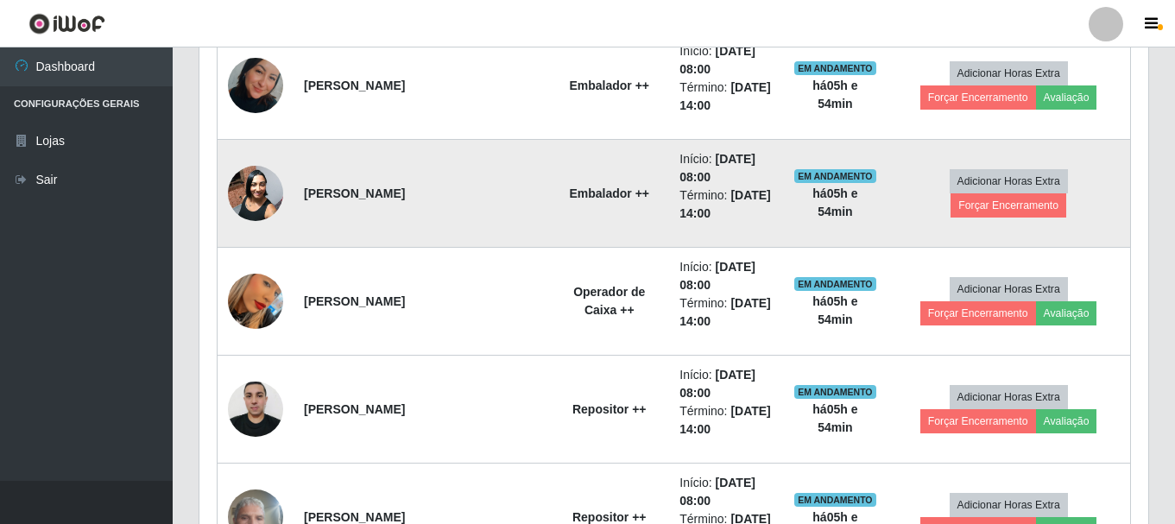
click at [252, 203] on img at bounding box center [255, 192] width 55 height 73
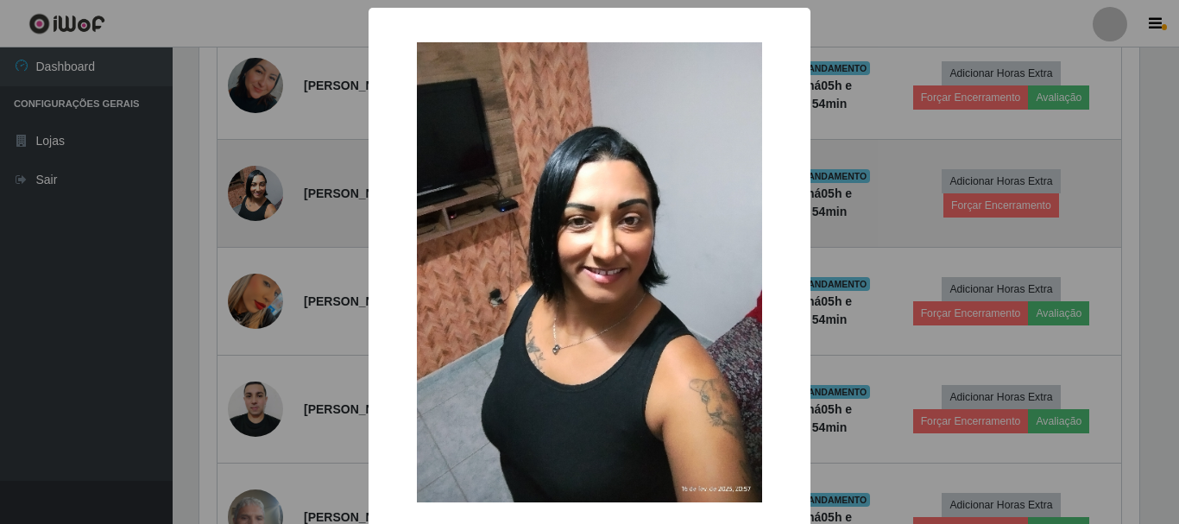
click at [252, 203] on div "× OK Cancel" at bounding box center [589, 262] width 1179 height 524
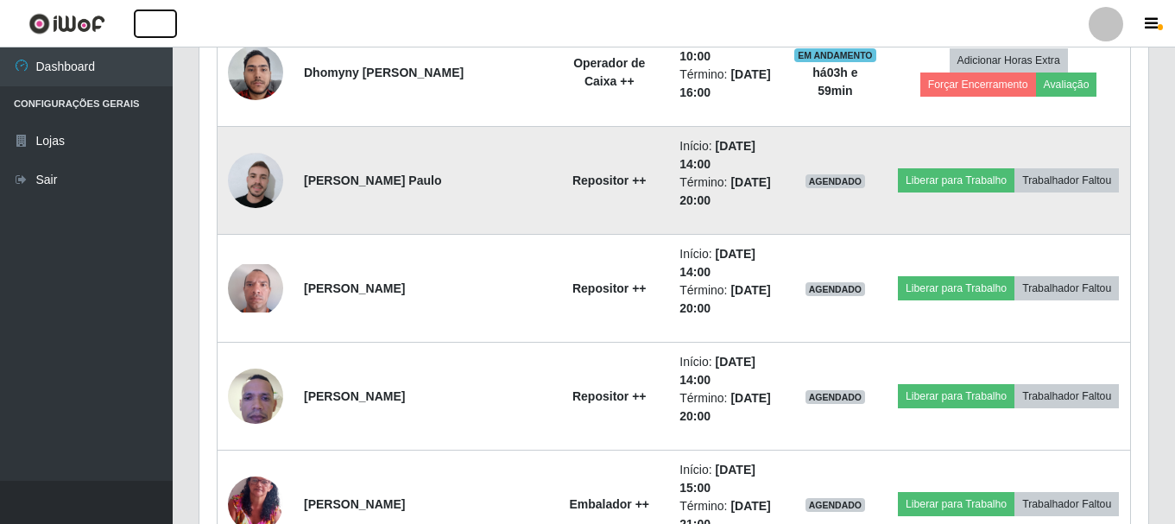
scroll to position [1524, 0]
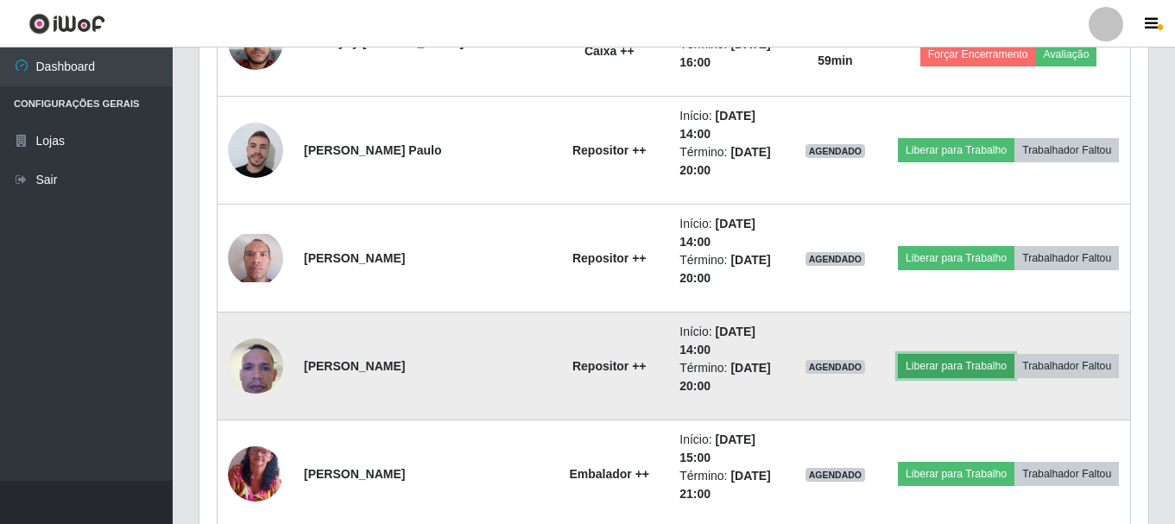
click at [916, 367] on button "Liberar para Trabalho" at bounding box center [956, 366] width 117 height 24
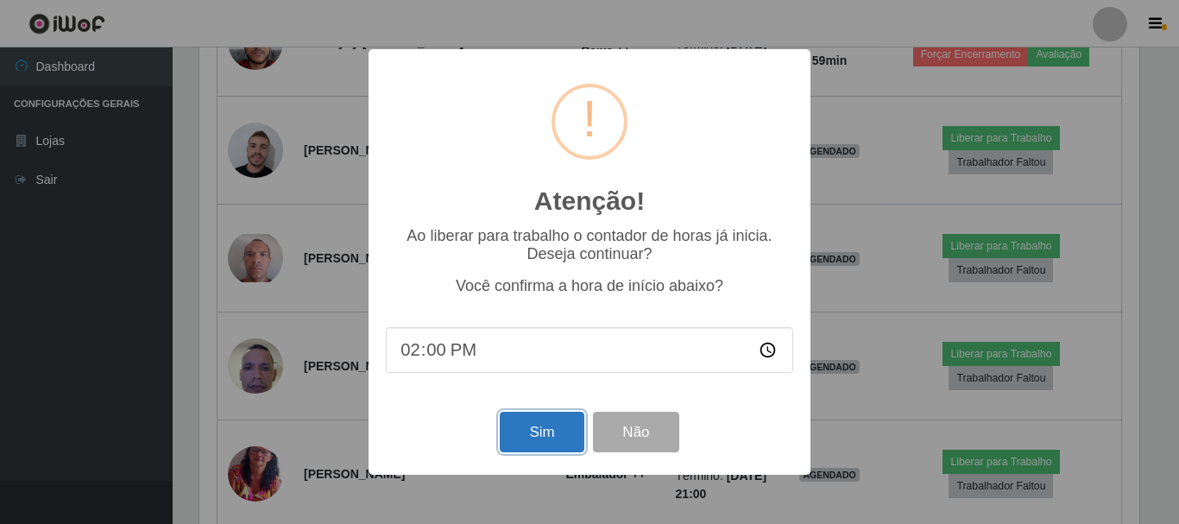
click at [552, 445] on button "Sim" at bounding box center [542, 432] width 84 height 41
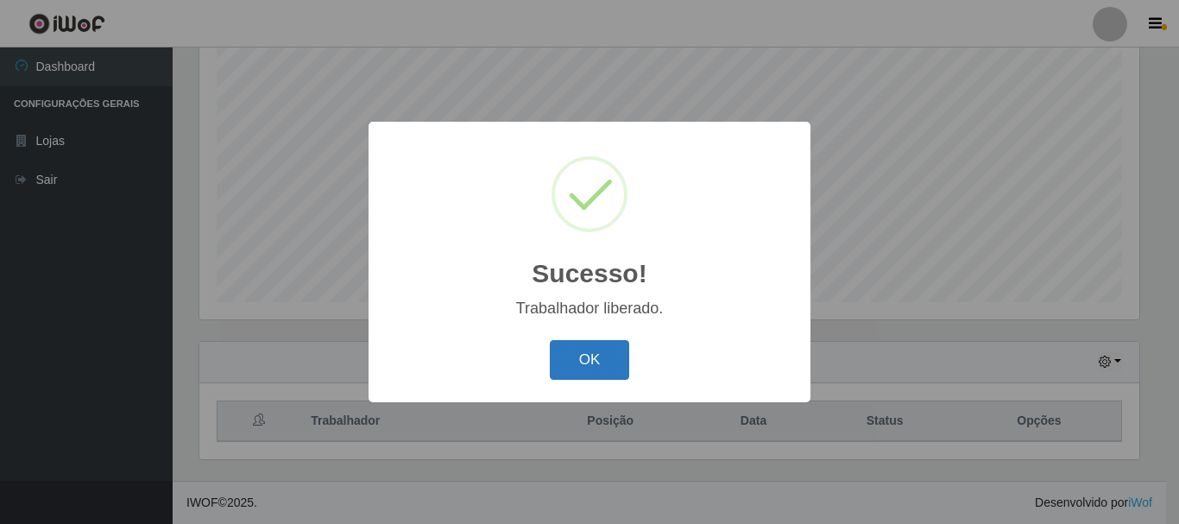
click at [593, 366] on button "OK" at bounding box center [590, 360] width 80 height 41
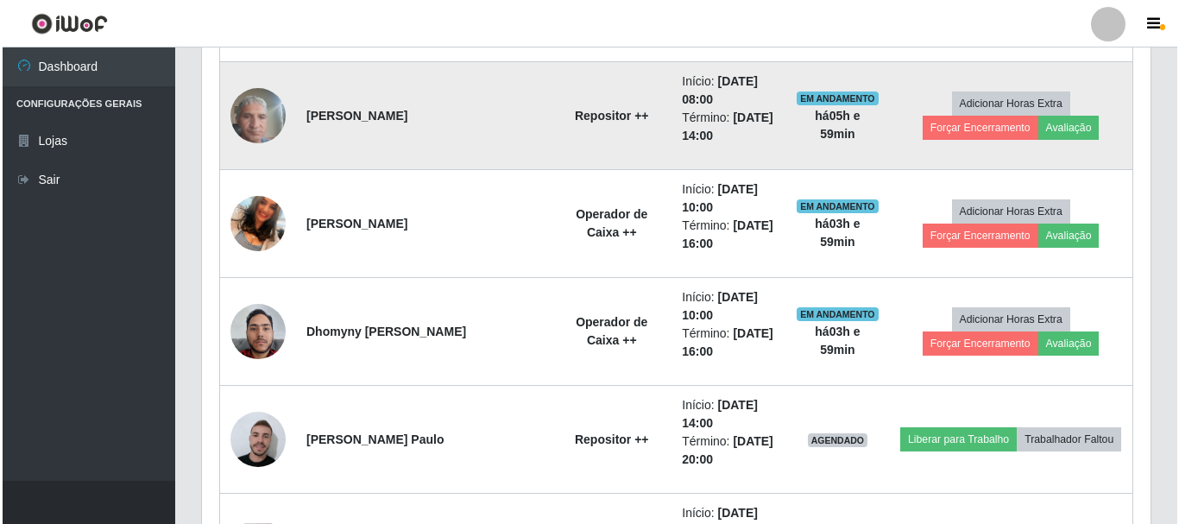
scroll to position [1265, 0]
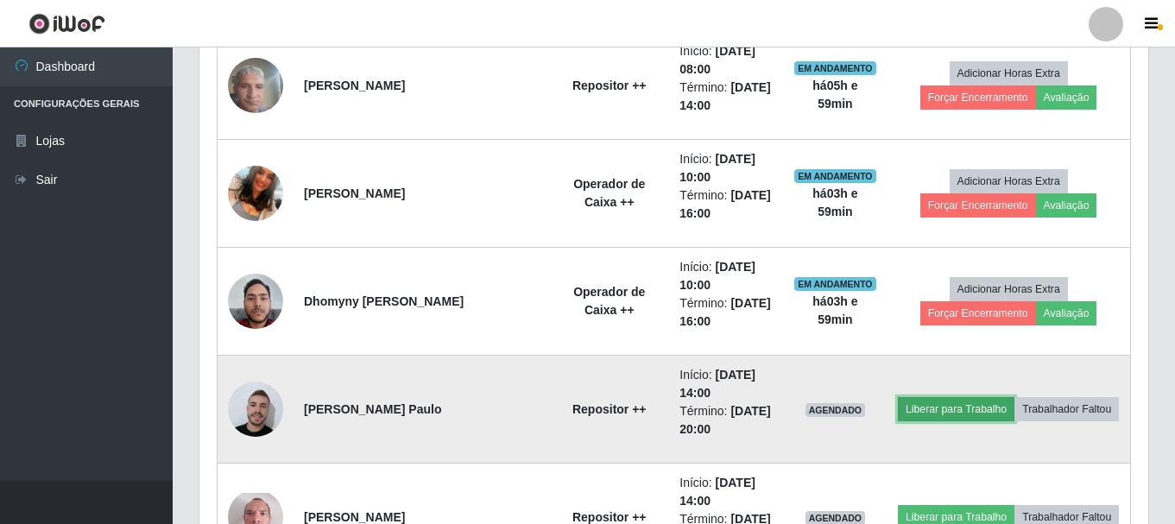
click at [913, 405] on button "Liberar para Trabalho" at bounding box center [956, 409] width 117 height 24
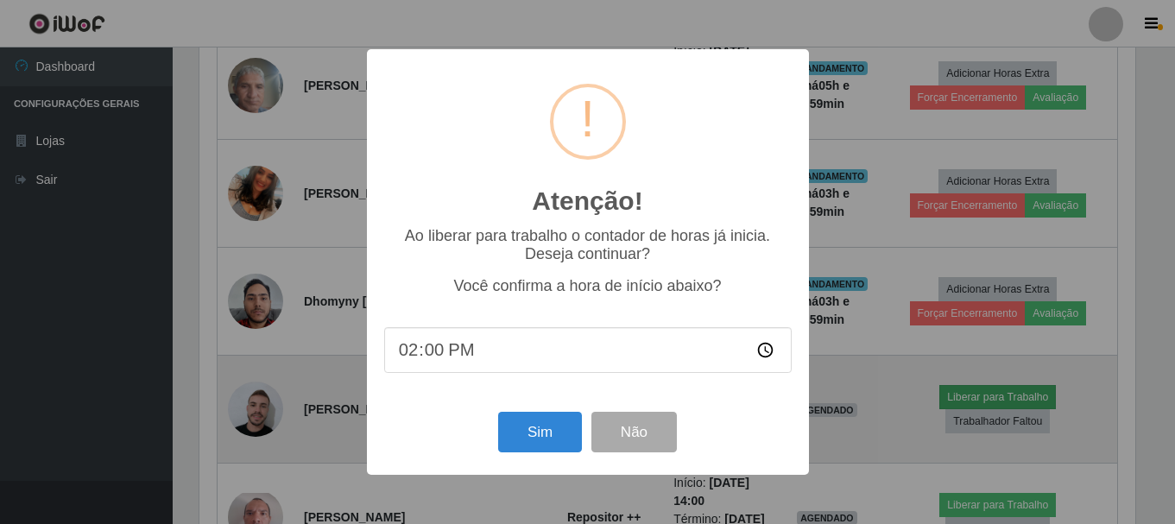
scroll to position [358, 940]
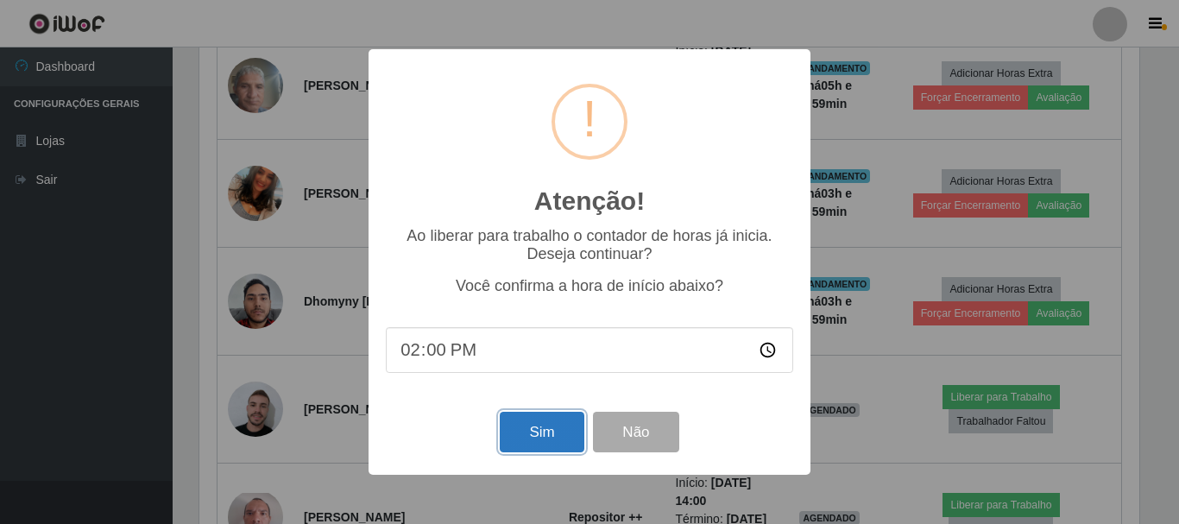
click at [563, 435] on button "Sim" at bounding box center [542, 432] width 84 height 41
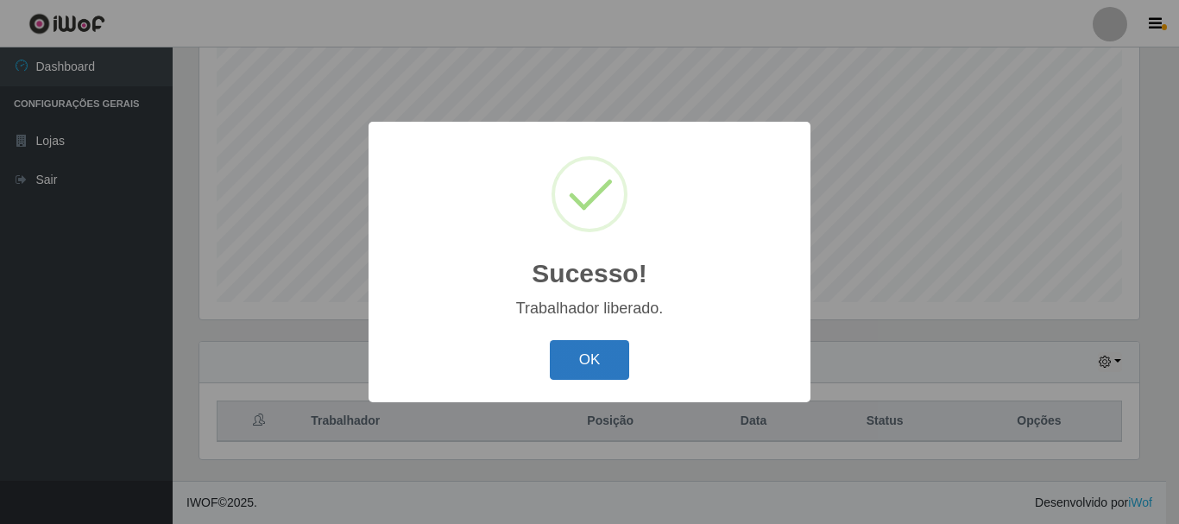
click at [577, 353] on button "OK" at bounding box center [590, 360] width 80 height 41
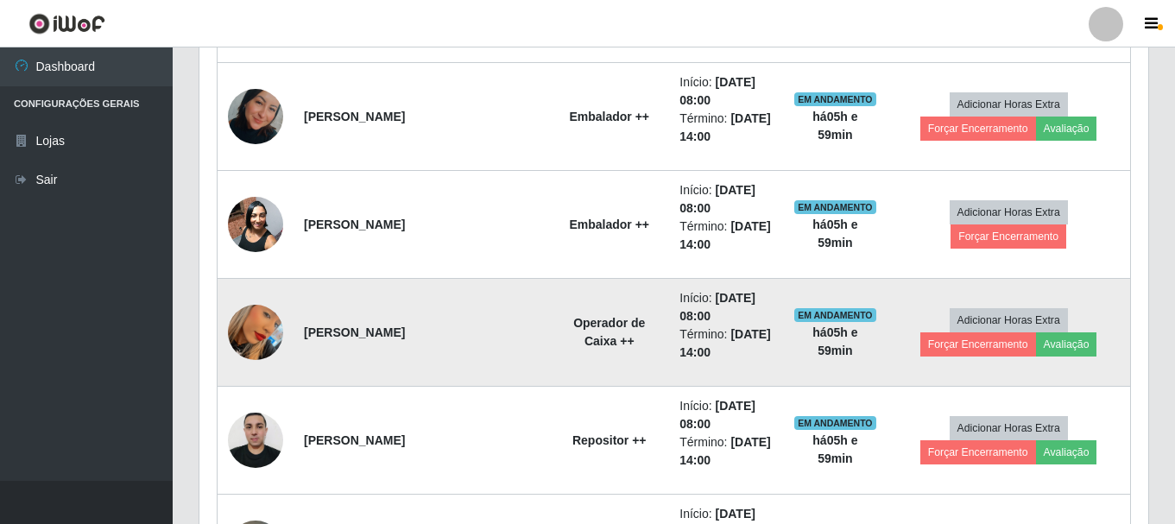
scroll to position [747, 0]
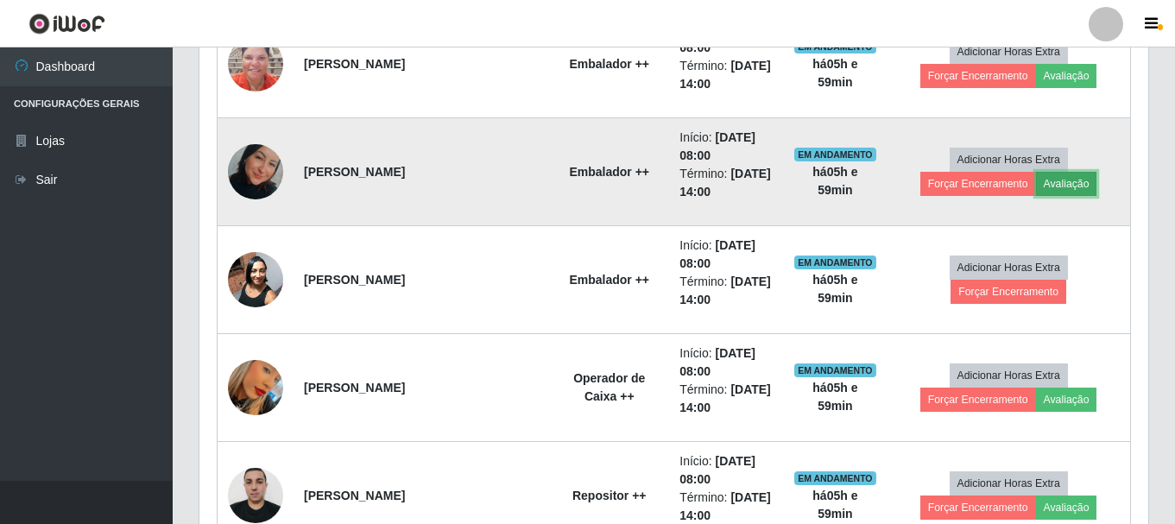
click at [1036, 193] on button "Avaliação" at bounding box center [1066, 184] width 61 height 24
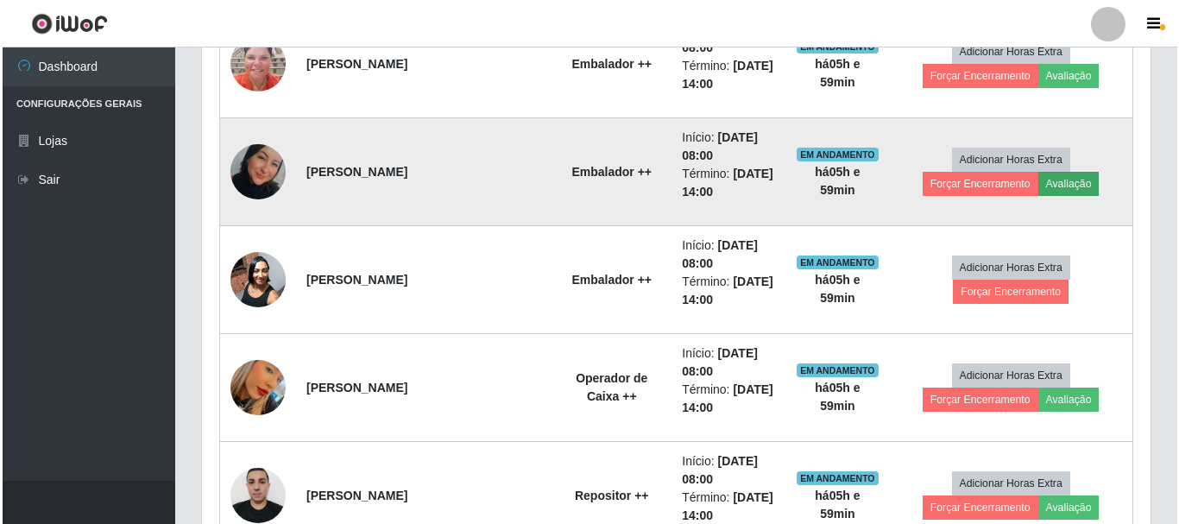
scroll to position [358, 940]
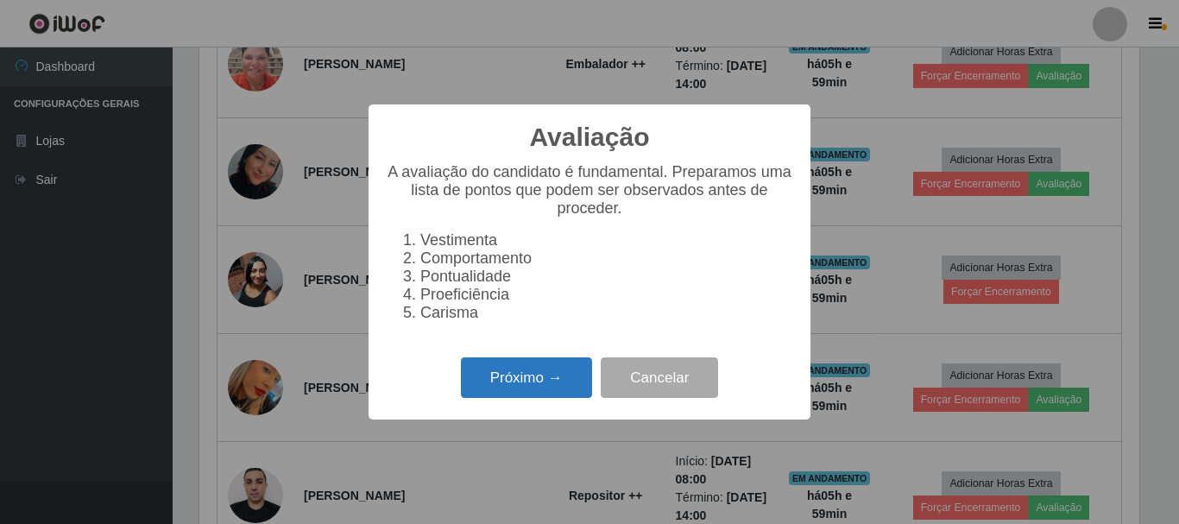
click at [572, 395] on button "Próximo →" at bounding box center [526, 377] width 131 height 41
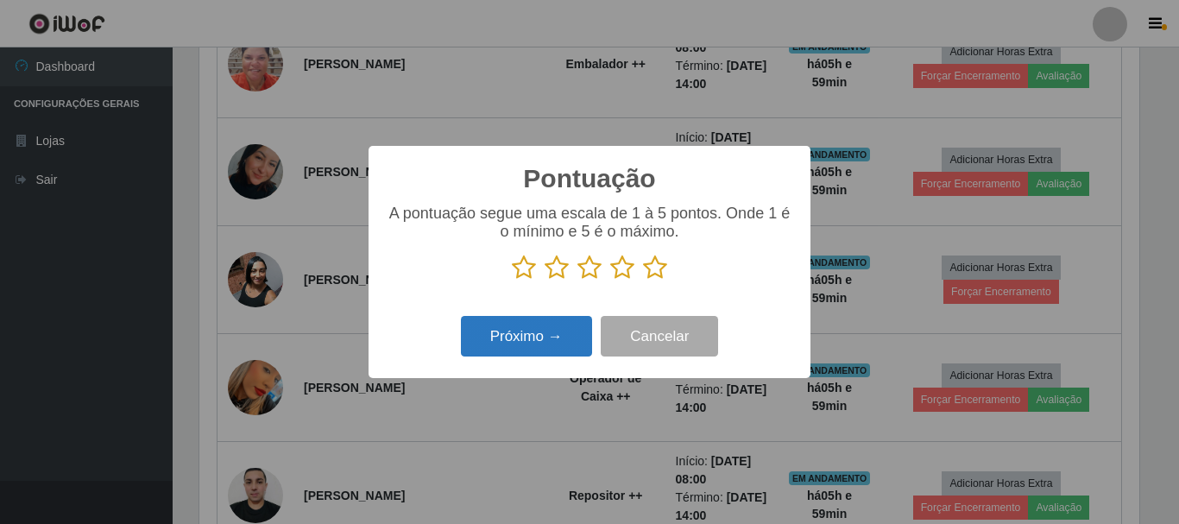
scroll to position [863009, 862428]
click at [623, 272] on icon at bounding box center [622, 268] width 24 height 26
click at [610, 281] on input "radio" at bounding box center [610, 281] width 0 height 0
click at [569, 350] on button "Próximo →" at bounding box center [526, 336] width 131 height 41
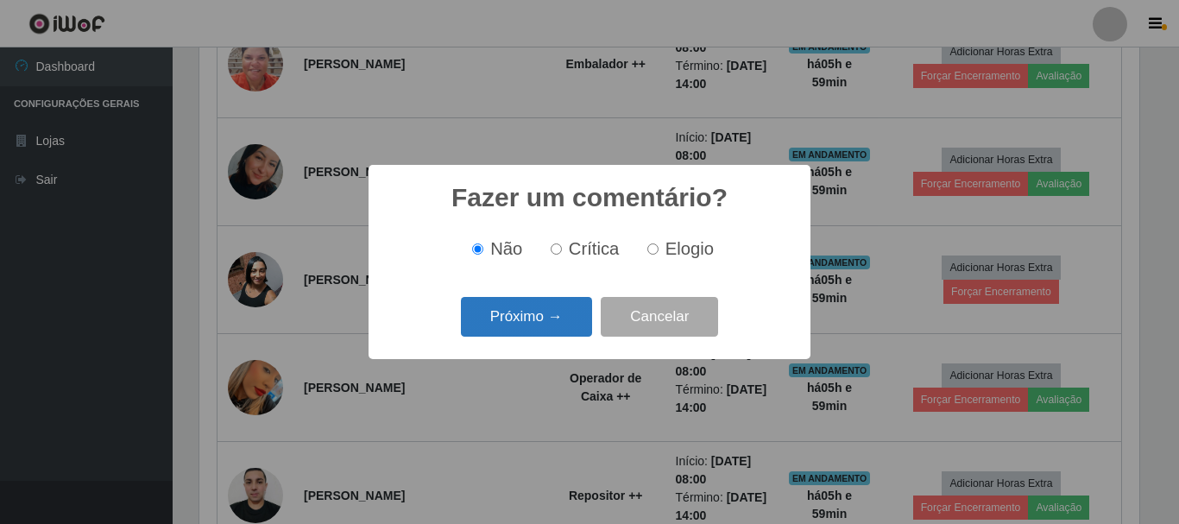
click at [566, 319] on button "Próximo →" at bounding box center [526, 317] width 131 height 41
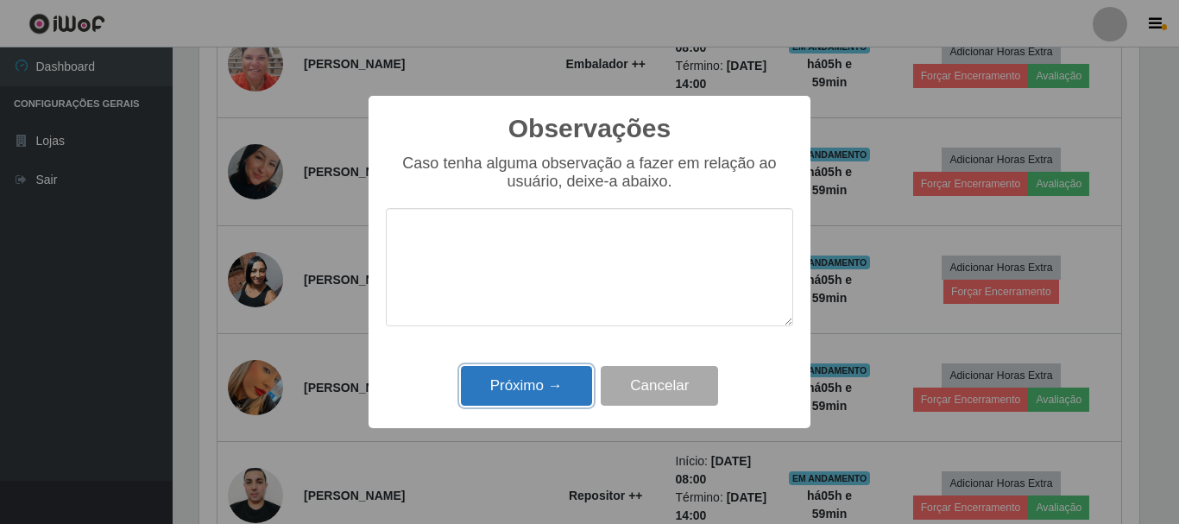
click at [561, 380] on button "Próximo →" at bounding box center [526, 386] width 131 height 41
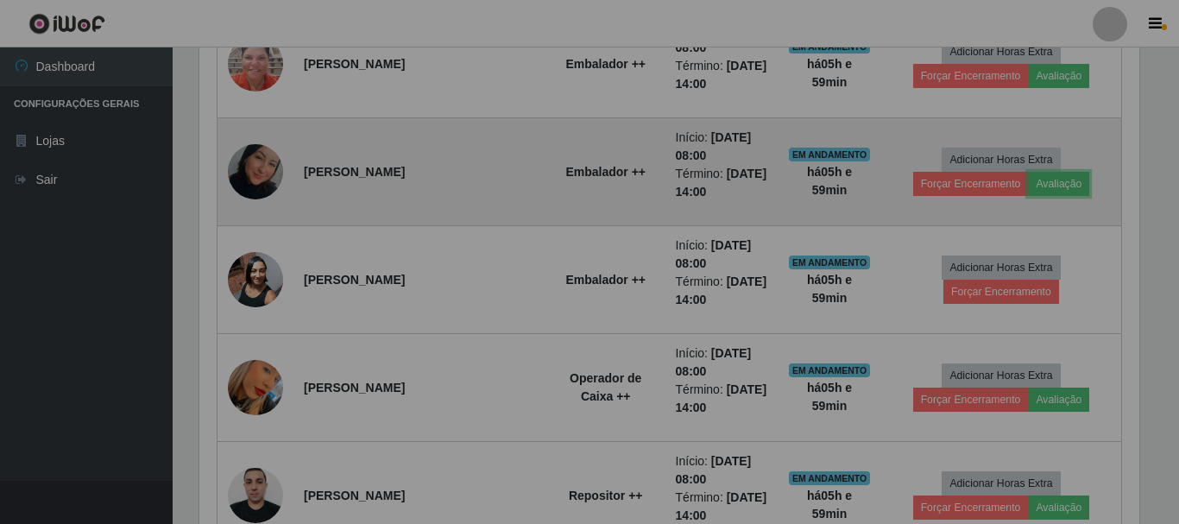
scroll to position [358, 949]
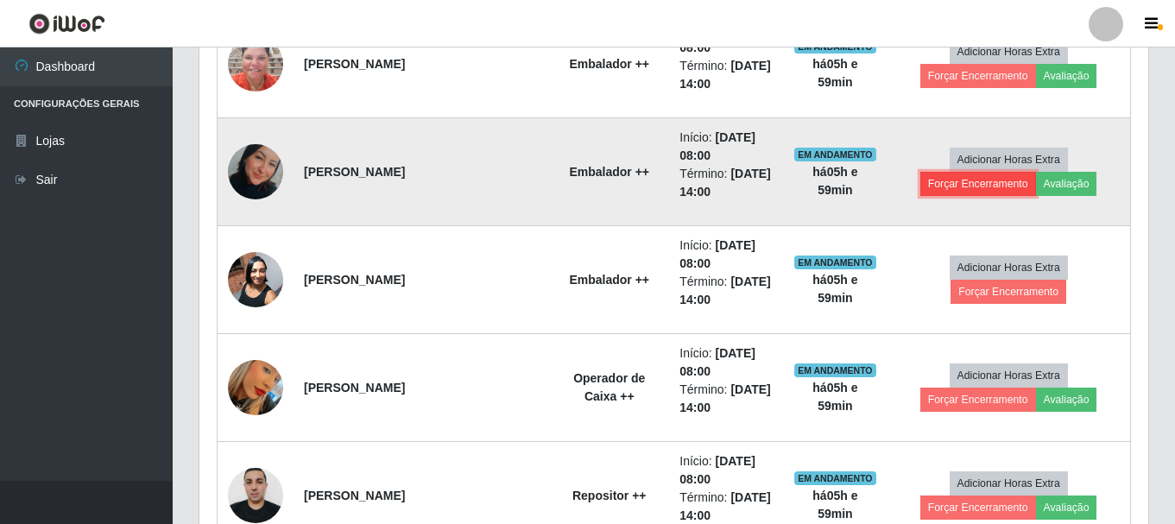
click at [1036, 172] on button "Forçar Encerramento" at bounding box center [978, 184] width 116 height 24
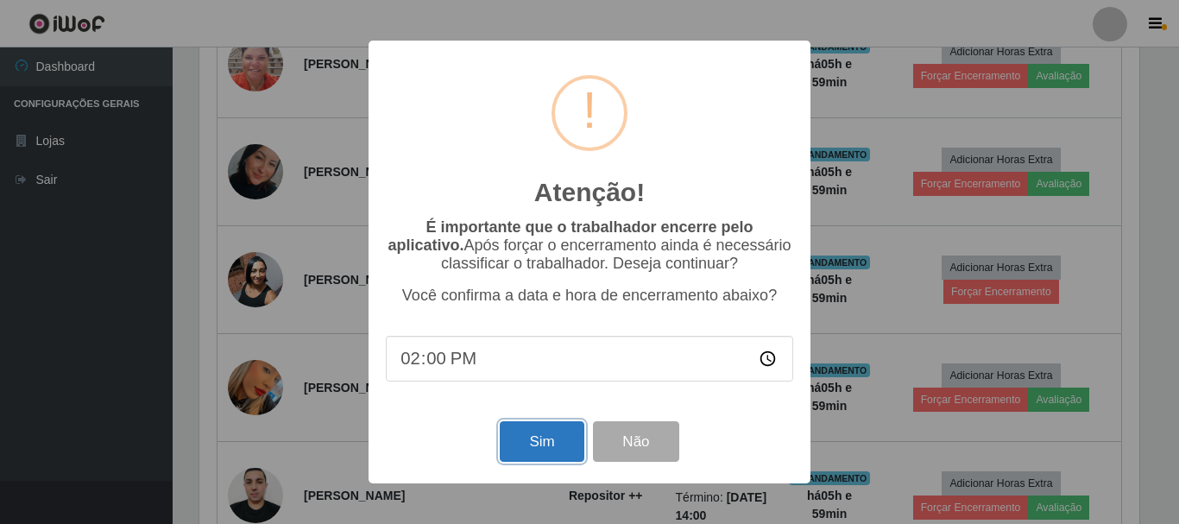
click at [561, 444] on button "Sim" at bounding box center [542, 441] width 84 height 41
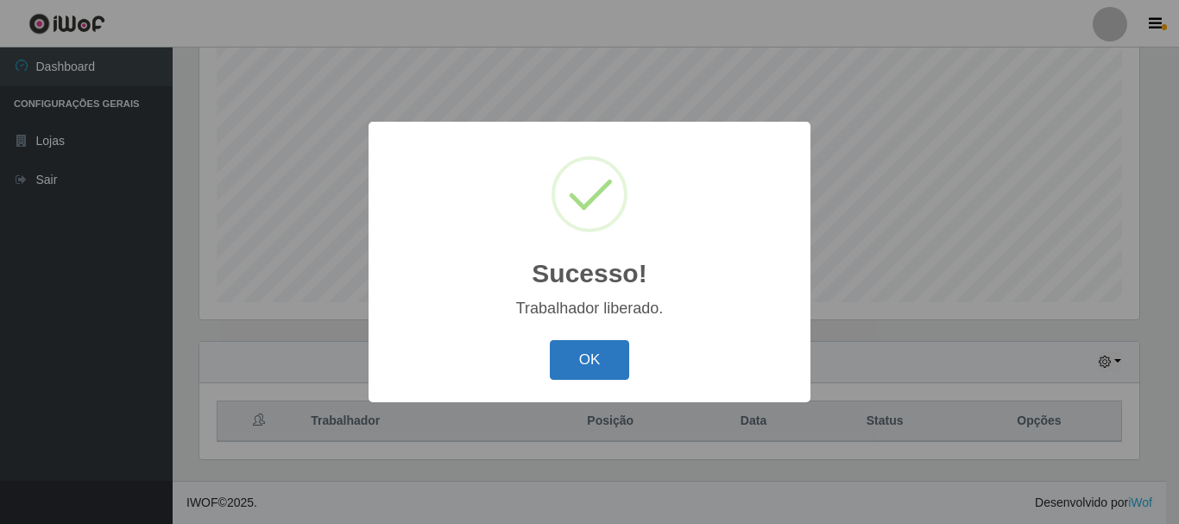
click at [600, 352] on button "OK" at bounding box center [590, 360] width 80 height 41
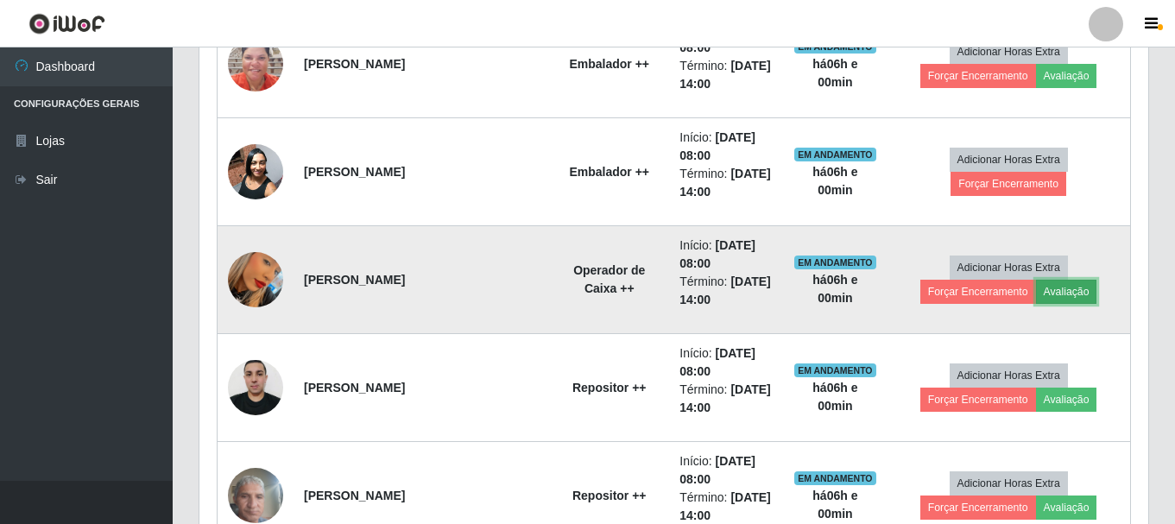
click at [1036, 291] on button "Avaliação" at bounding box center [1066, 292] width 61 height 24
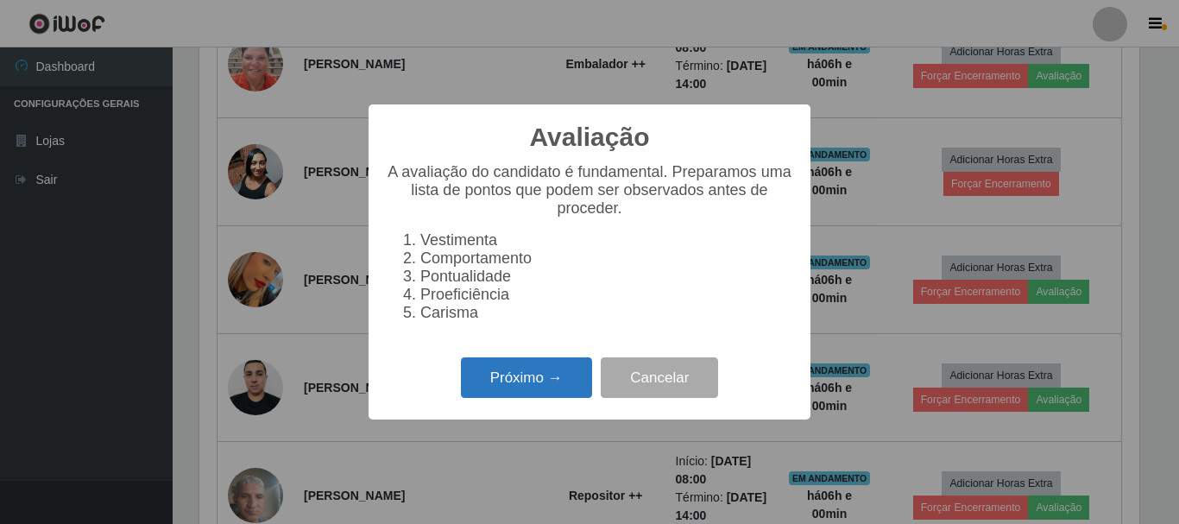
click at [544, 395] on button "Próximo →" at bounding box center [526, 377] width 131 height 41
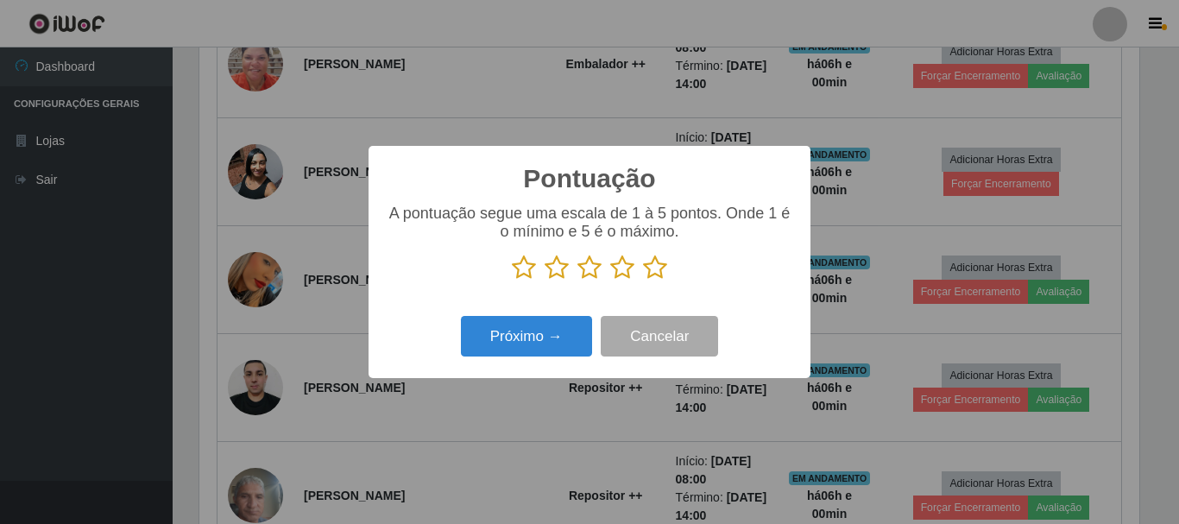
click at [621, 269] on icon at bounding box center [622, 268] width 24 height 26
click at [610, 281] on input "radio" at bounding box center [610, 281] width 0 height 0
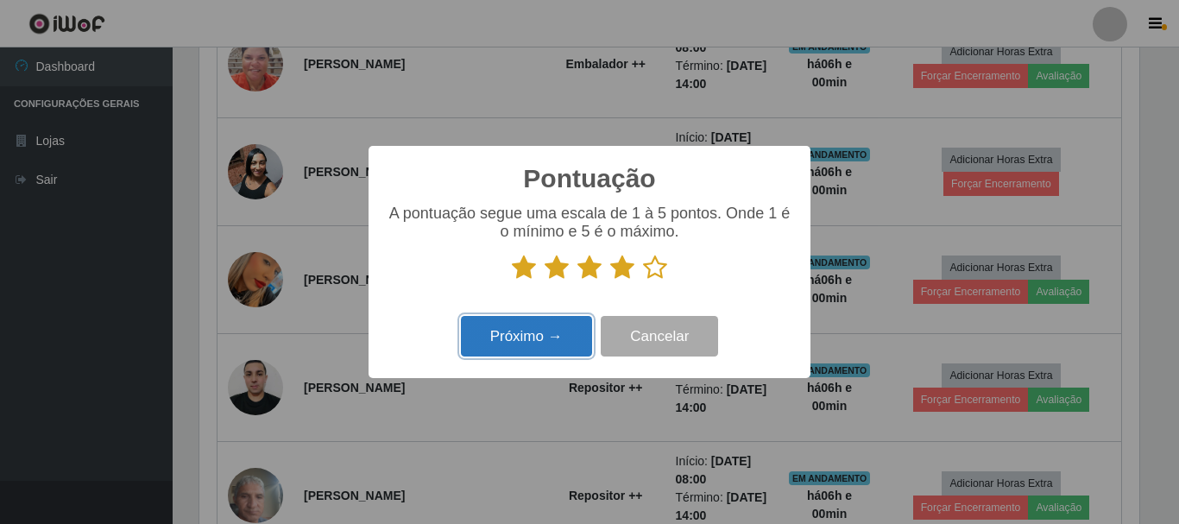
click at [569, 333] on button "Próximo →" at bounding box center [526, 336] width 131 height 41
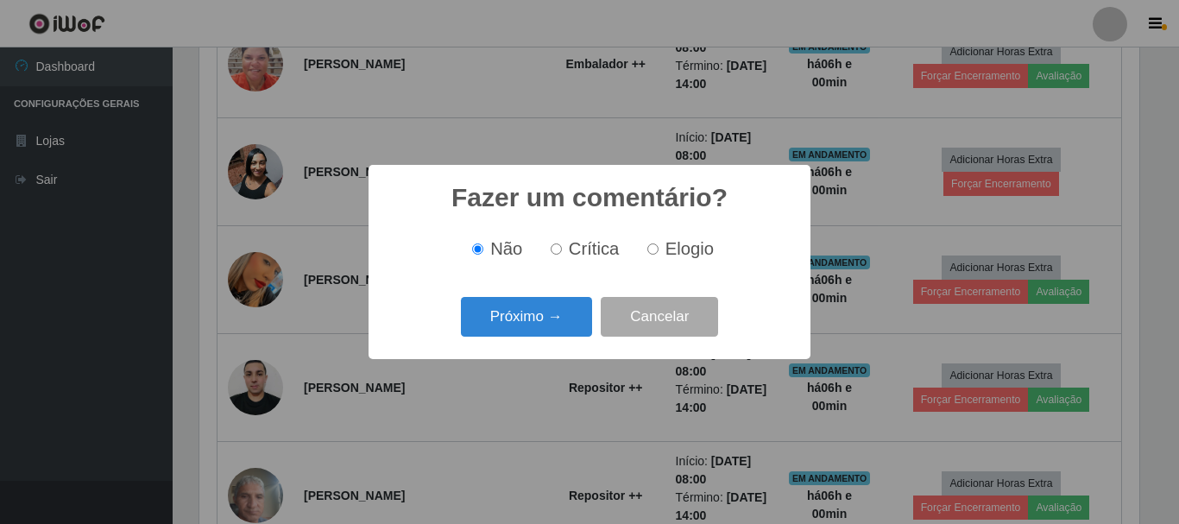
click at [569, 333] on button "Próximo →" at bounding box center [526, 317] width 131 height 41
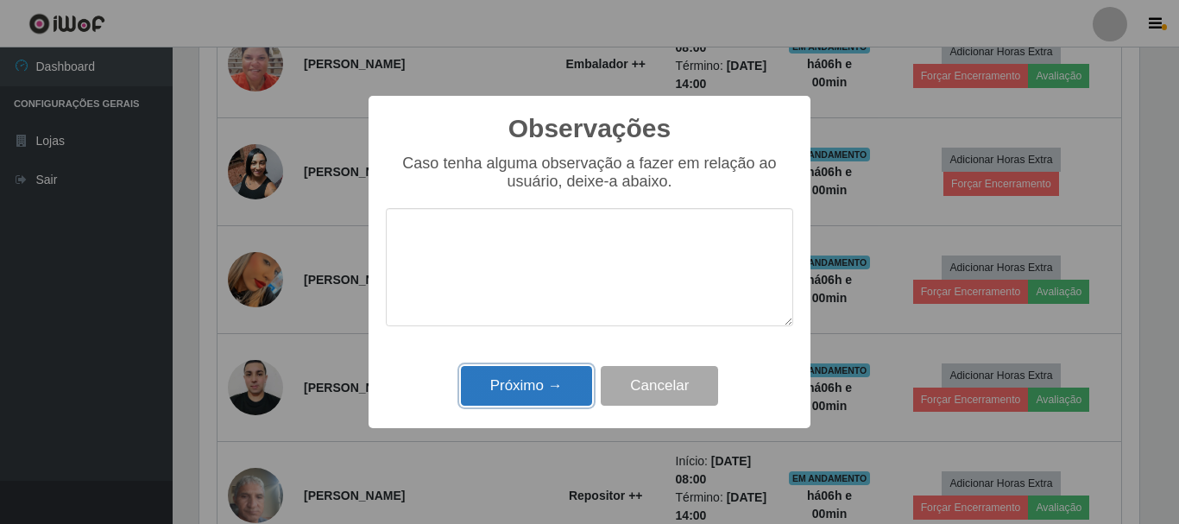
click at [555, 389] on button "Próximo →" at bounding box center [526, 386] width 131 height 41
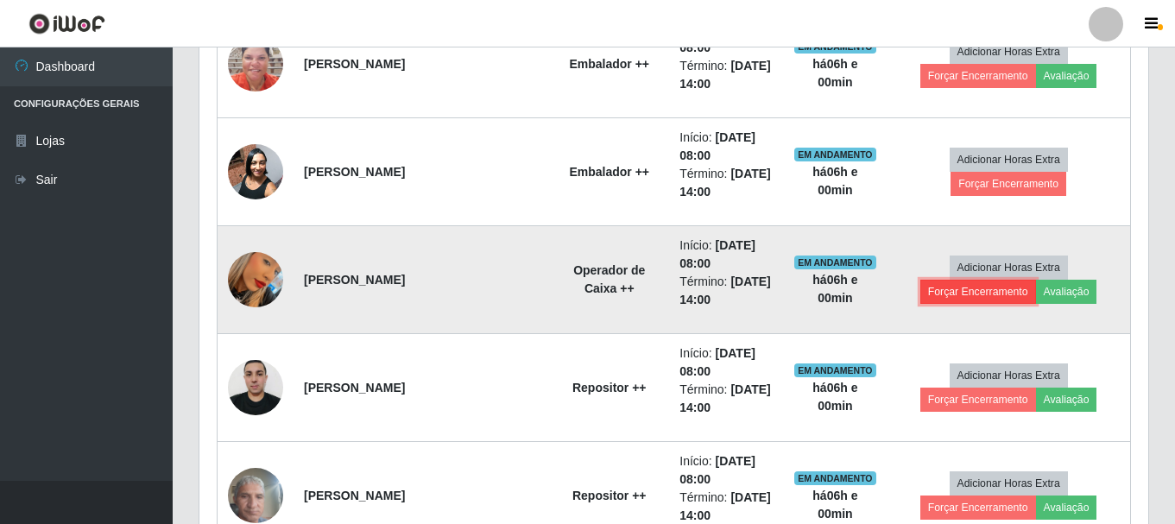
click at [1036, 280] on button "Forçar Encerramento" at bounding box center [978, 292] width 116 height 24
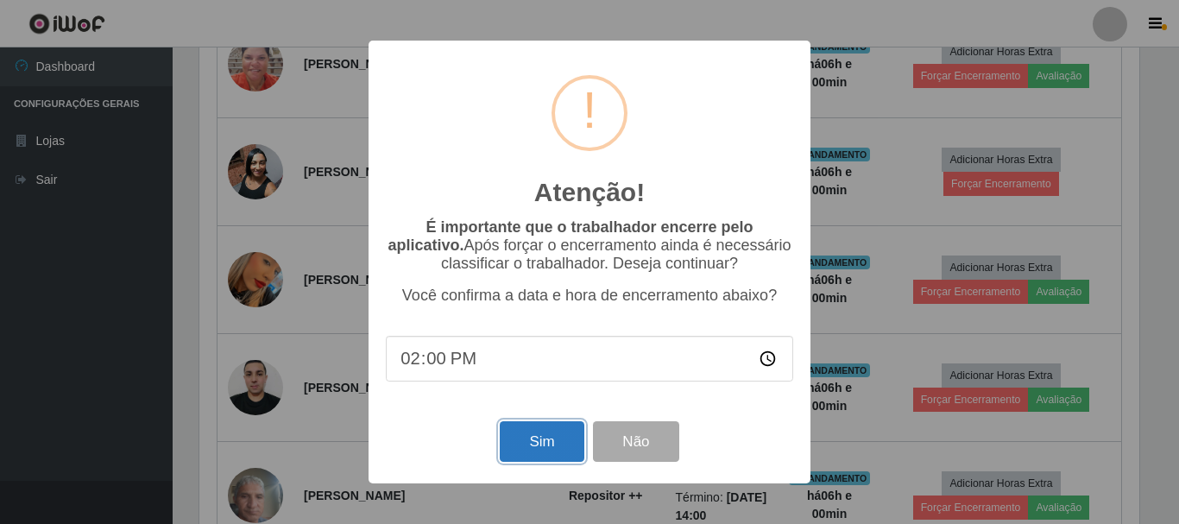
click at [544, 439] on button "Sim" at bounding box center [542, 441] width 84 height 41
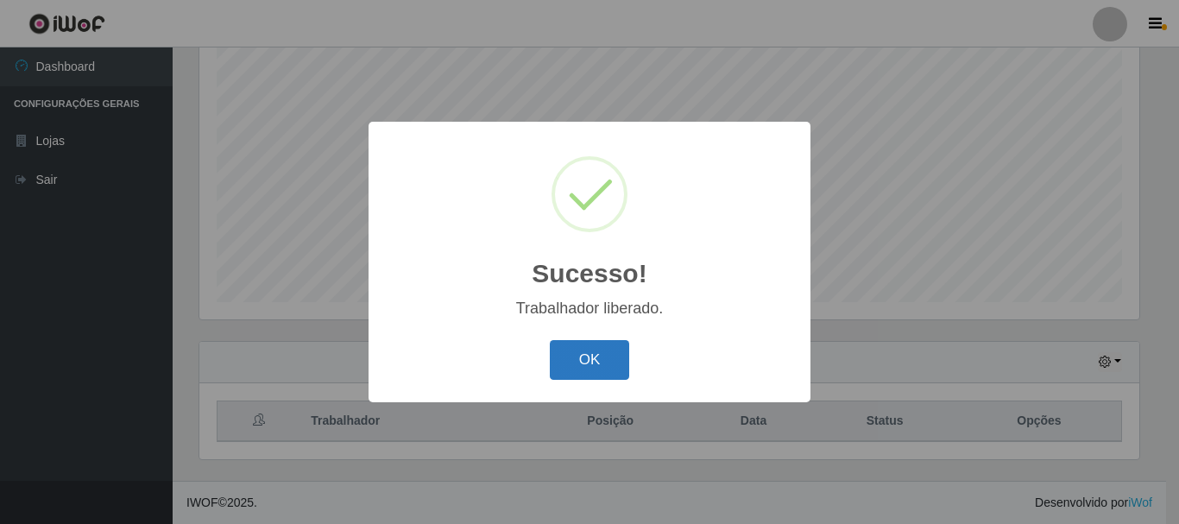
click at [583, 370] on button "OK" at bounding box center [590, 360] width 80 height 41
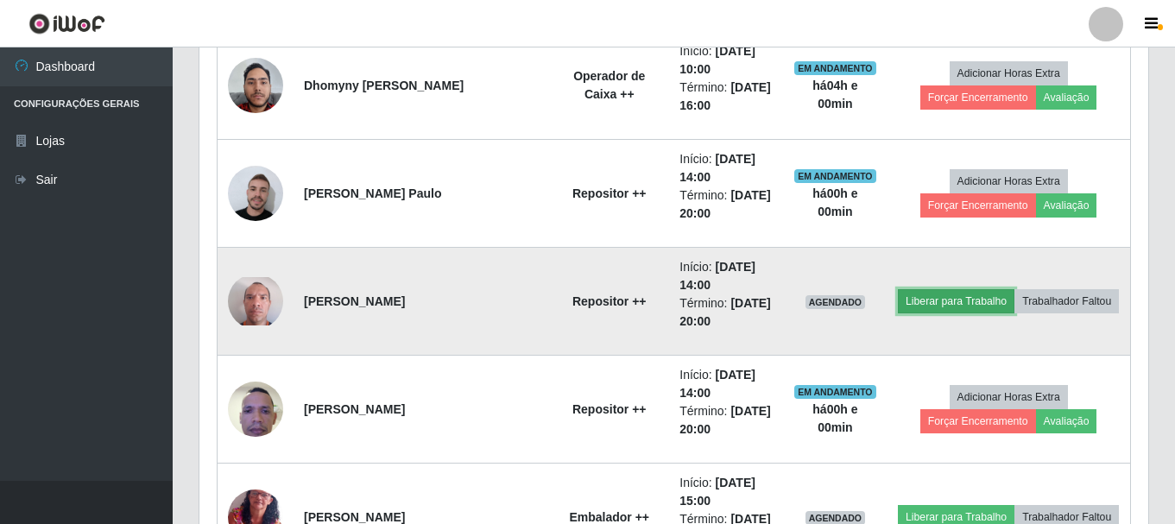
click at [959, 306] on button "Liberar para Trabalho" at bounding box center [956, 301] width 117 height 24
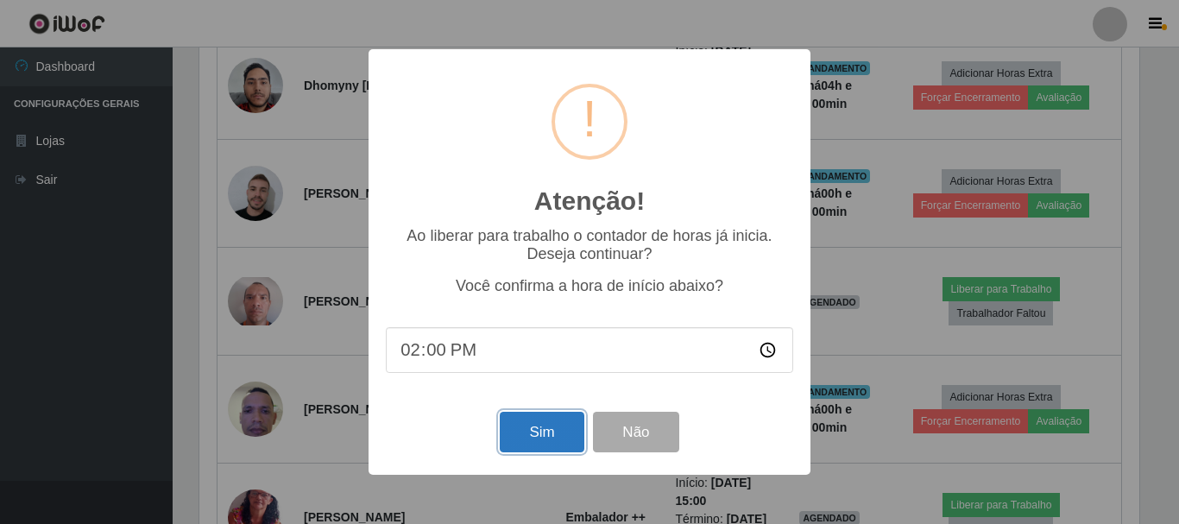
click at [560, 432] on button "Sim" at bounding box center [542, 432] width 84 height 41
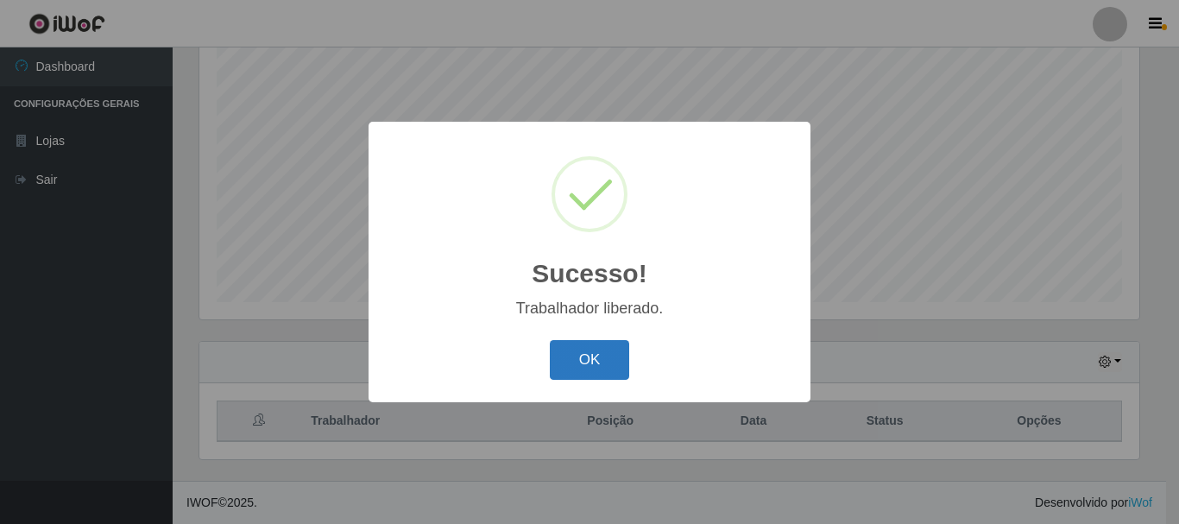
click at [602, 372] on button "OK" at bounding box center [590, 360] width 80 height 41
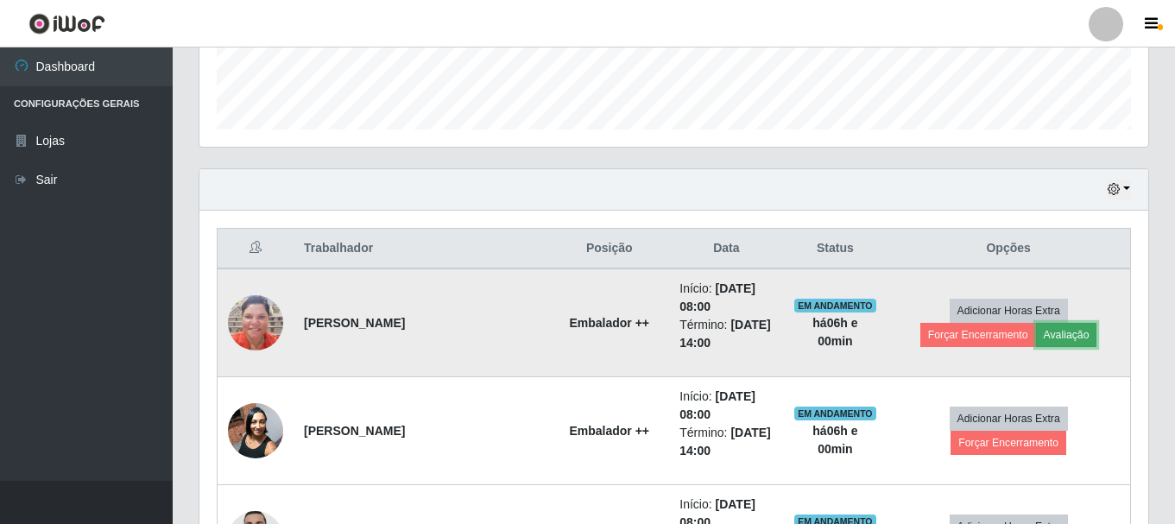
click at [1036, 332] on button "Avaliação" at bounding box center [1066, 335] width 61 height 24
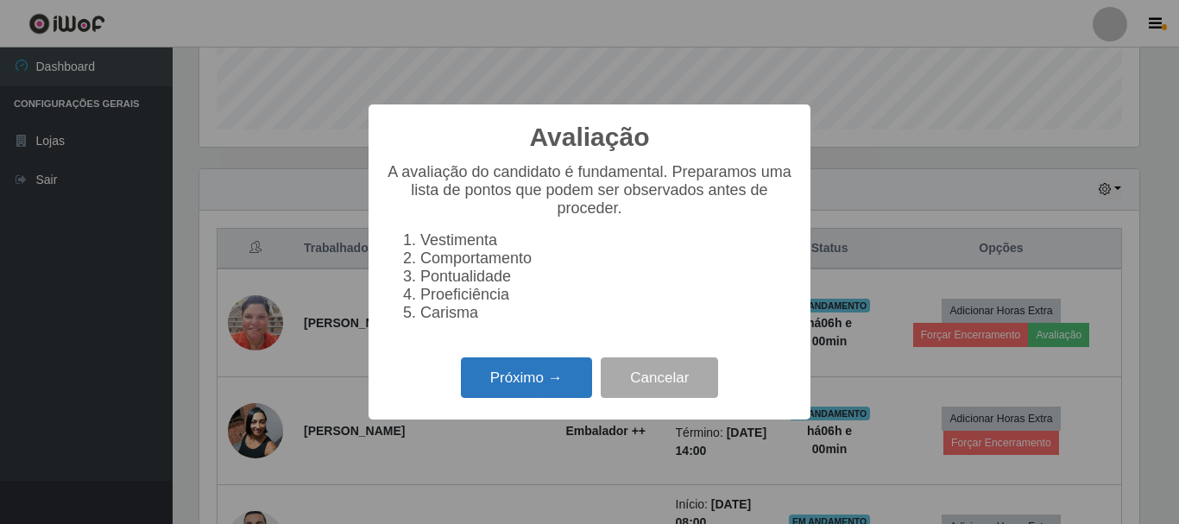
click at [561, 383] on button "Próximo →" at bounding box center [526, 377] width 131 height 41
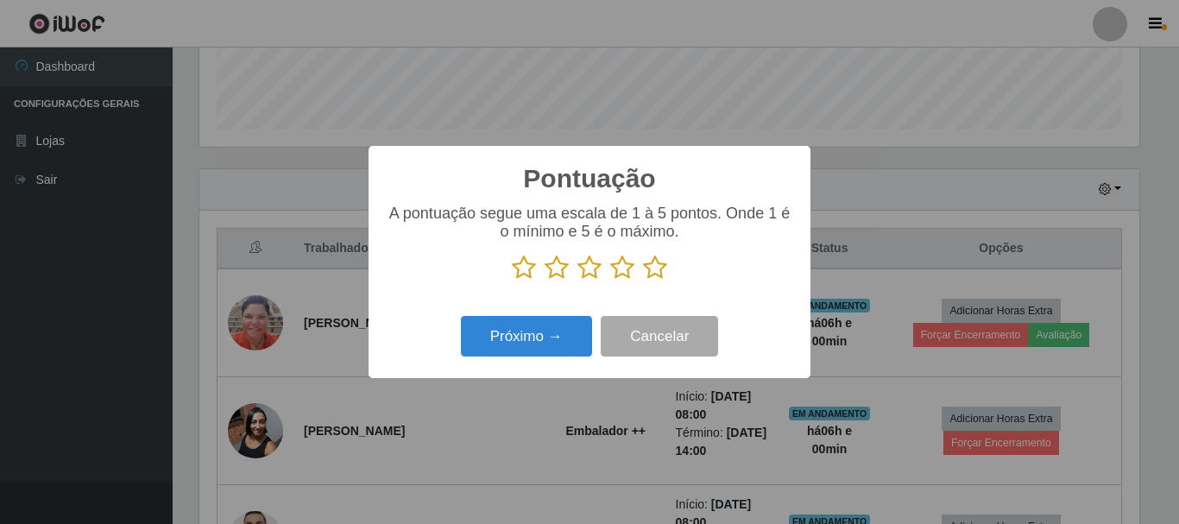
click at [625, 270] on icon at bounding box center [622, 268] width 24 height 26
click at [610, 281] on input "radio" at bounding box center [610, 281] width 0 height 0
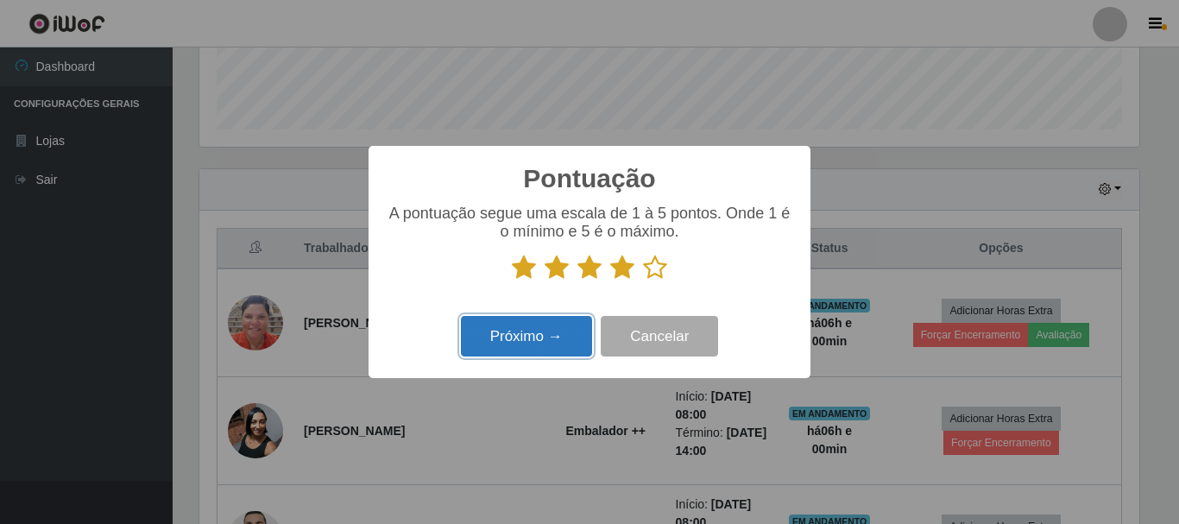
click at [560, 356] on button "Próximo →" at bounding box center [526, 336] width 131 height 41
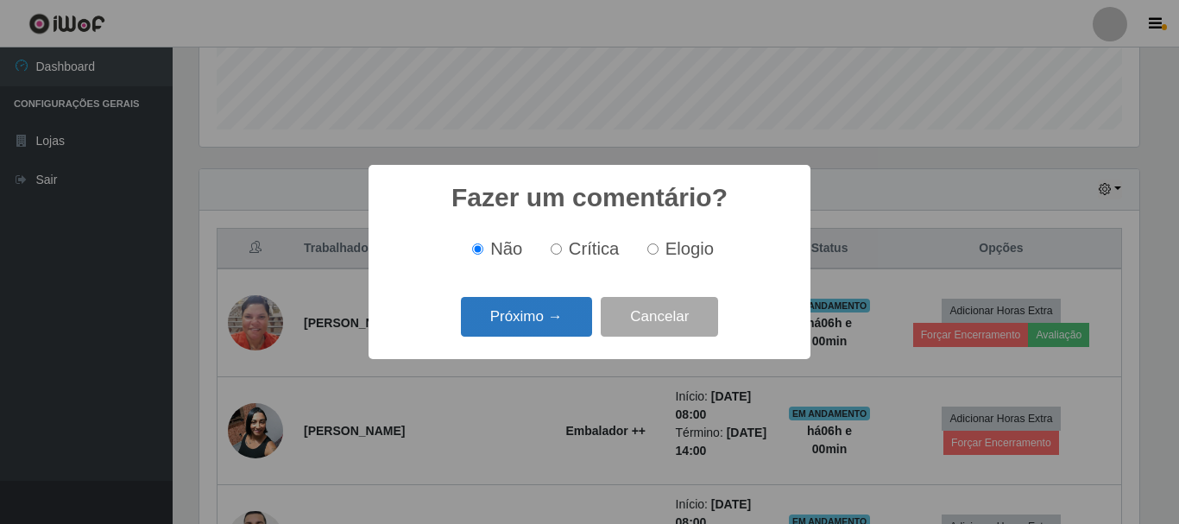
click at [568, 329] on button "Próximo →" at bounding box center [526, 317] width 131 height 41
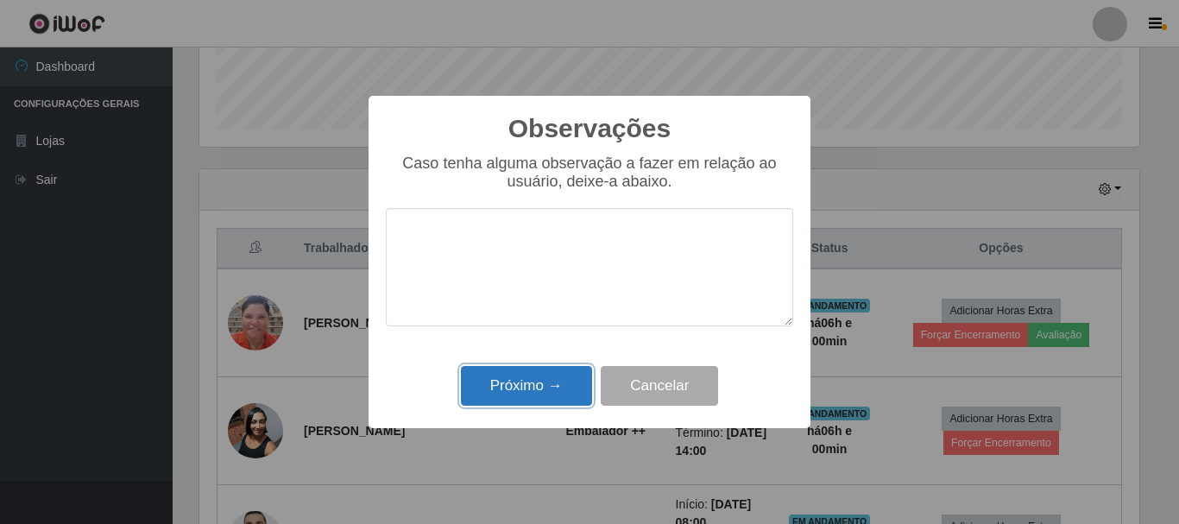
click at [561, 390] on button "Próximo →" at bounding box center [526, 386] width 131 height 41
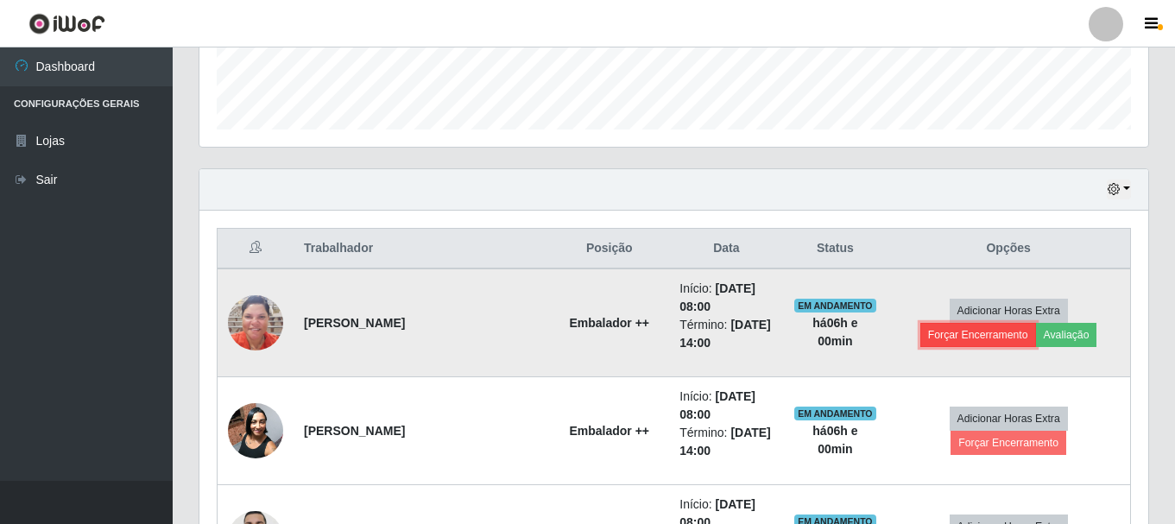
click at [1036, 323] on button "Forçar Encerramento" at bounding box center [978, 335] width 116 height 24
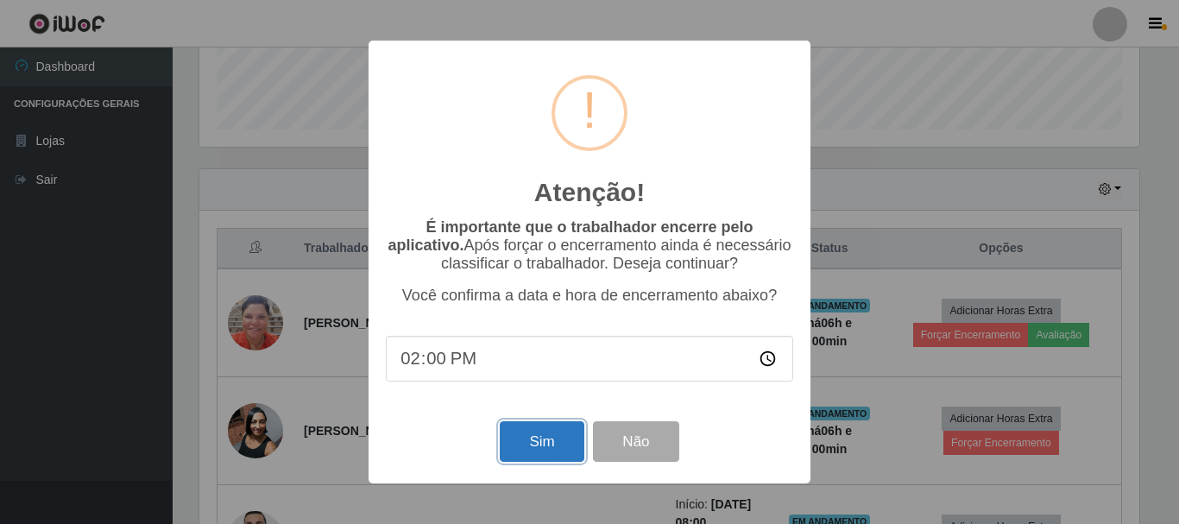
click at [549, 456] on button "Sim" at bounding box center [542, 441] width 84 height 41
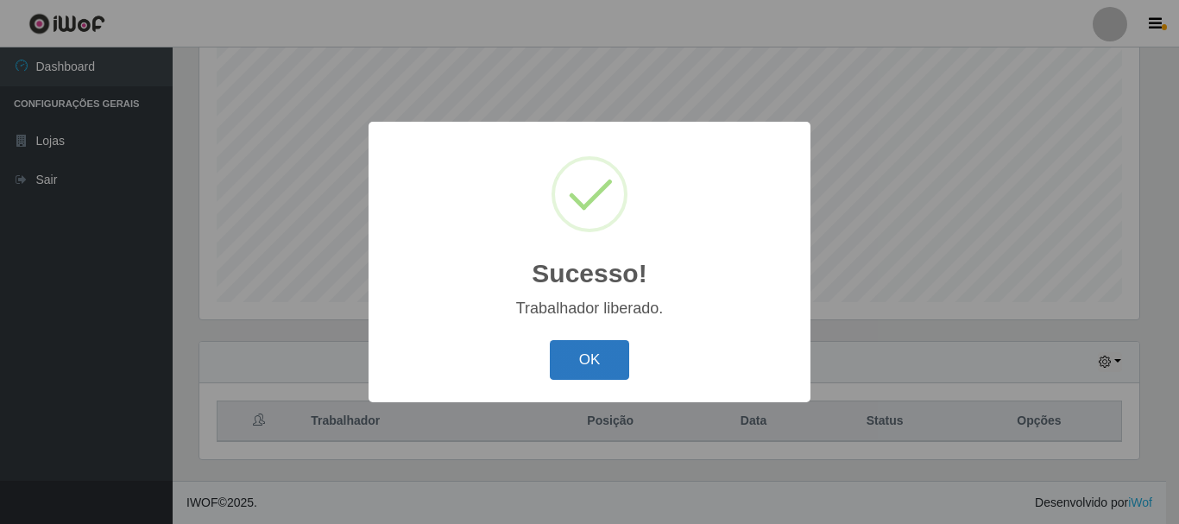
click at [572, 356] on button "OK" at bounding box center [590, 360] width 80 height 41
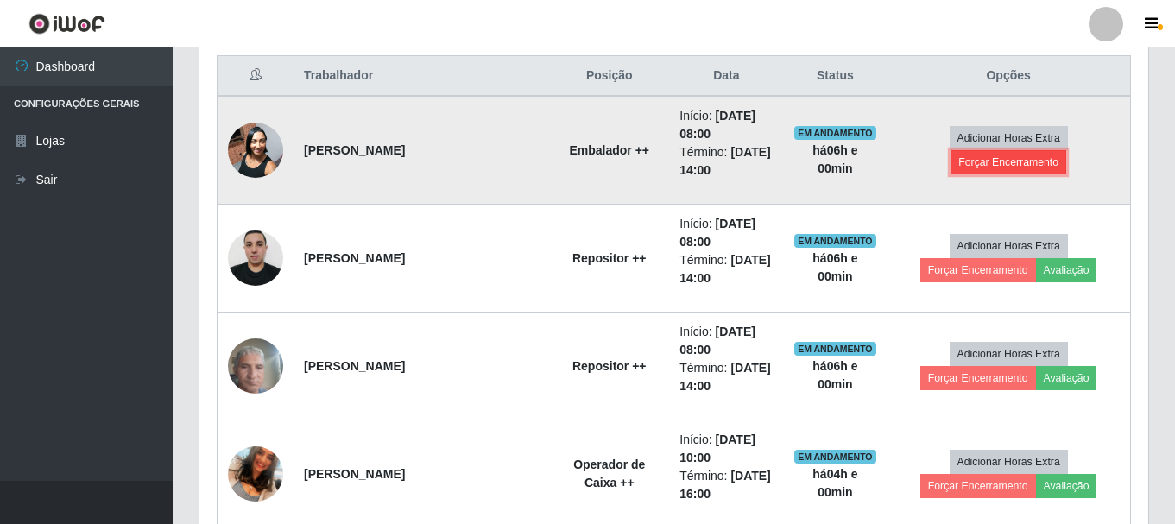
click at [1029, 154] on button "Forçar Encerramento" at bounding box center [1009, 162] width 116 height 24
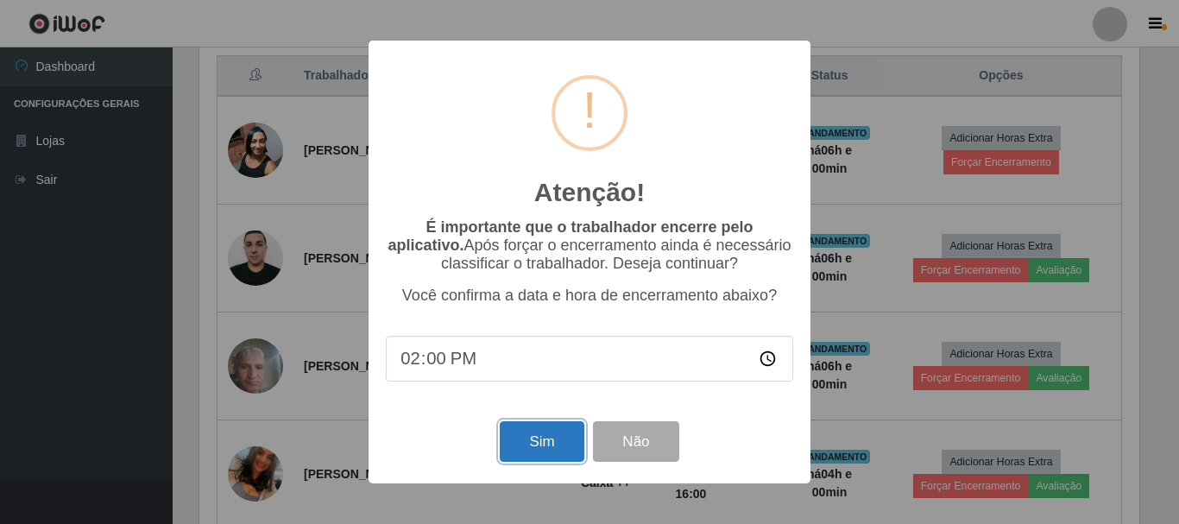
click at [515, 441] on button "Sim" at bounding box center [542, 441] width 84 height 41
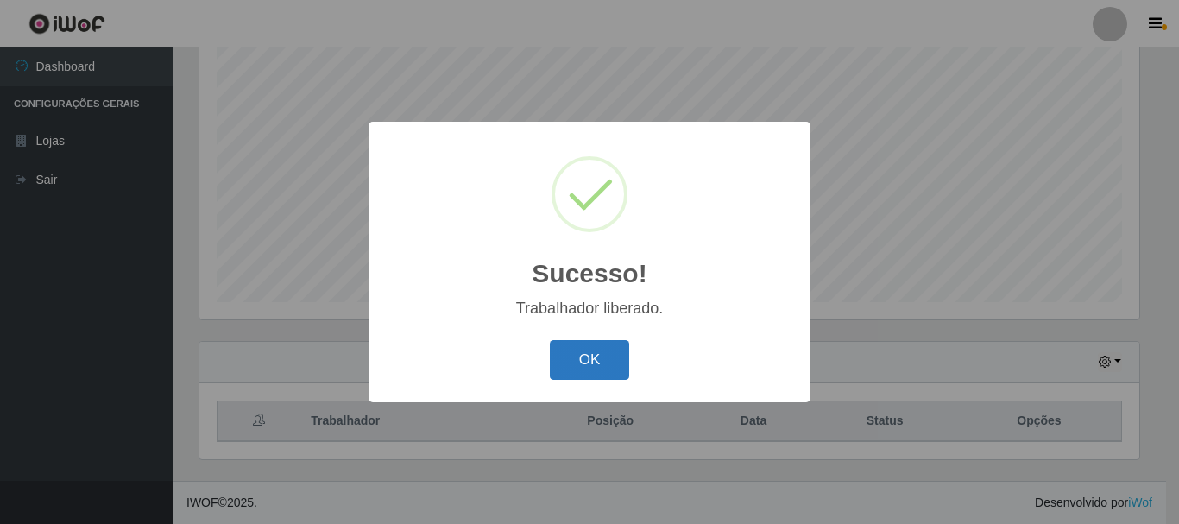
click at [581, 346] on button "OK" at bounding box center [590, 360] width 80 height 41
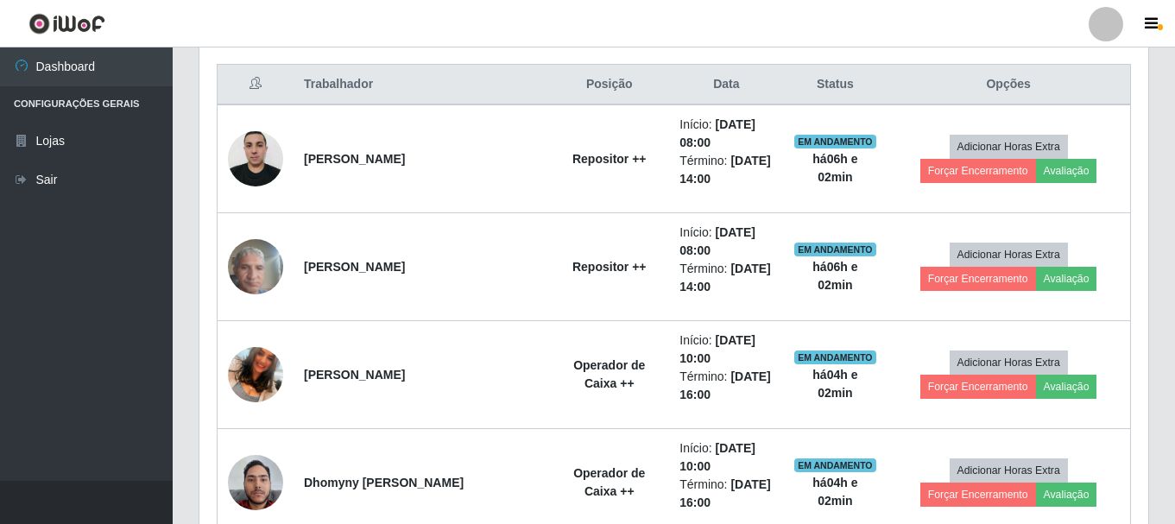
scroll to position [660, 0]
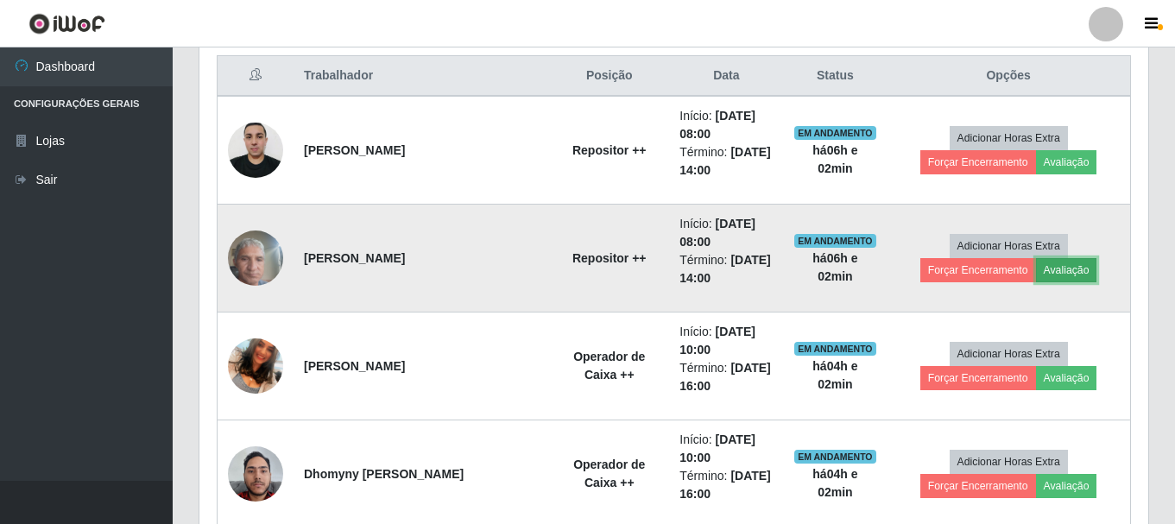
click at [1036, 272] on button "Avaliação" at bounding box center [1066, 270] width 61 height 24
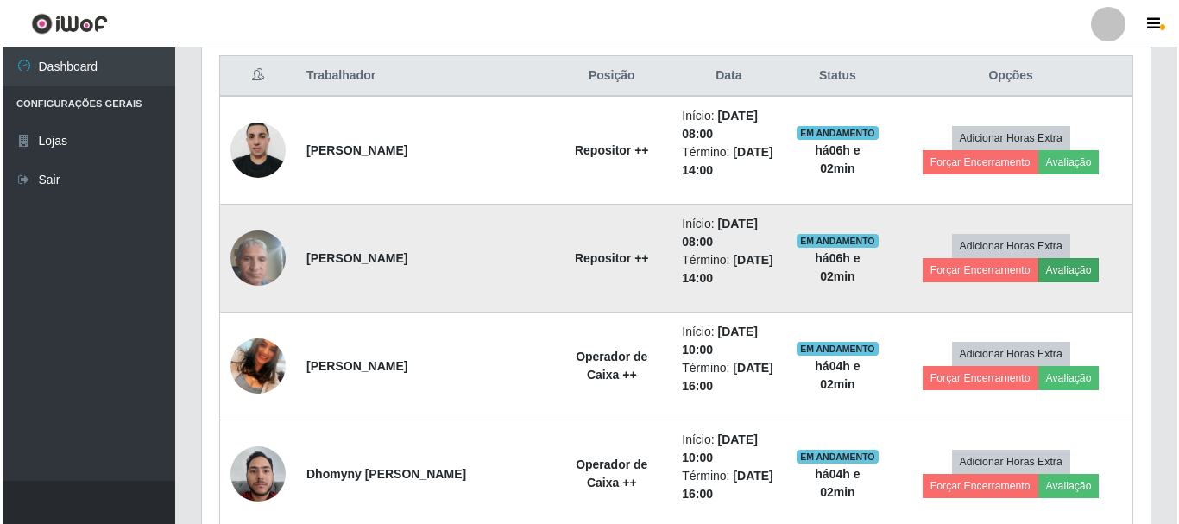
scroll to position [358, 940]
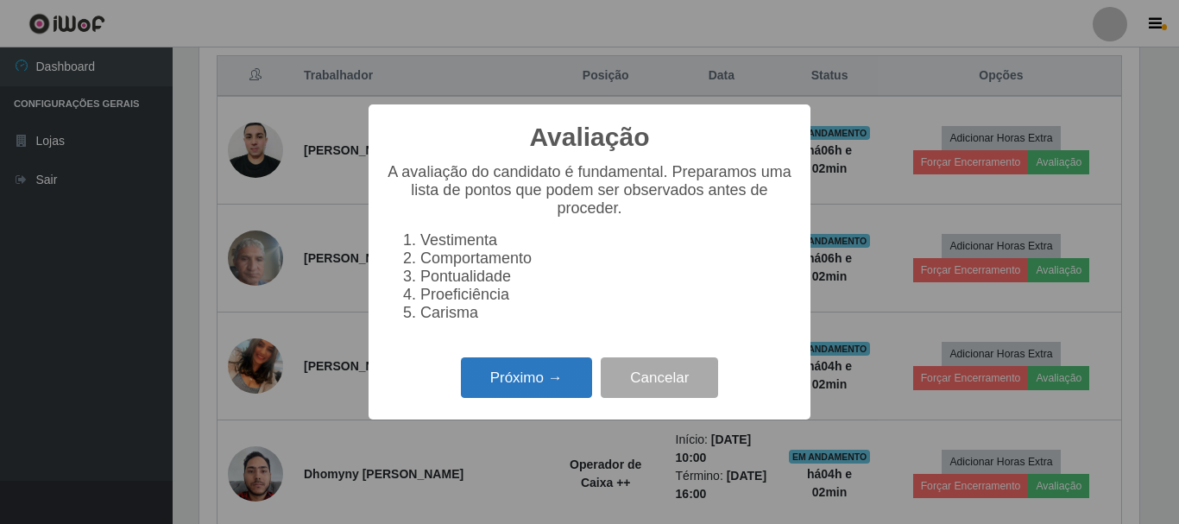
click at [494, 392] on button "Próximo →" at bounding box center [526, 377] width 131 height 41
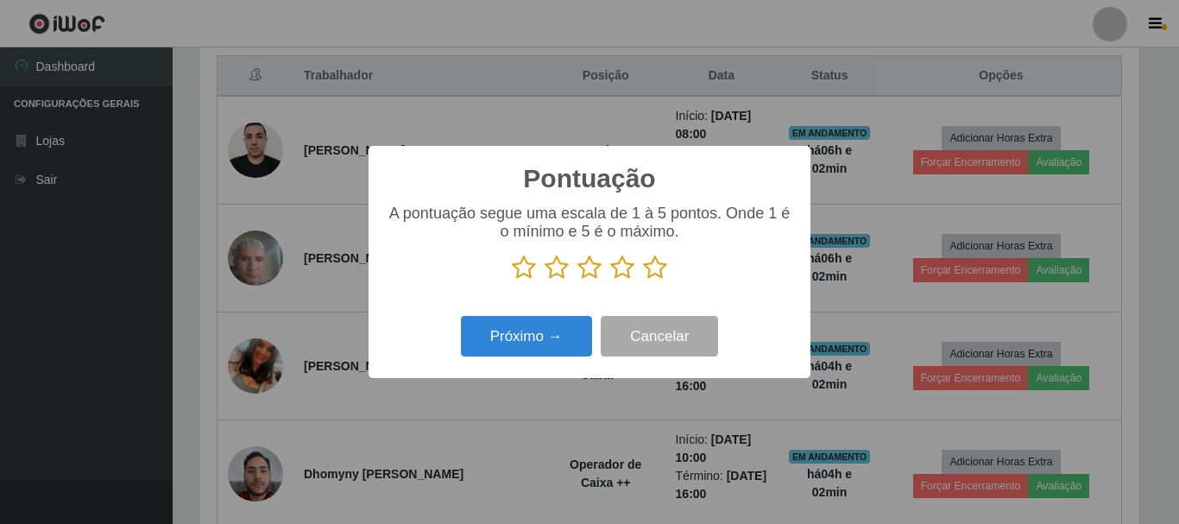
click at [620, 272] on icon at bounding box center [622, 268] width 24 height 26
click at [610, 281] on input "radio" at bounding box center [610, 281] width 0 height 0
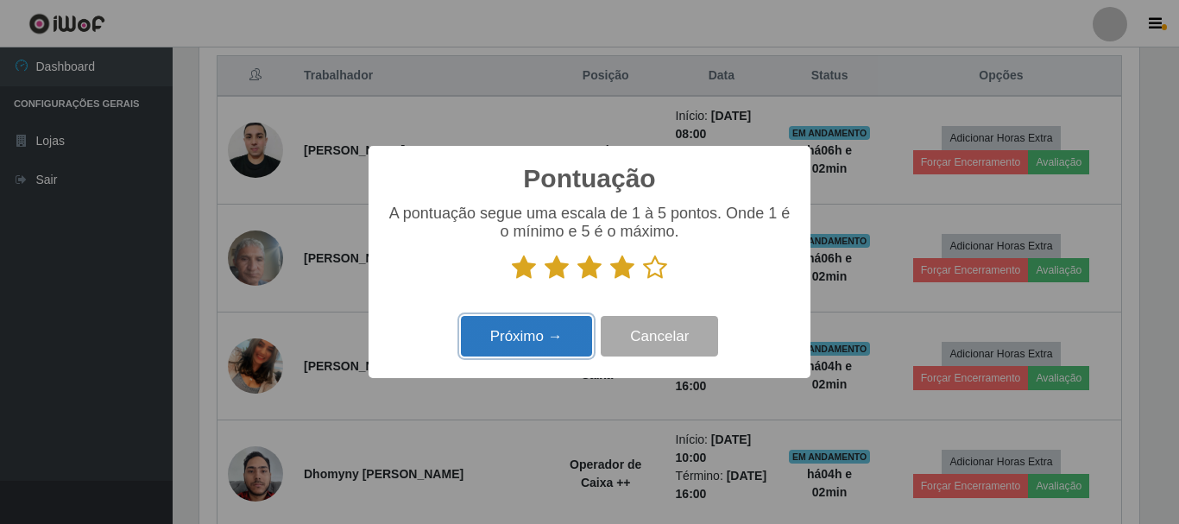
click at [542, 338] on button "Próximo →" at bounding box center [526, 336] width 131 height 41
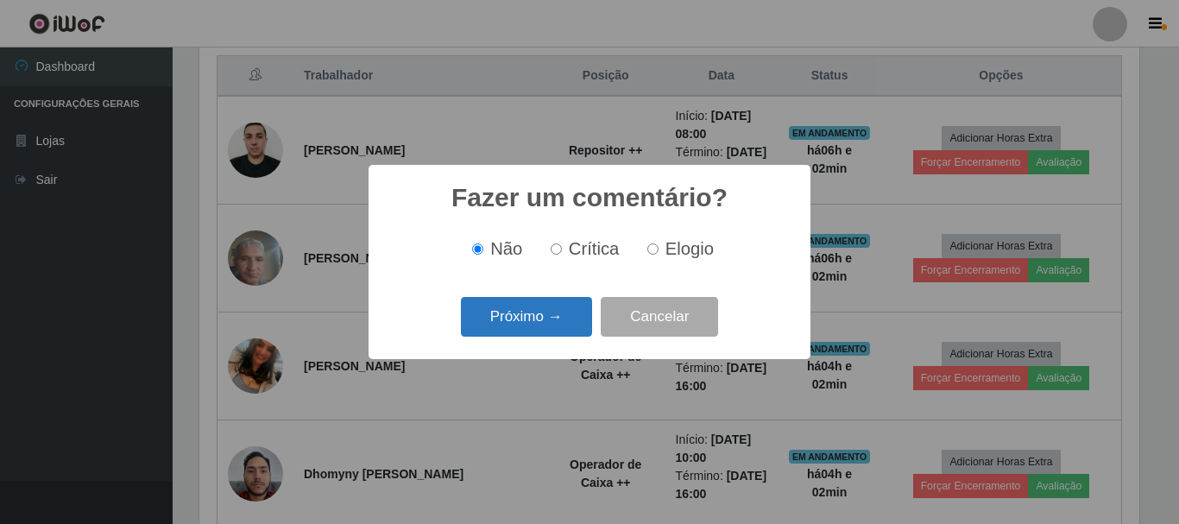
click at [547, 315] on button "Próximo →" at bounding box center [526, 317] width 131 height 41
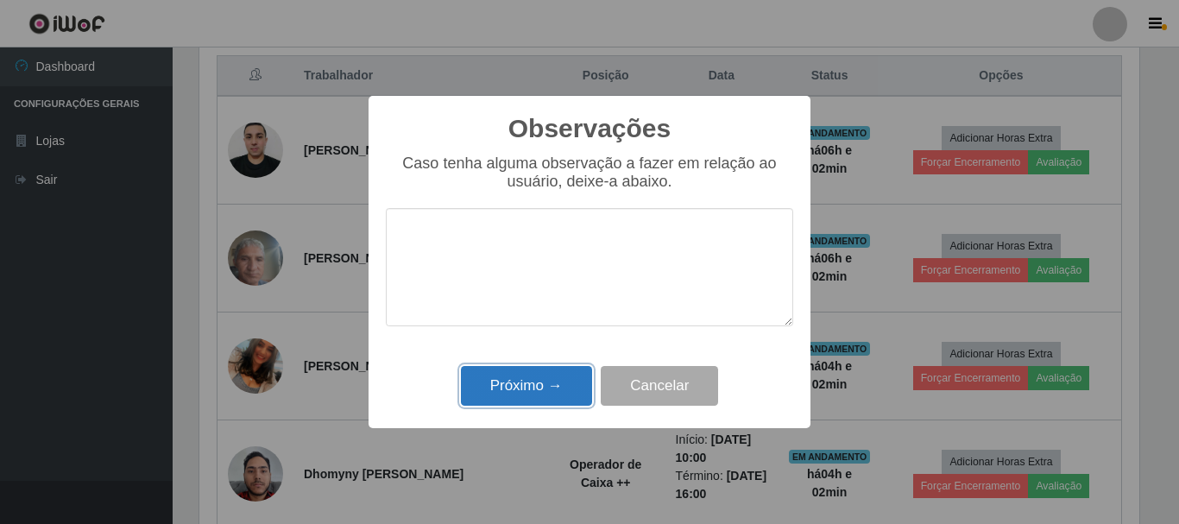
click at [544, 378] on button "Próximo →" at bounding box center [526, 386] width 131 height 41
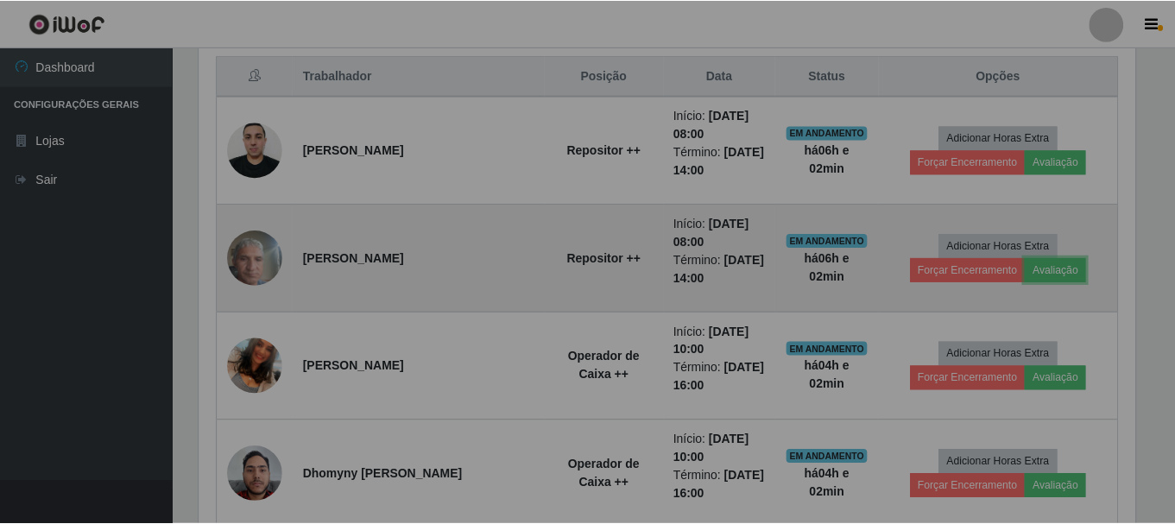
scroll to position [358, 949]
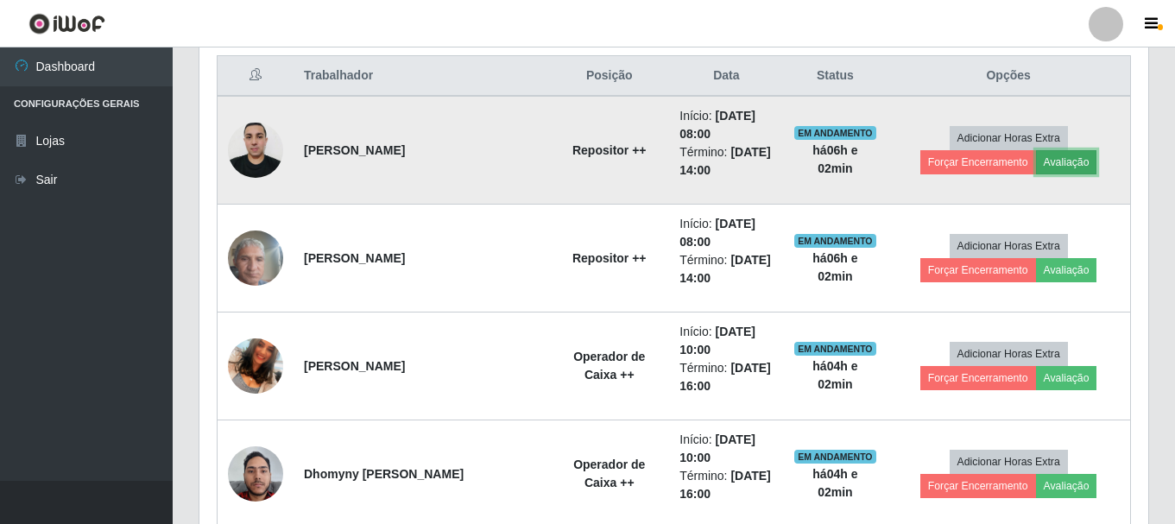
click at [1036, 162] on button "Avaliação" at bounding box center [1066, 162] width 61 height 24
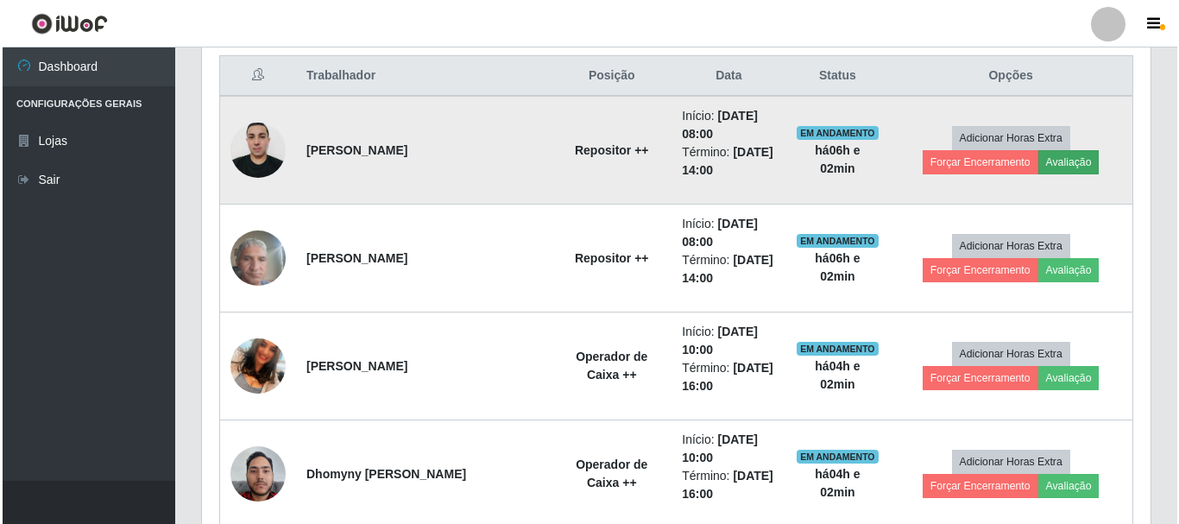
scroll to position [358, 940]
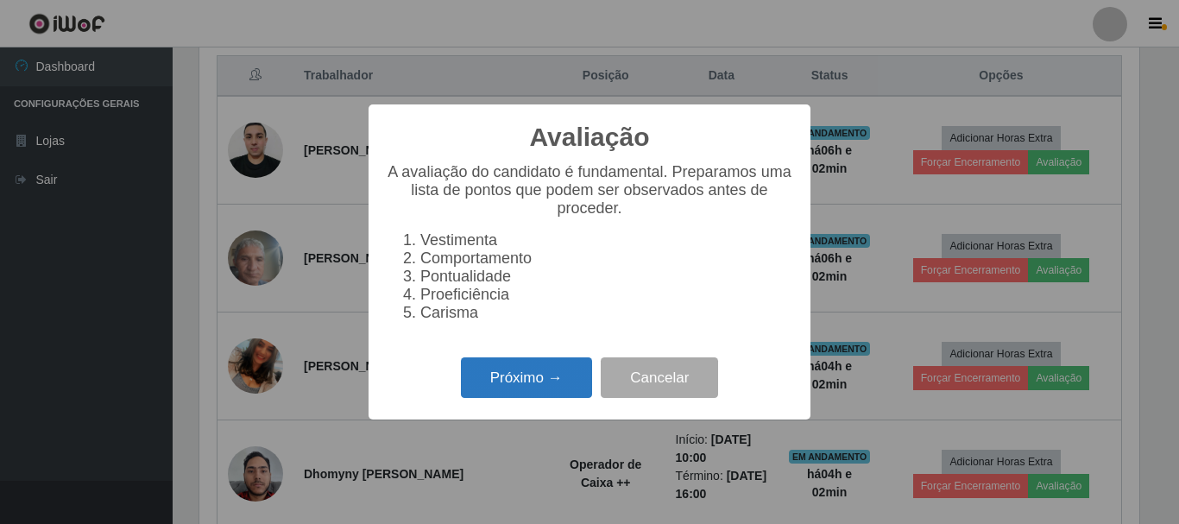
click at [534, 377] on button "Próximo →" at bounding box center [526, 377] width 131 height 41
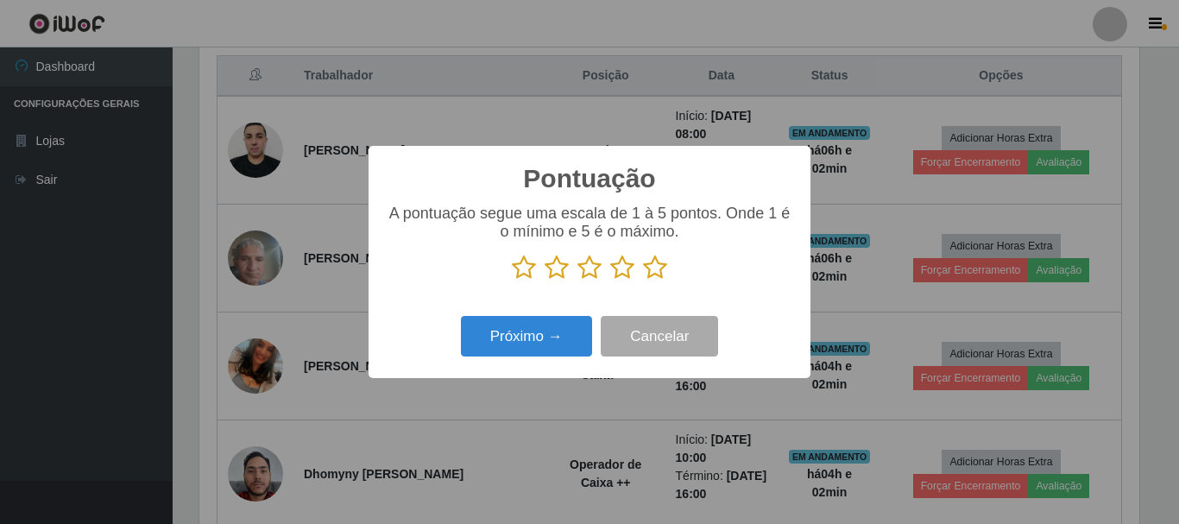
scroll to position [863009, 862428]
click at [623, 270] on icon at bounding box center [622, 268] width 24 height 26
click at [610, 281] on input "radio" at bounding box center [610, 281] width 0 height 0
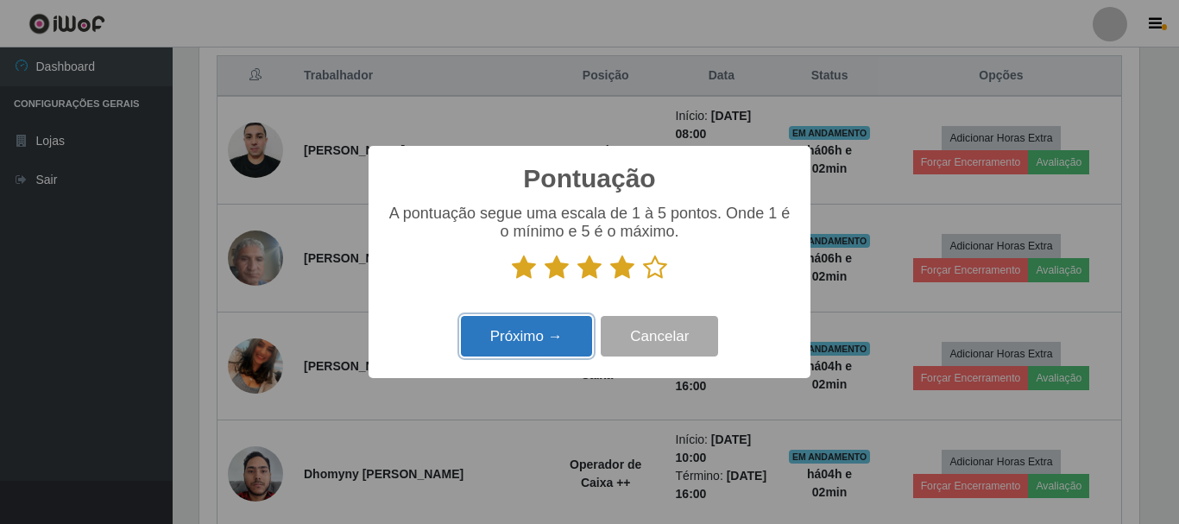
click at [556, 337] on button "Próximo →" at bounding box center [526, 336] width 131 height 41
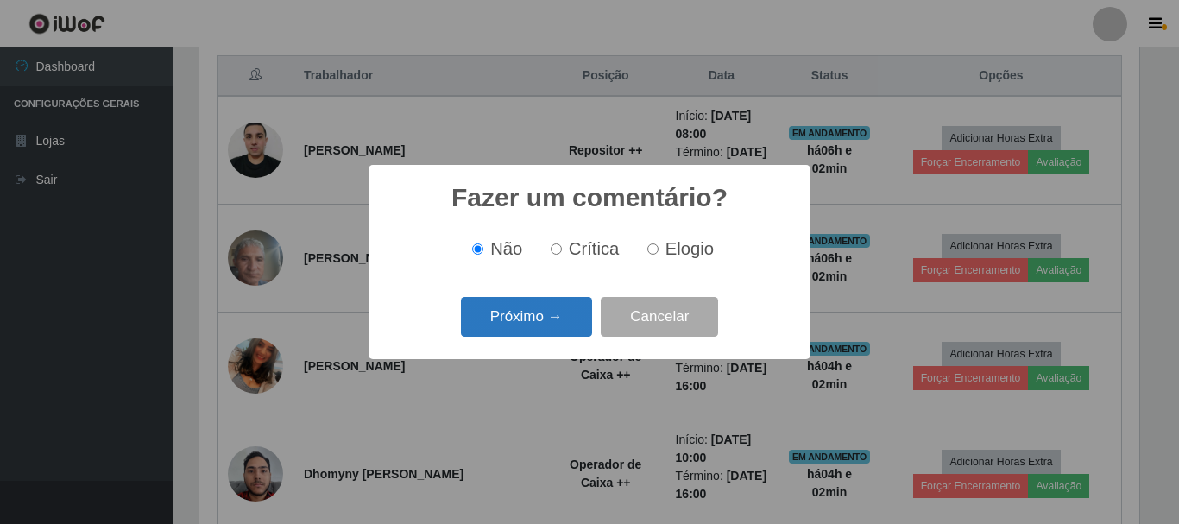
click at [548, 328] on button "Próximo →" at bounding box center [526, 317] width 131 height 41
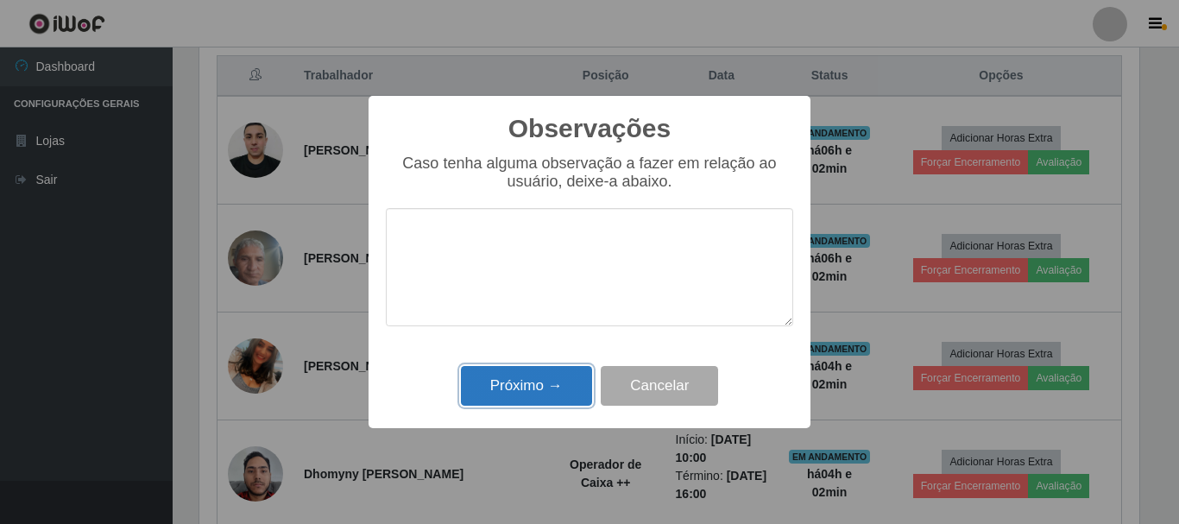
click at [543, 392] on button "Próximo →" at bounding box center [526, 386] width 131 height 41
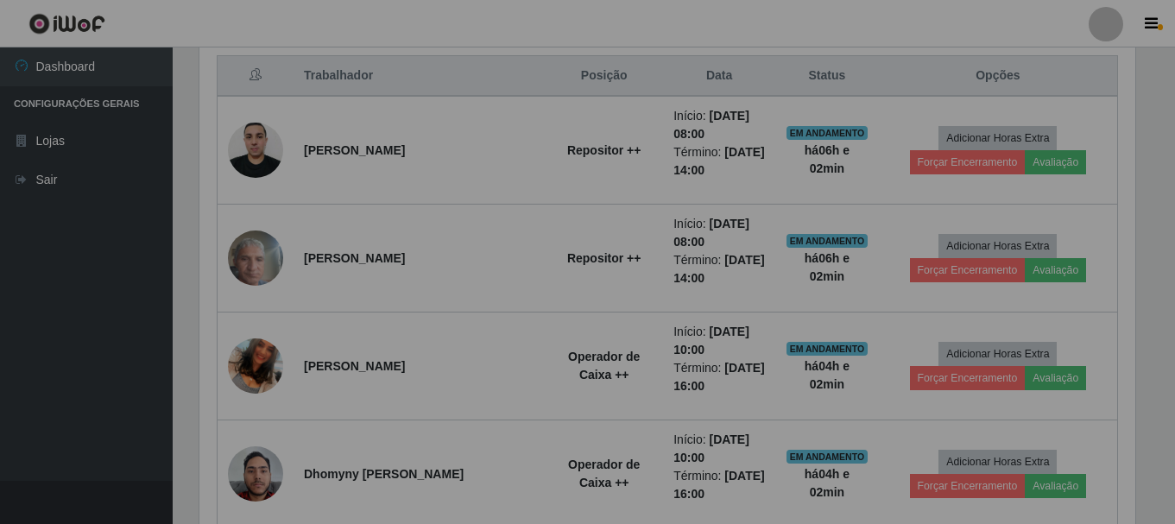
scroll to position [358, 949]
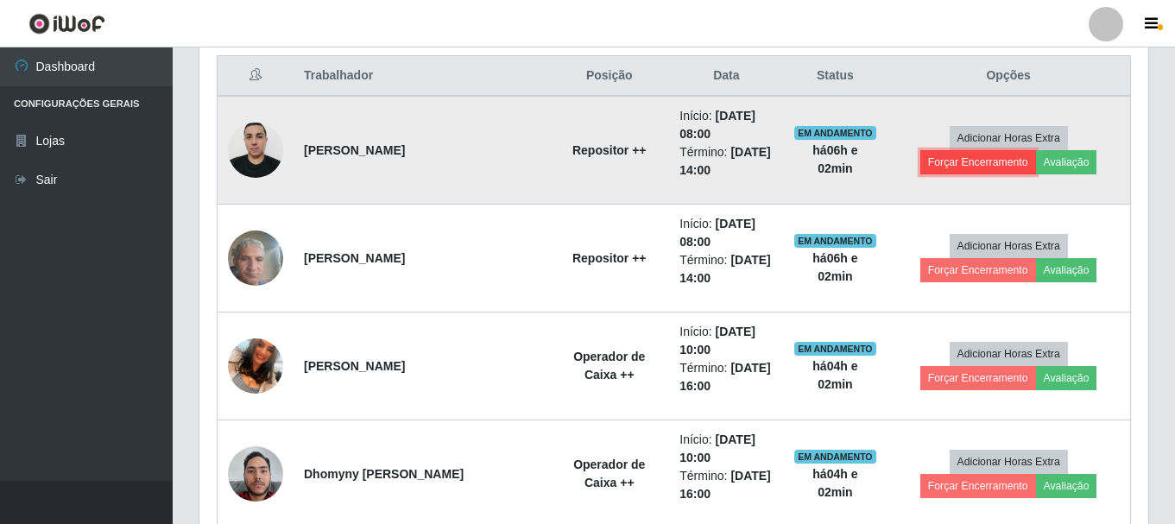
click at [1036, 150] on button "Forçar Encerramento" at bounding box center [978, 162] width 116 height 24
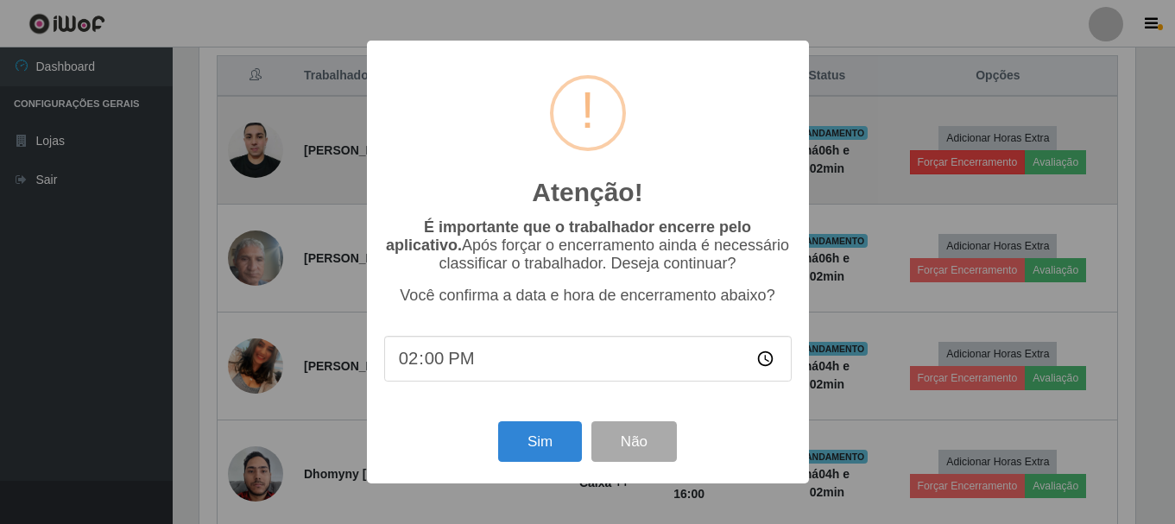
scroll to position [358, 940]
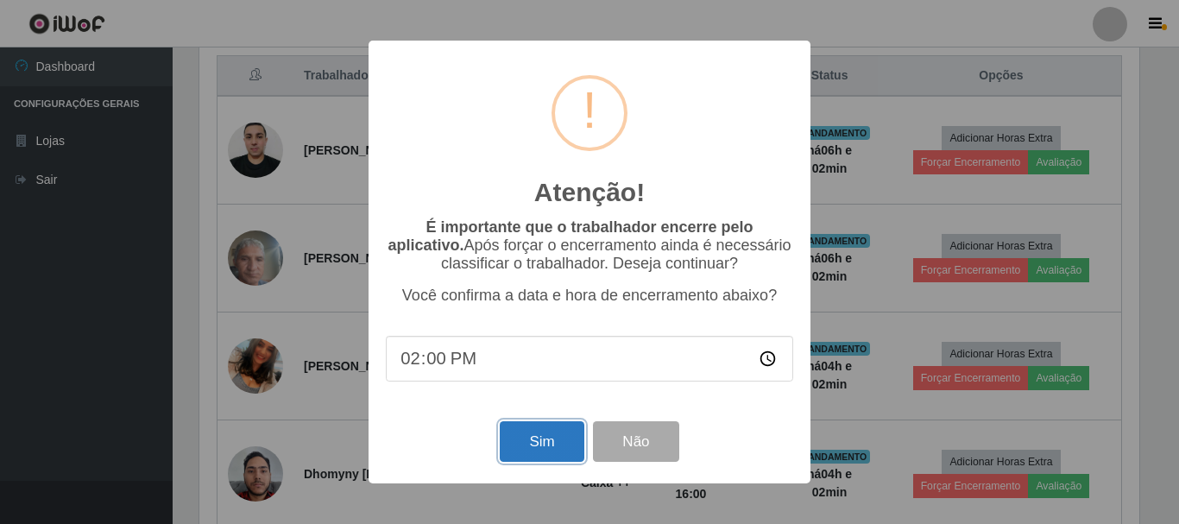
click at [528, 443] on button "Sim" at bounding box center [542, 441] width 84 height 41
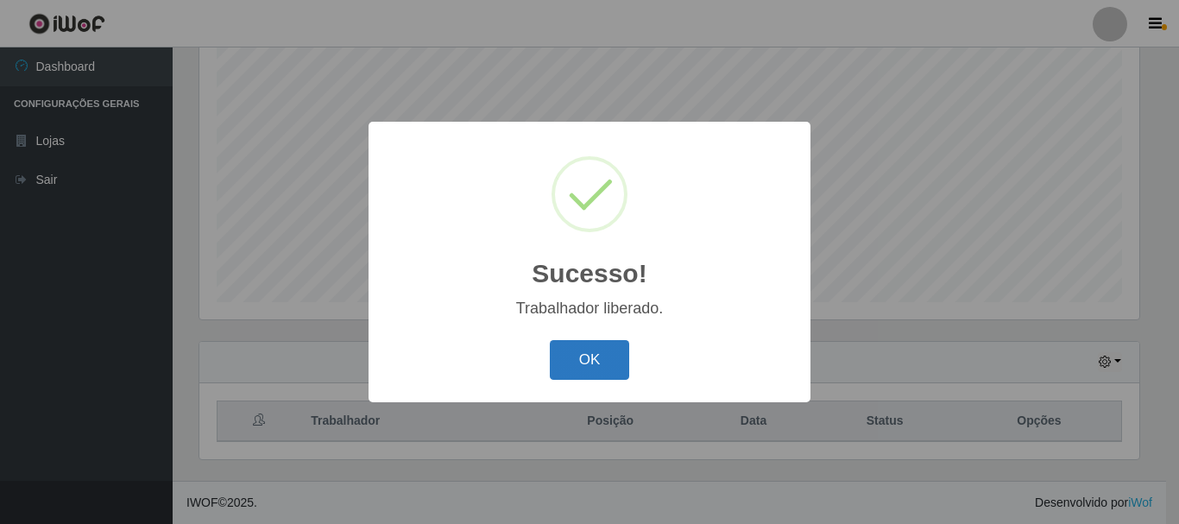
click at [597, 357] on button "OK" at bounding box center [590, 360] width 80 height 41
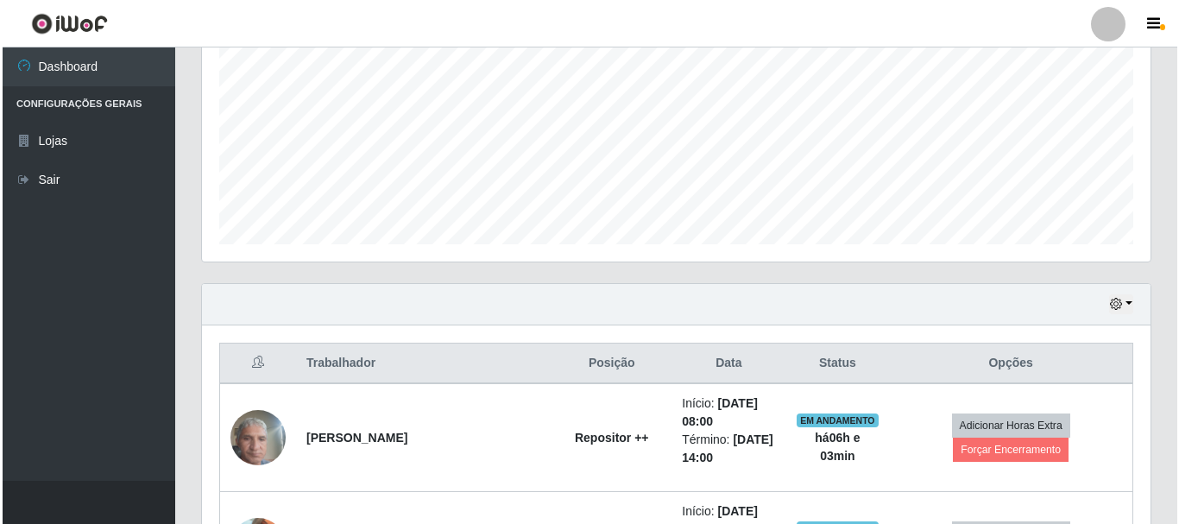
scroll to position [401, 0]
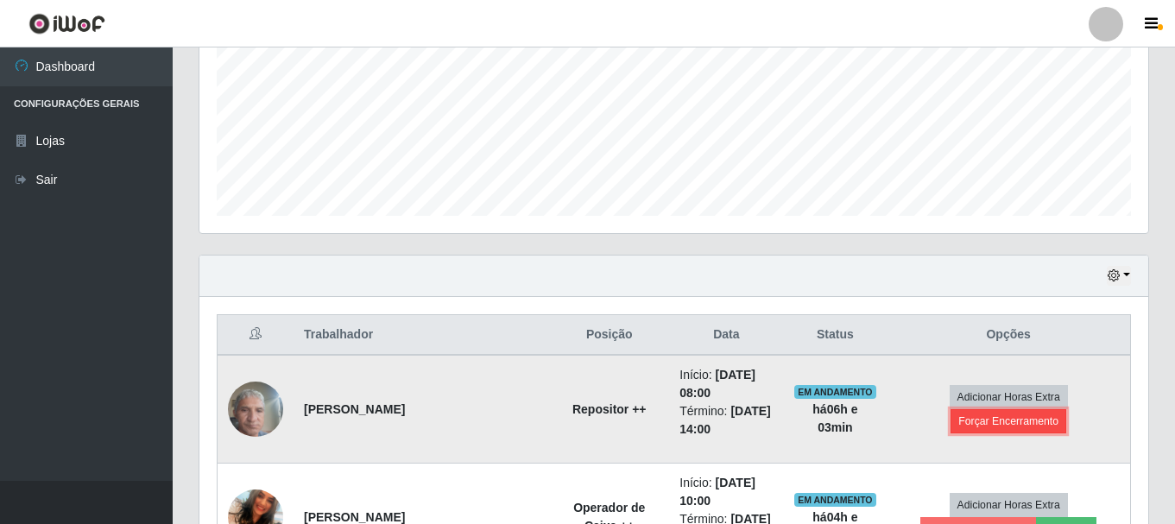
click at [1041, 412] on button "Forçar Encerramento" at bounding box center [1009, 421] width 116 height 24
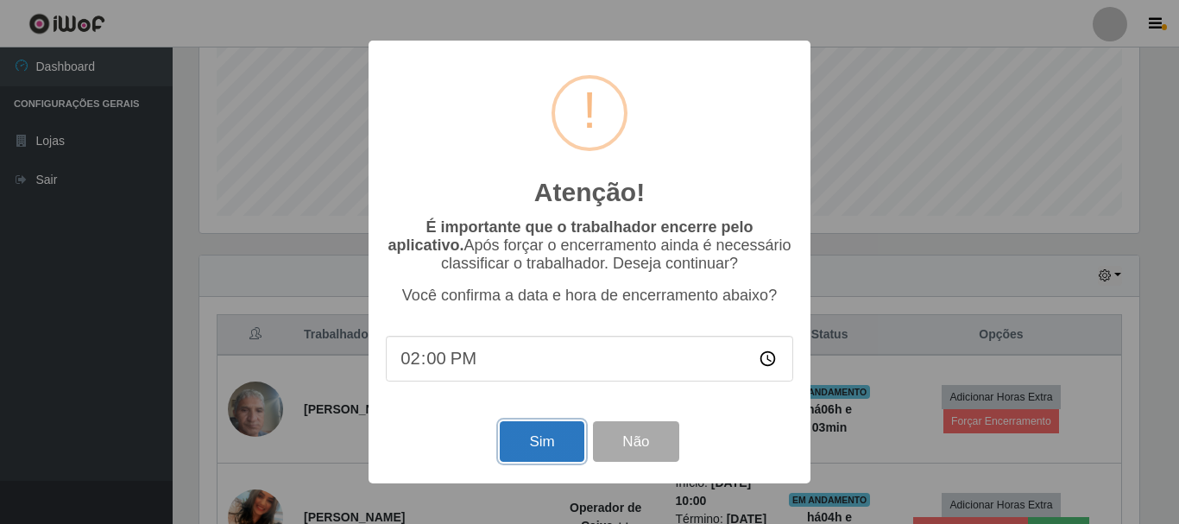
click at [542, 452] on button "Sim" at bounding box center [542, 441] width 84 height 41
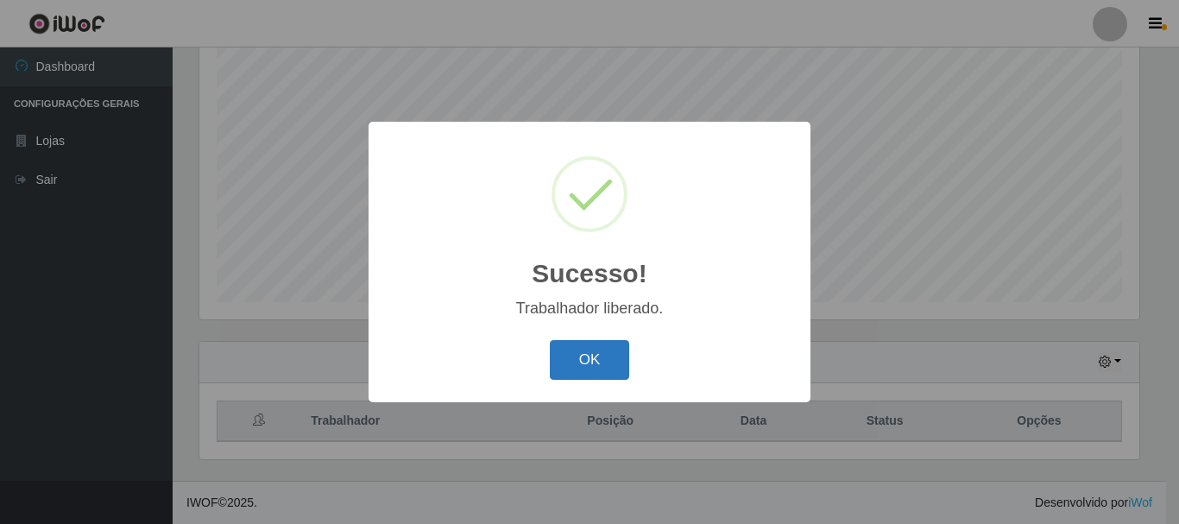
click at [563, 357] on button "OK" at bounding box center [590, 360] width 80 height 41
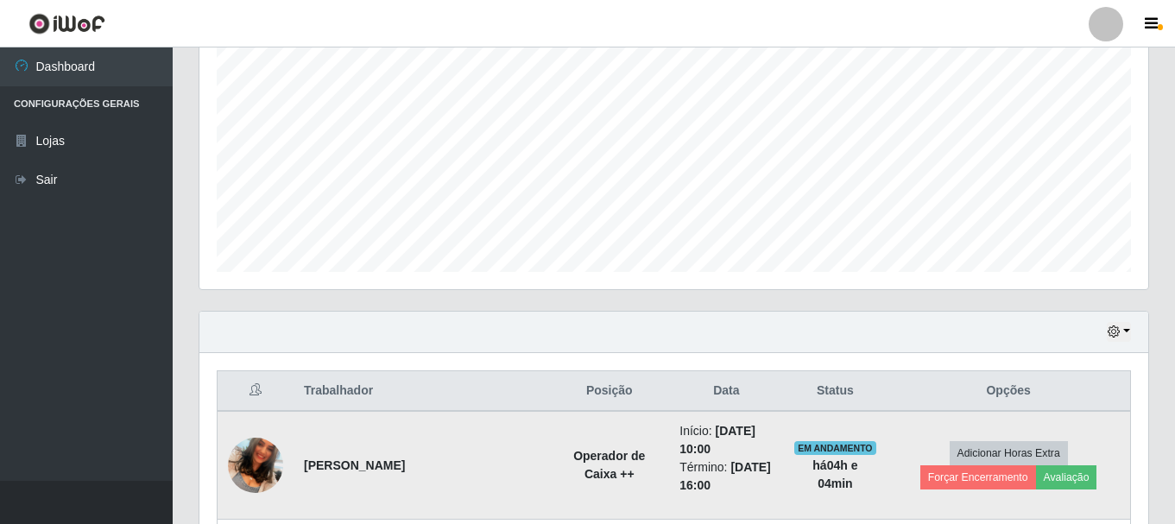
scroll to position [604, 0]
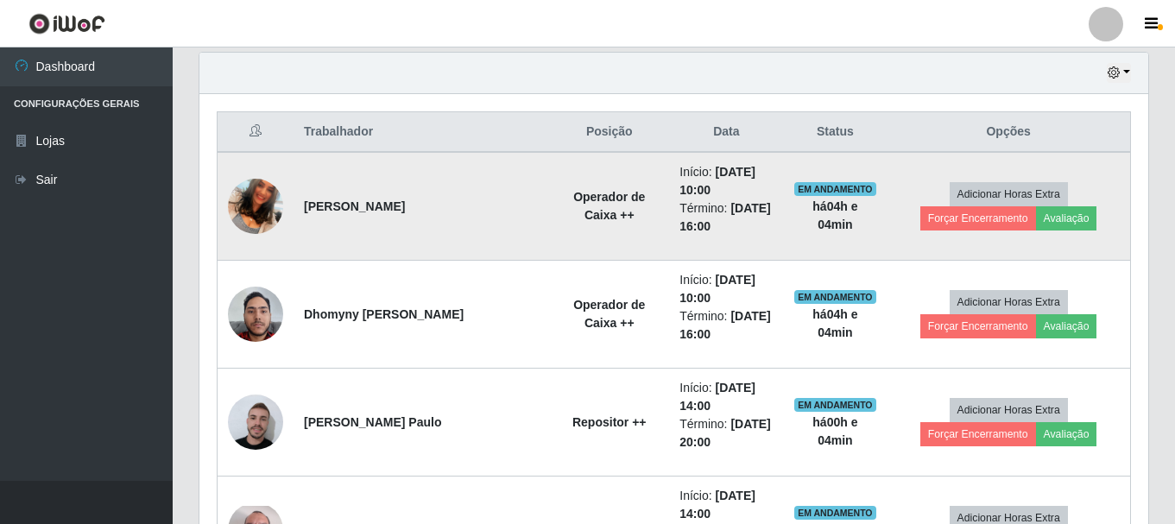
click at [278, 195] on img at bounding box center [255, 206] width 55 height 98
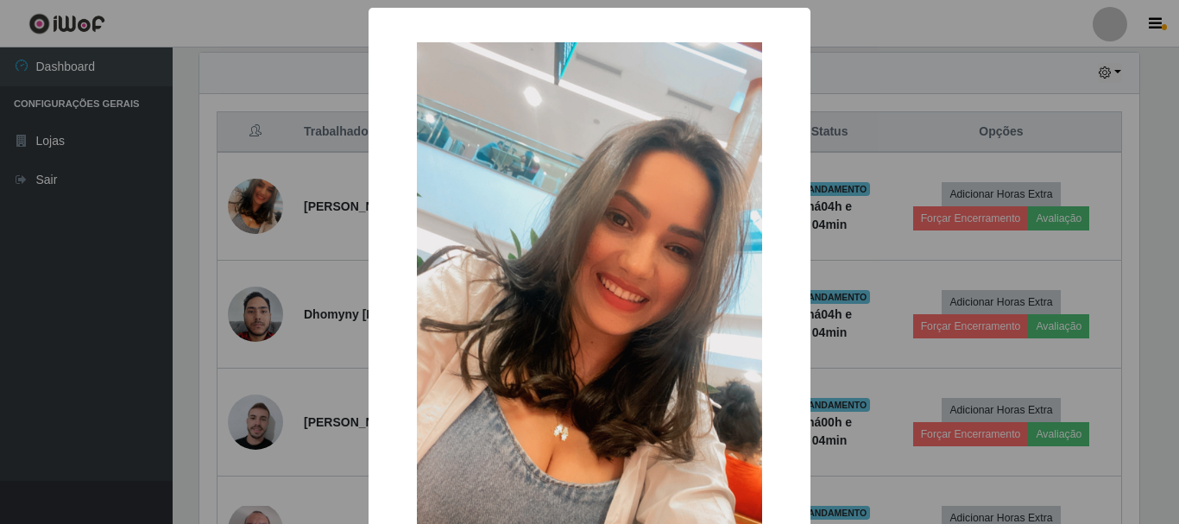
click at [258, 203] on div "× OK Cancel" at bounding box center [589, 262] width 1179 height 524
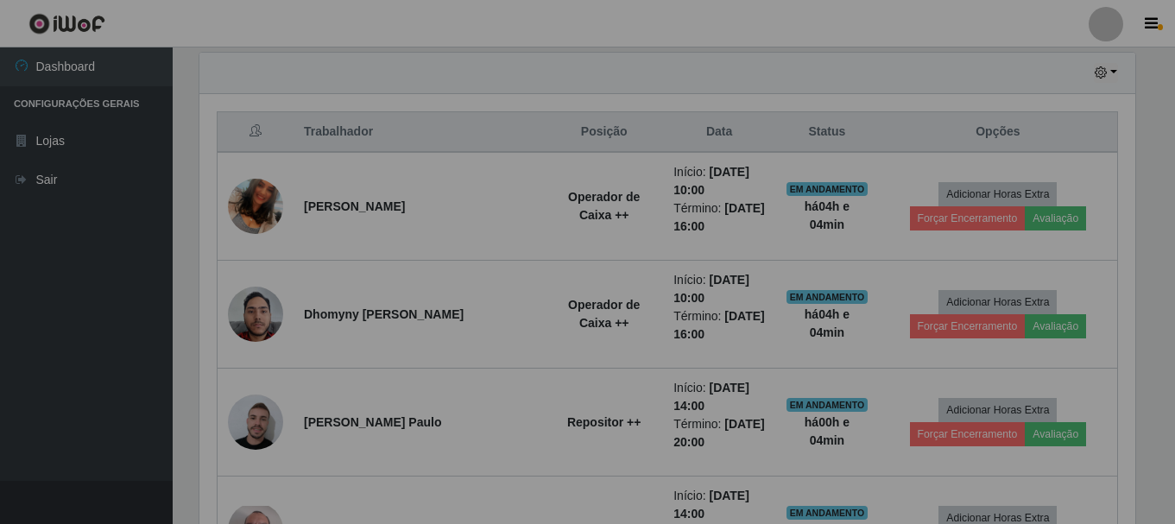
scroll to position [358, 949]
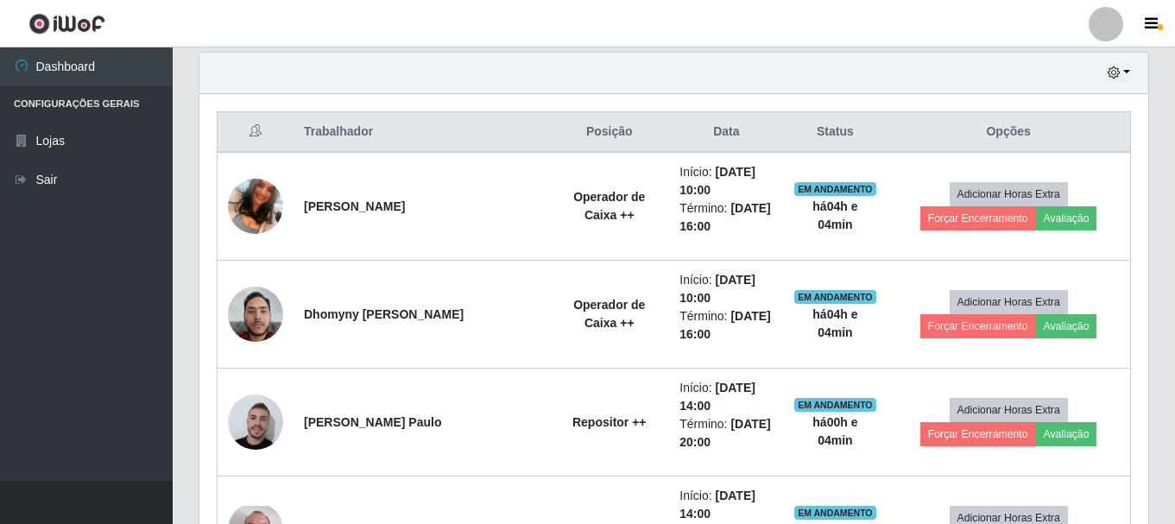
click at [258, 203] on img at bounding box center [255, 206] width 55 height 98
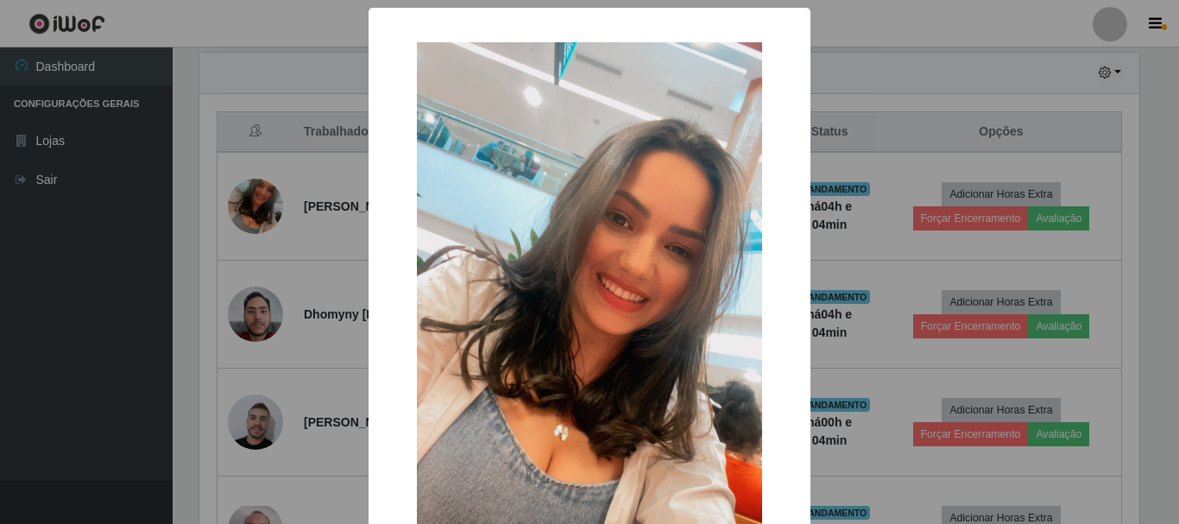
click at [260, 199] on div "× OK Cancel" at bounding box center [589, 262] width 1179 height 524
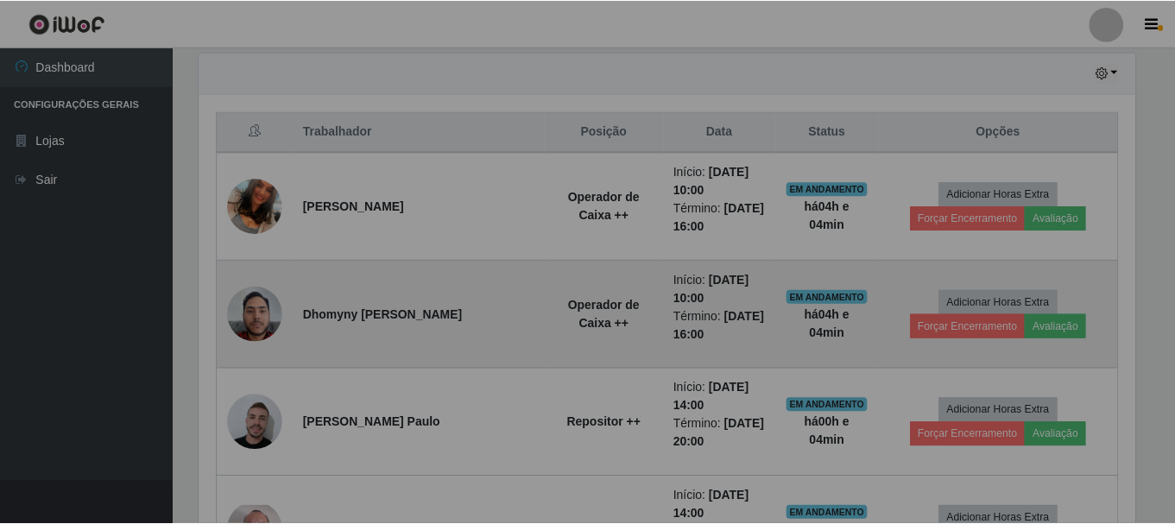
scroll to position [358, 949]
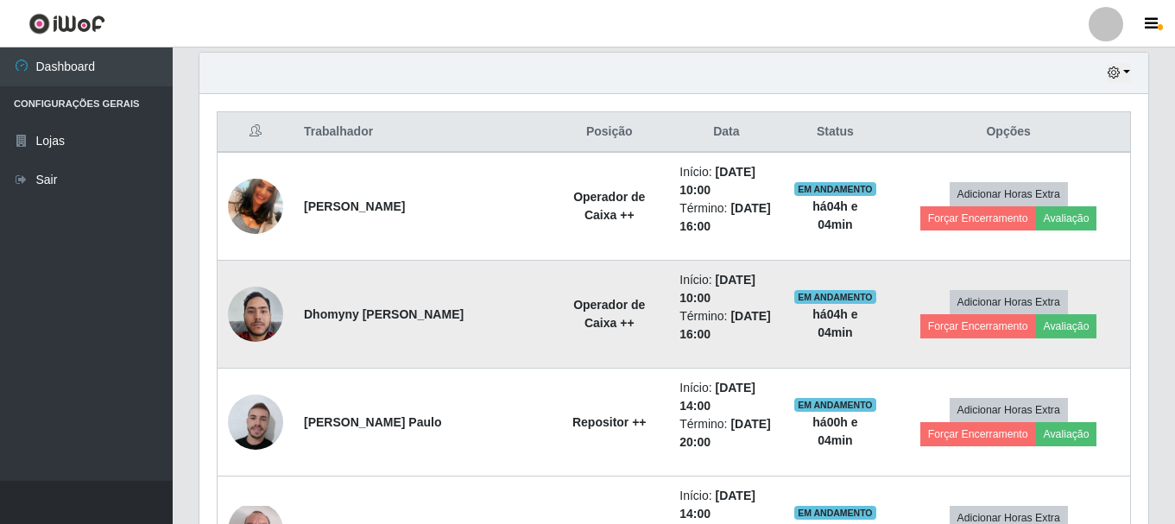
click at [251, 321] on img at bounding box center [255, 314] width 55 height 55
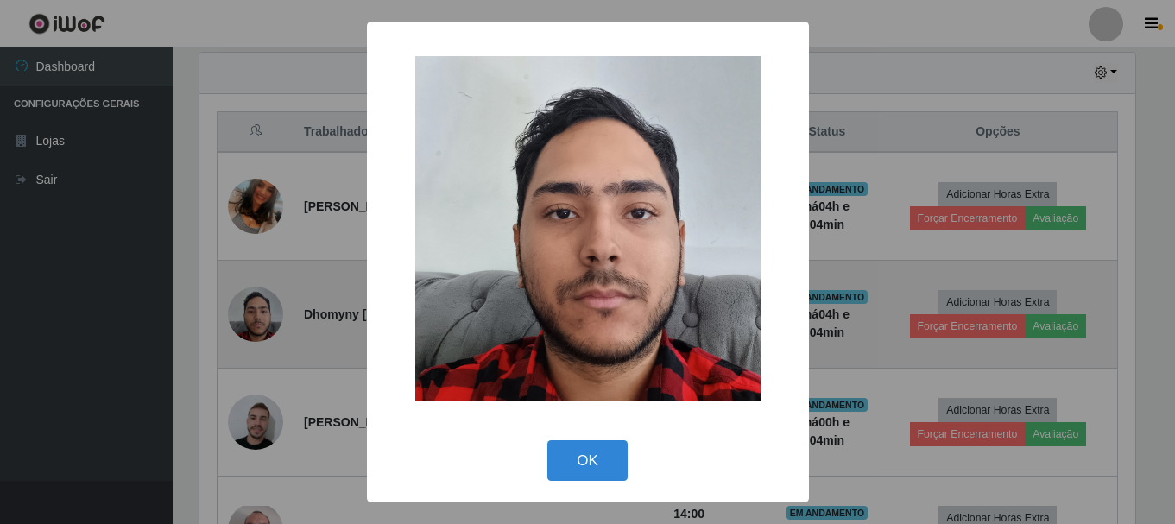
scroll to position [358, 940]
click at [251, 321] on div "× OK Cancel" at bounding box center [589, 262] width 1179 height 524
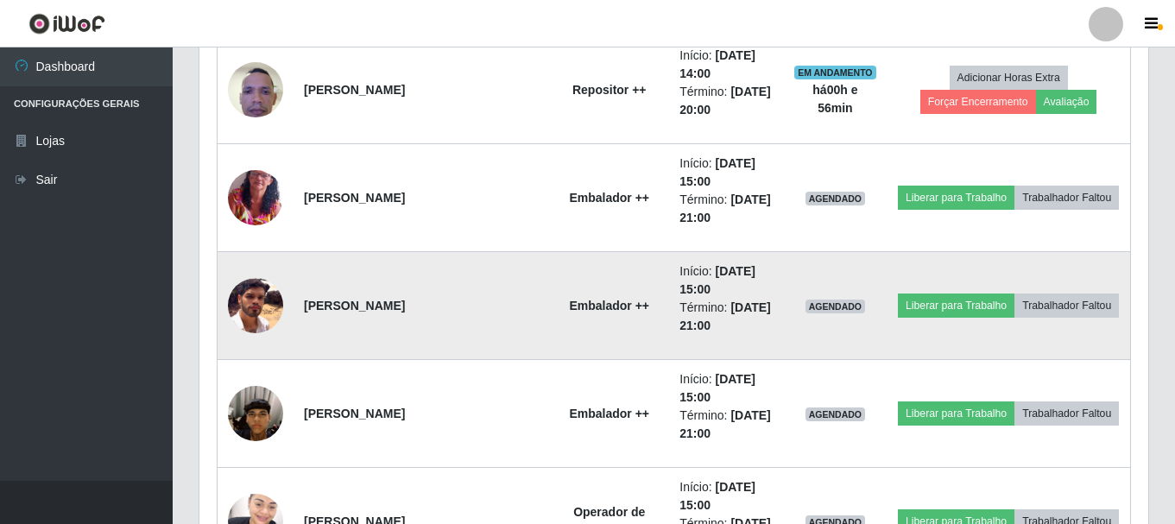
scroll to position [1122, 0]
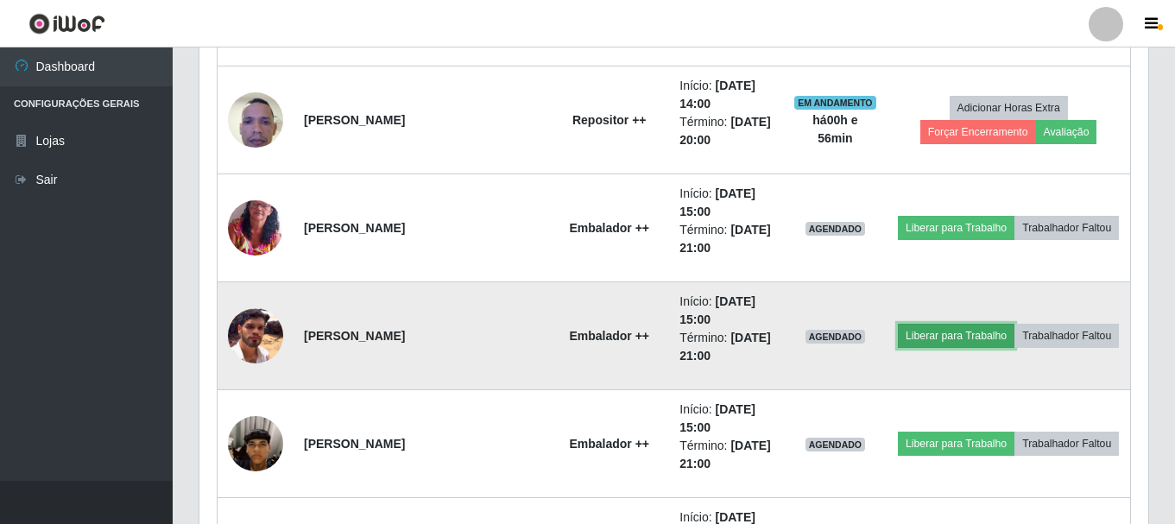
click at [963, 338] on button "Liberar para Trabalho" at bounding box center [956, 336] width 117 height 24
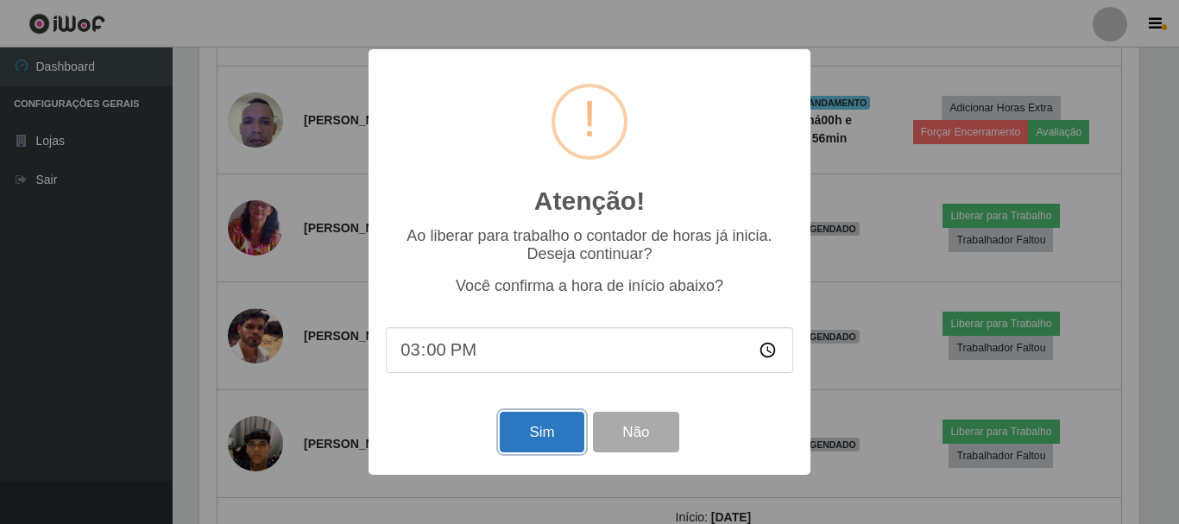
click at [527, 440] on button "Sim" at bounding box center [542, 432] width 84 height 41
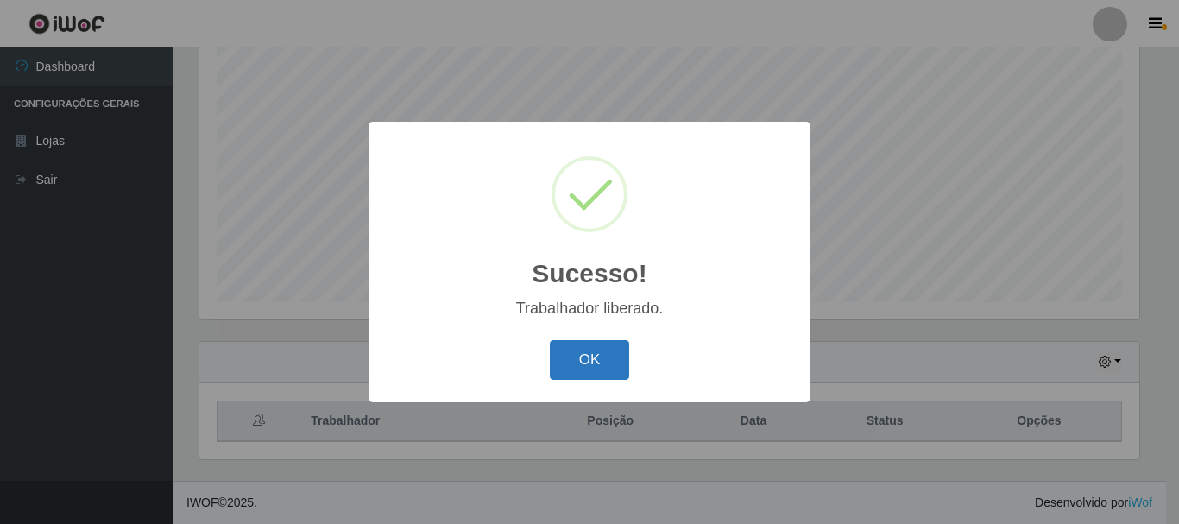
click at [563, 364] on button "OK" at bounding box center [590, 360] width 80 height 41
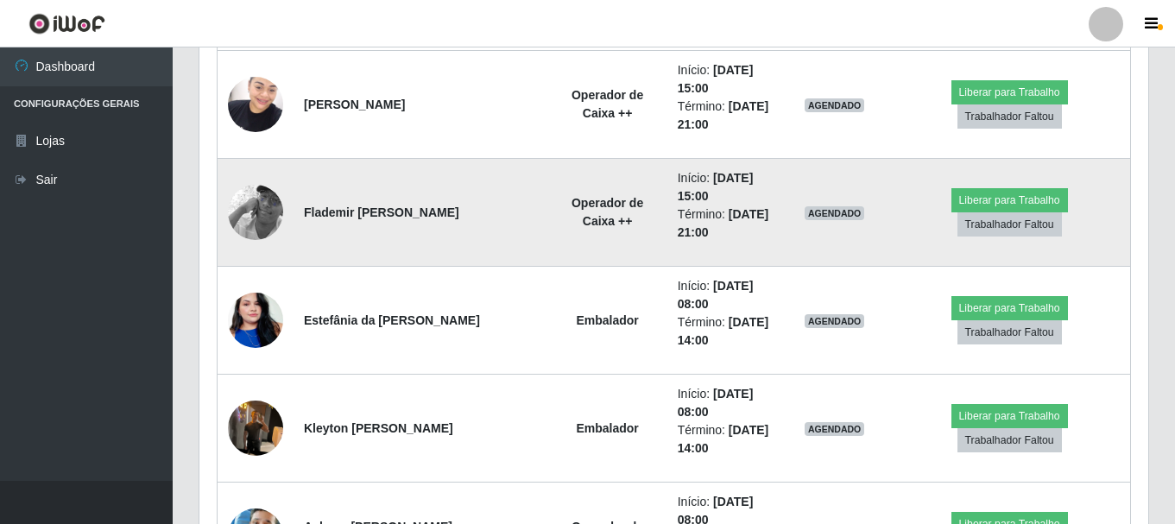
scroll to position [1610, 0]
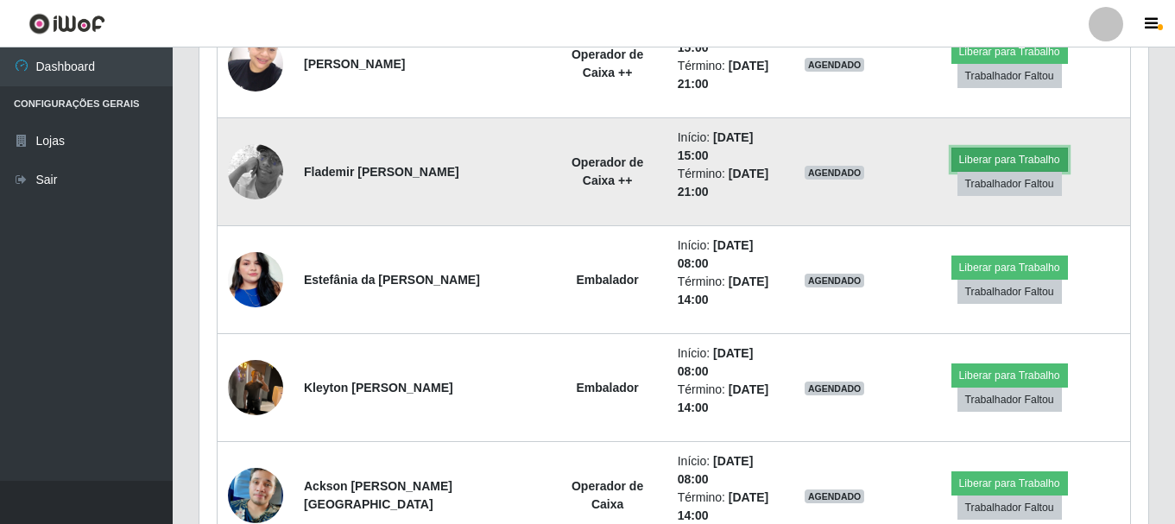
click at [954, 168] on button "Liberar para Trabalho" at bounding box center [1009, 160] width 117 height 24
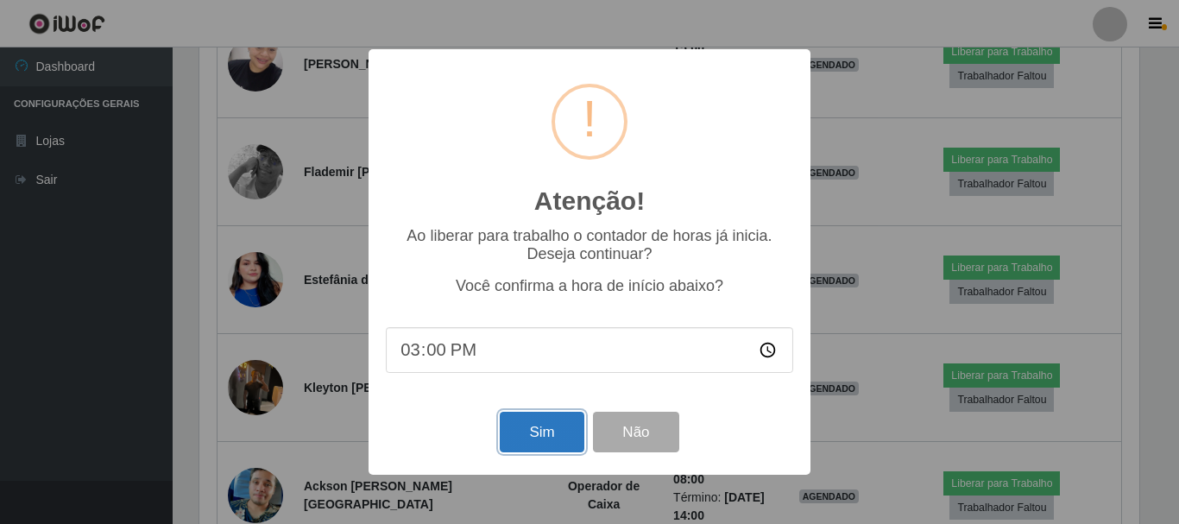
click at [572, 427] on button "Sim" at bounding box center [542, 432] width 84 height 41
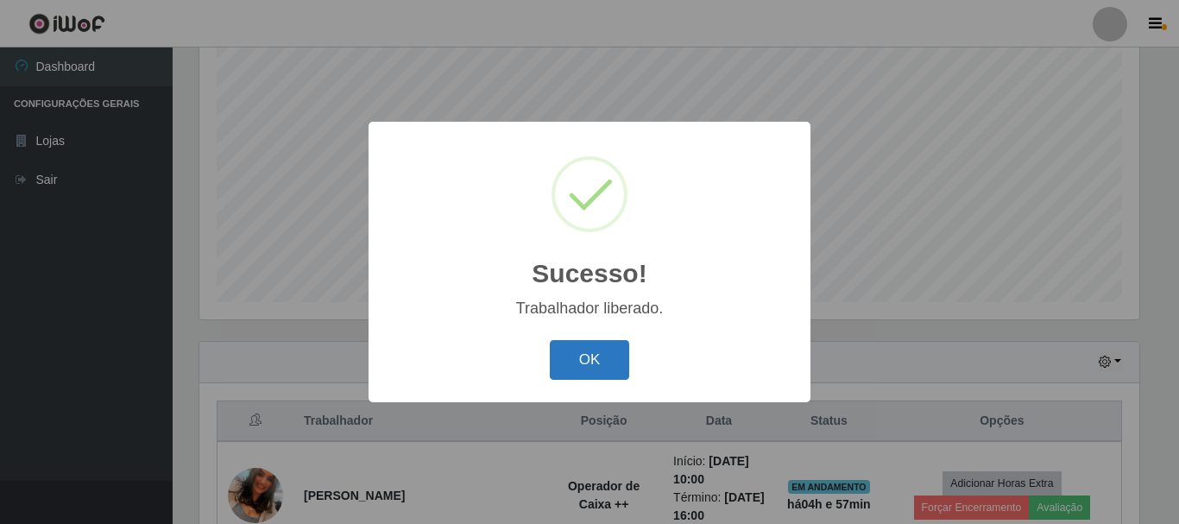
click at [612, 356] on button "OK" at bounding box center [590, 360] width 80 height 41
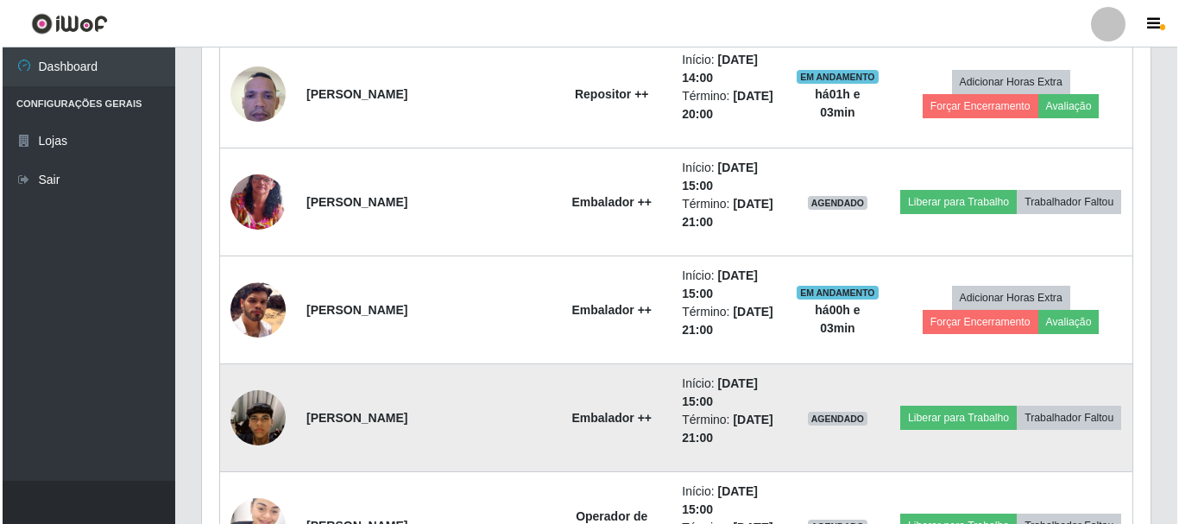
scroll to position [1178, 0]
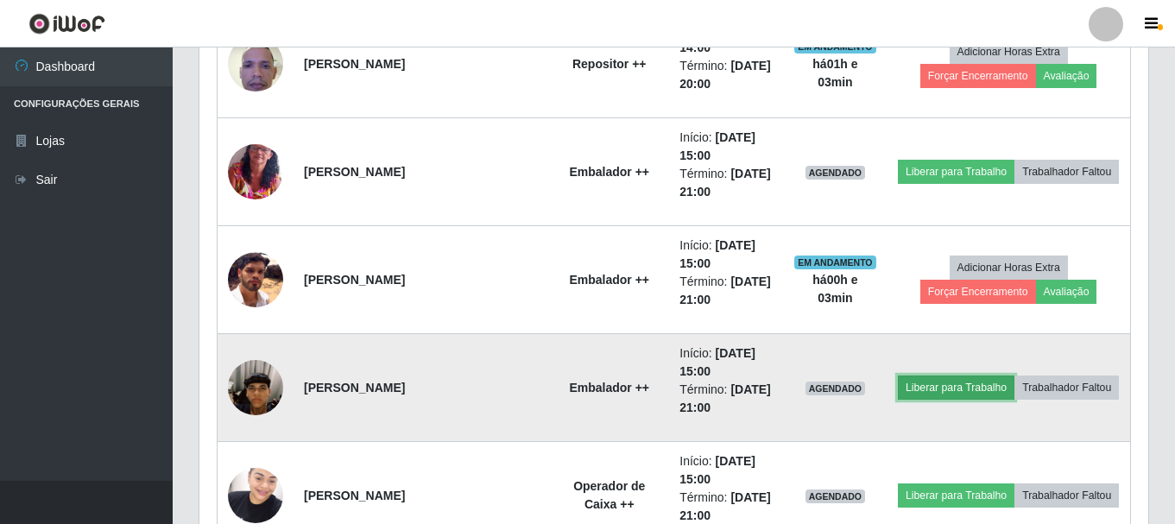
click at [935, 389] on button "Liberar para Trabalho" at bounding box center [956, 388] width 117 height 24
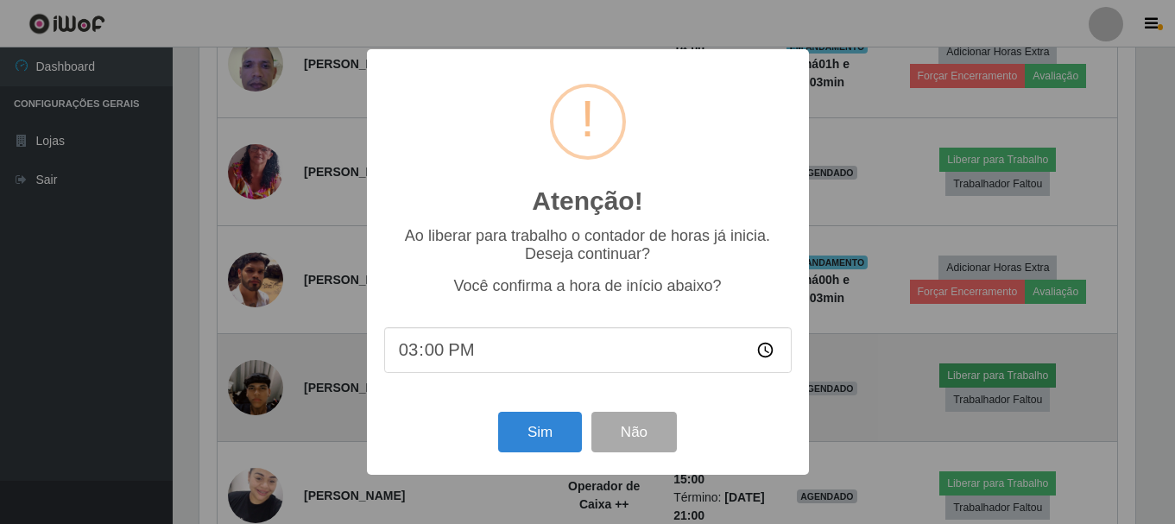
scroll to position [358, 940]
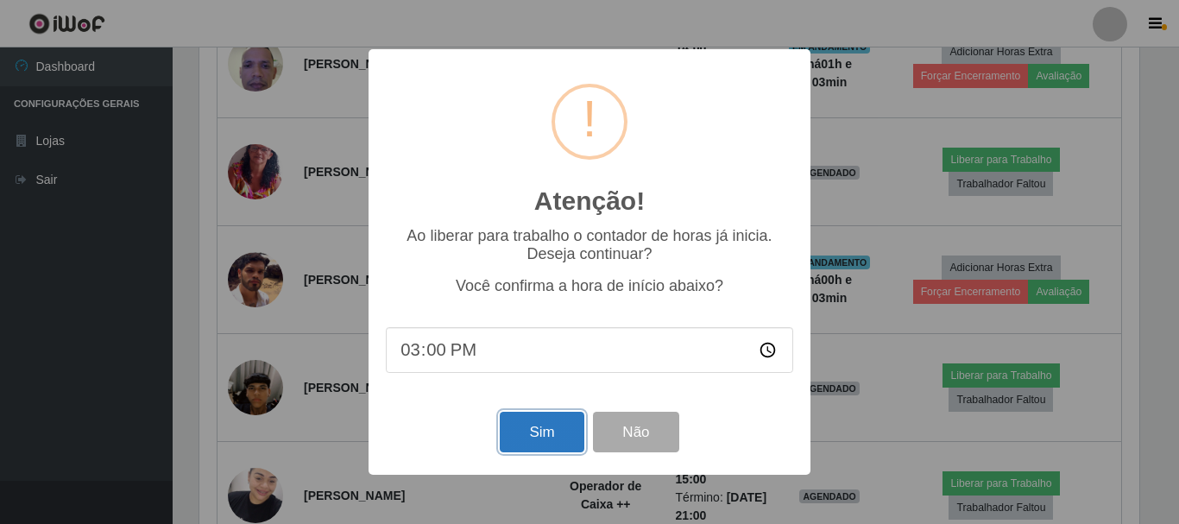
click at [559, 440] on button "Sim" at bounding box center [542, 432] width 84 height 41
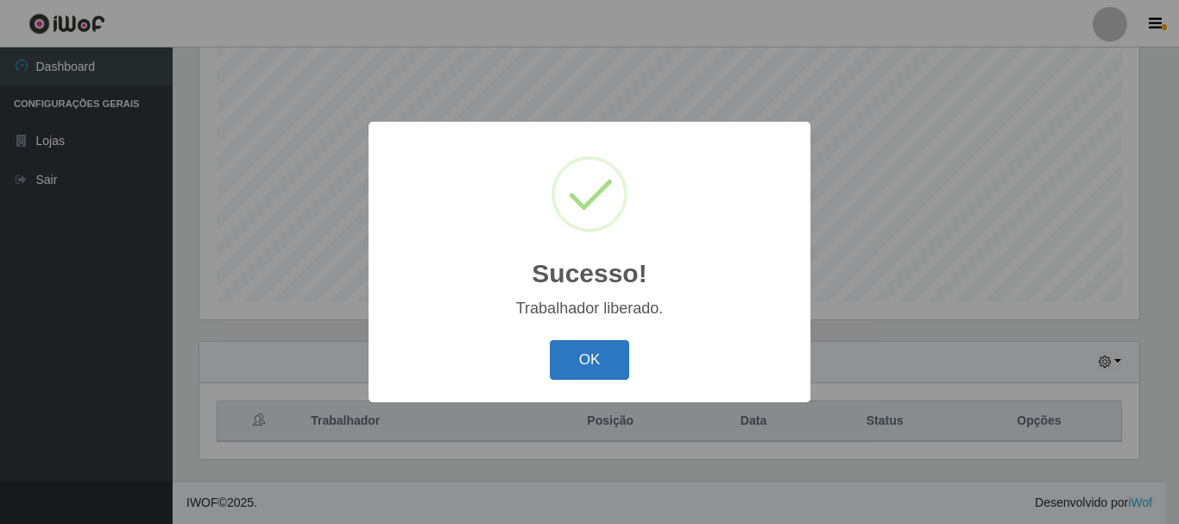
click at [592, 363] on button "OK" at bounding box center [590, 360] width 80 height 41
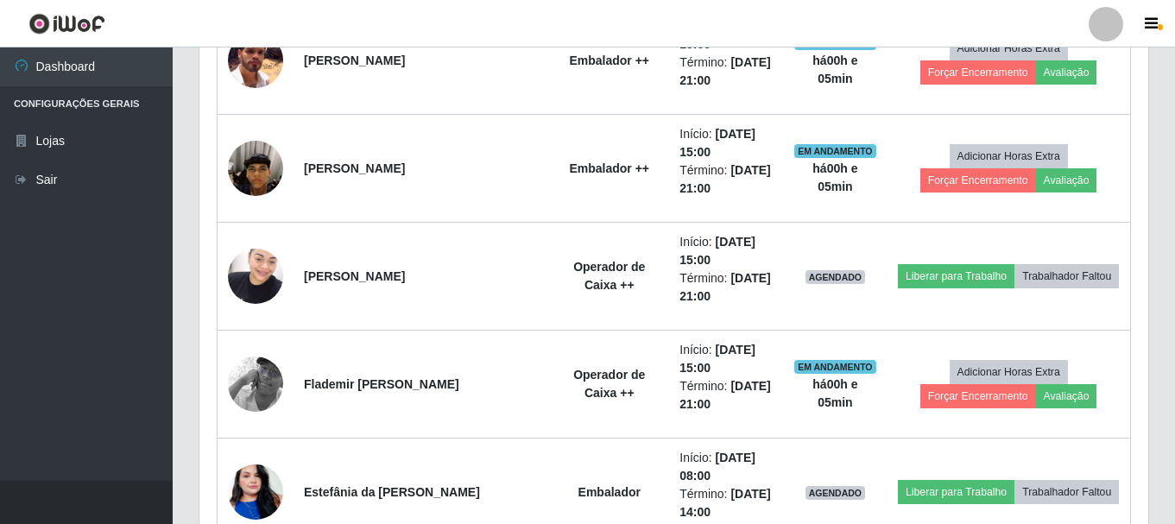
scroll to position [1438, 0]
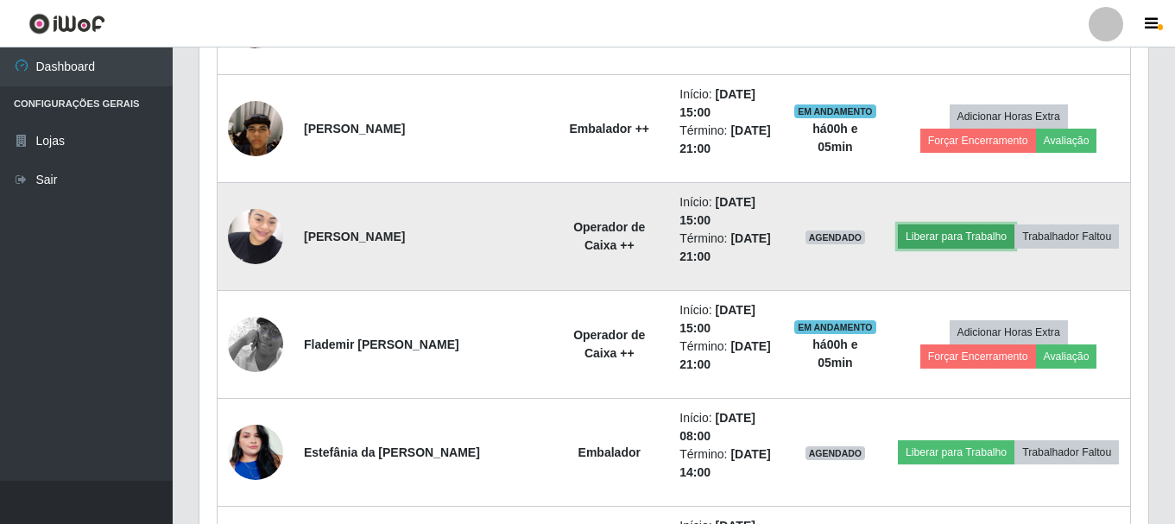
click at [930, 231] on button "Liberar para Trabalho" at bounding box center [956, 236] width 117 height 24
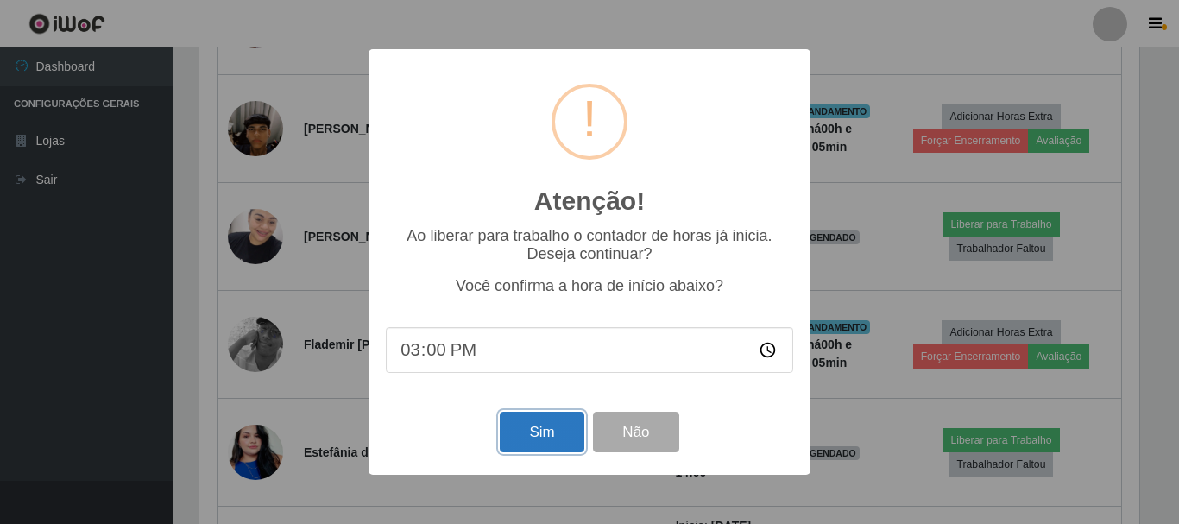
click at [551, 433] on button "Sim" at bounding box center [542, 432] width 84 height 41
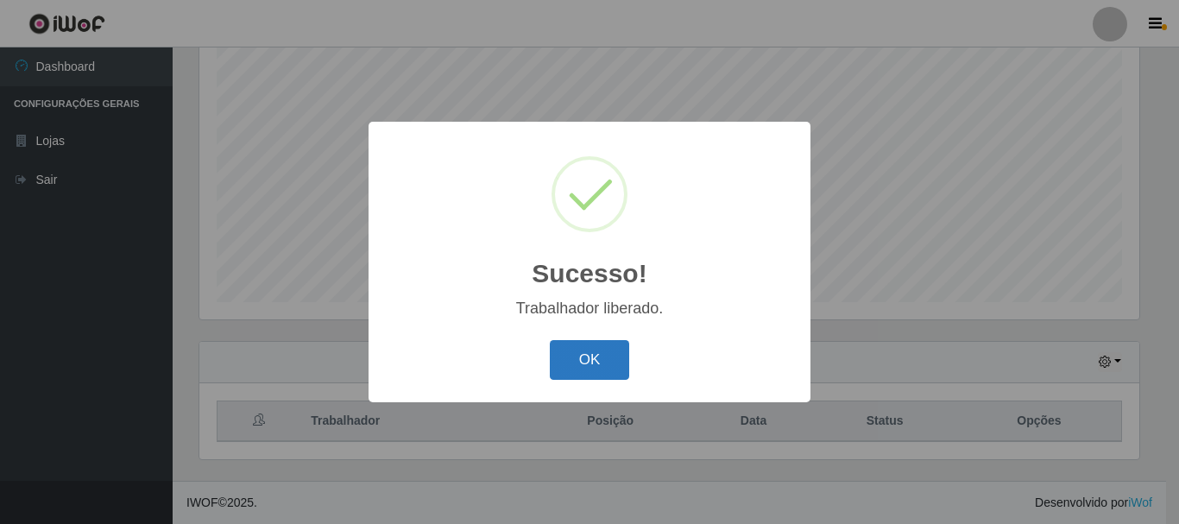
click at [594, 347] on button "OK" at bounding box center [590, 360] width 80 height 41
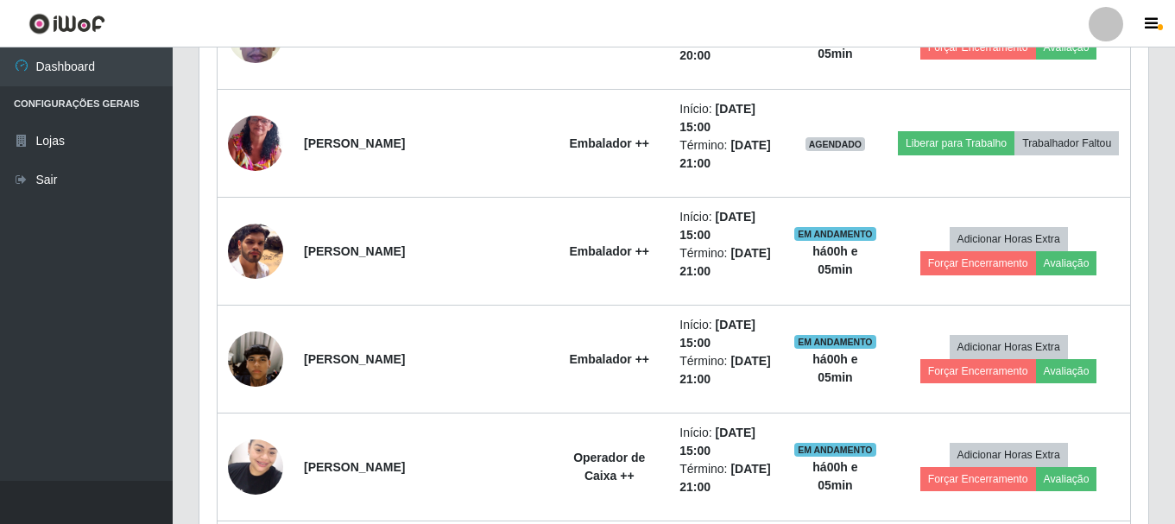
scroll to position [1092, 0]
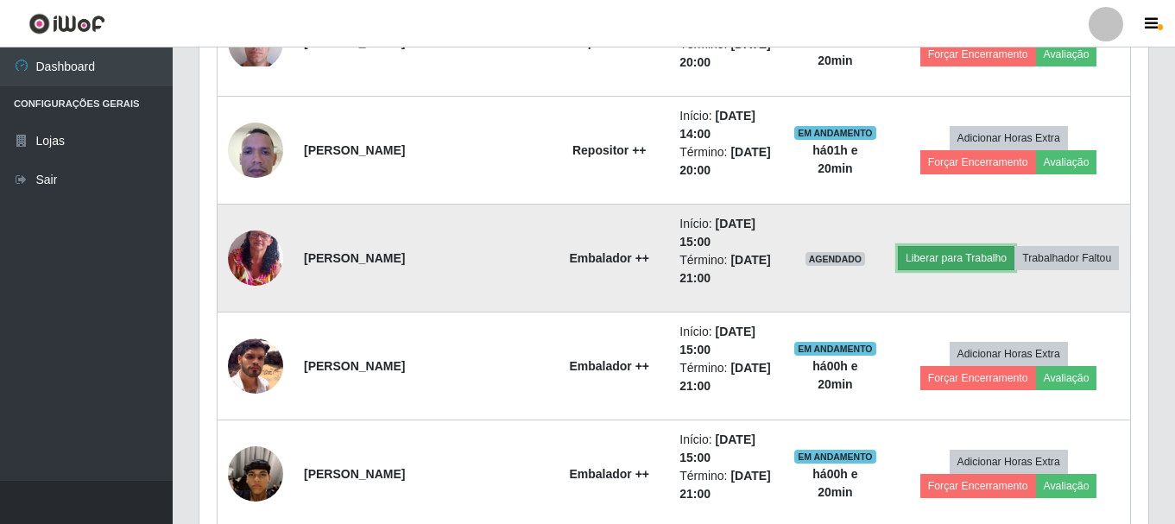
click at [953, 259] on button "Liberar para Trabalho" at bounding box center [956, 258] width 117 height 24
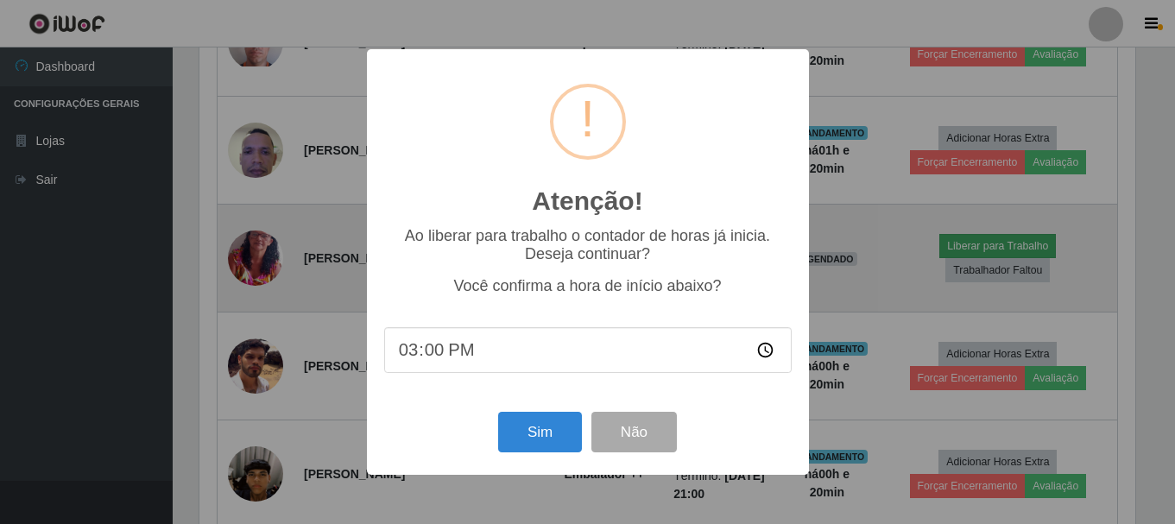
scroll to position [358, 940]
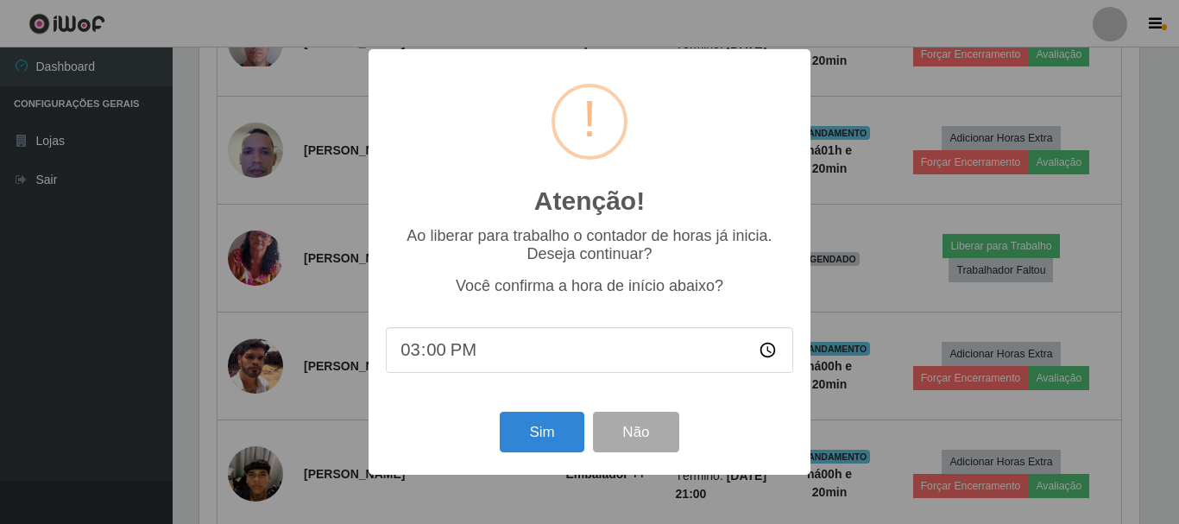
click at [469, 358] on input "15:00" at bounding box center [590, 350] width 408 height 46
click at [438, 358] on input "15:00" at bounding box center [590, 350] width 408 height 46
type input "15:20"
click at [537, 449] on button "Sim" at bounding box center [542, 432] width 84 height 41
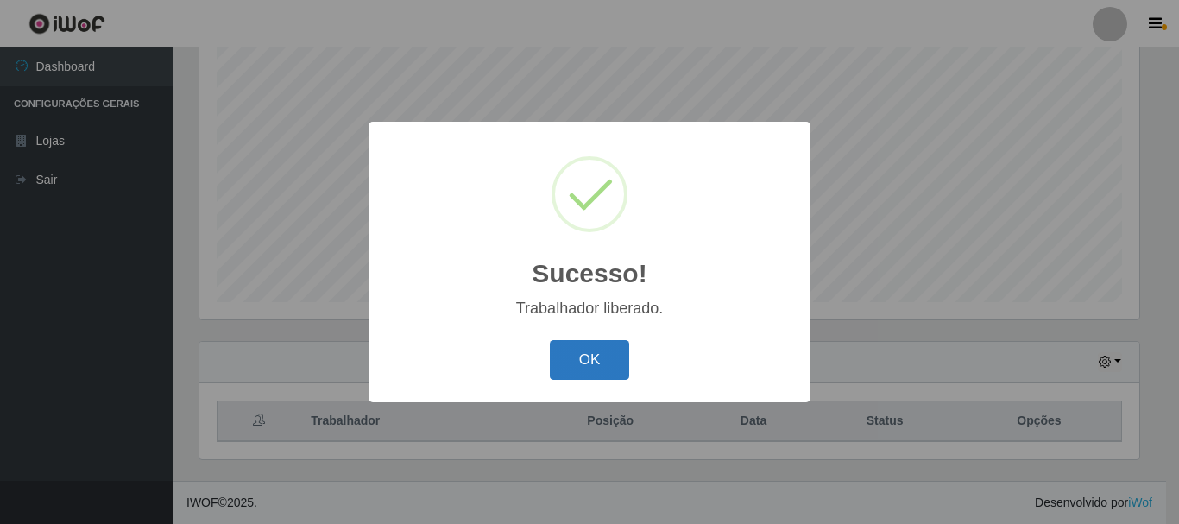
click at [583, 355] on button "OK" at bounding box center [590, 360] width 80 height 41
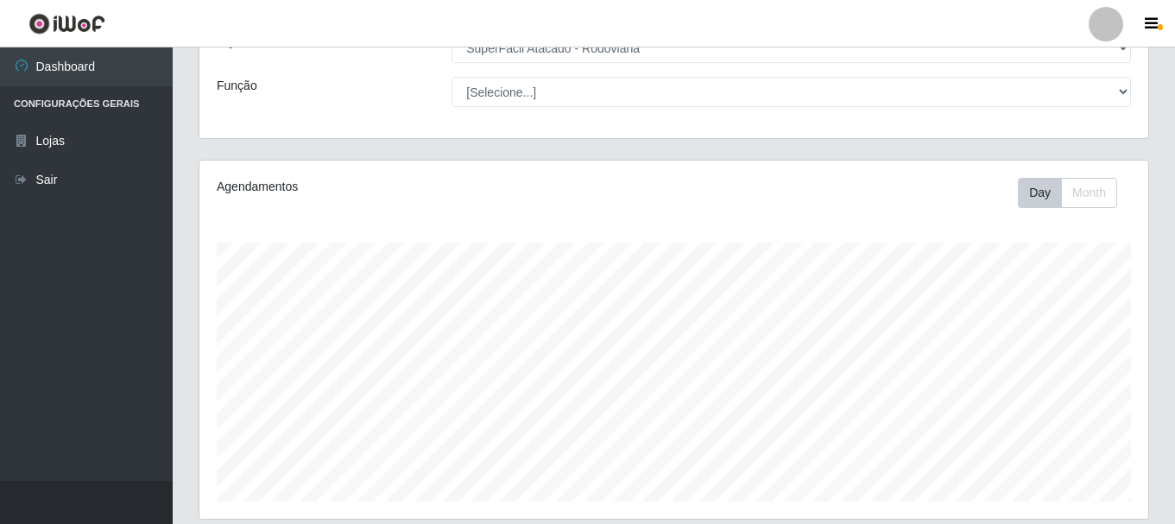
scroll to position [0, 0]
